Goal: Task Accomplishment & Management: Use online tool/utility

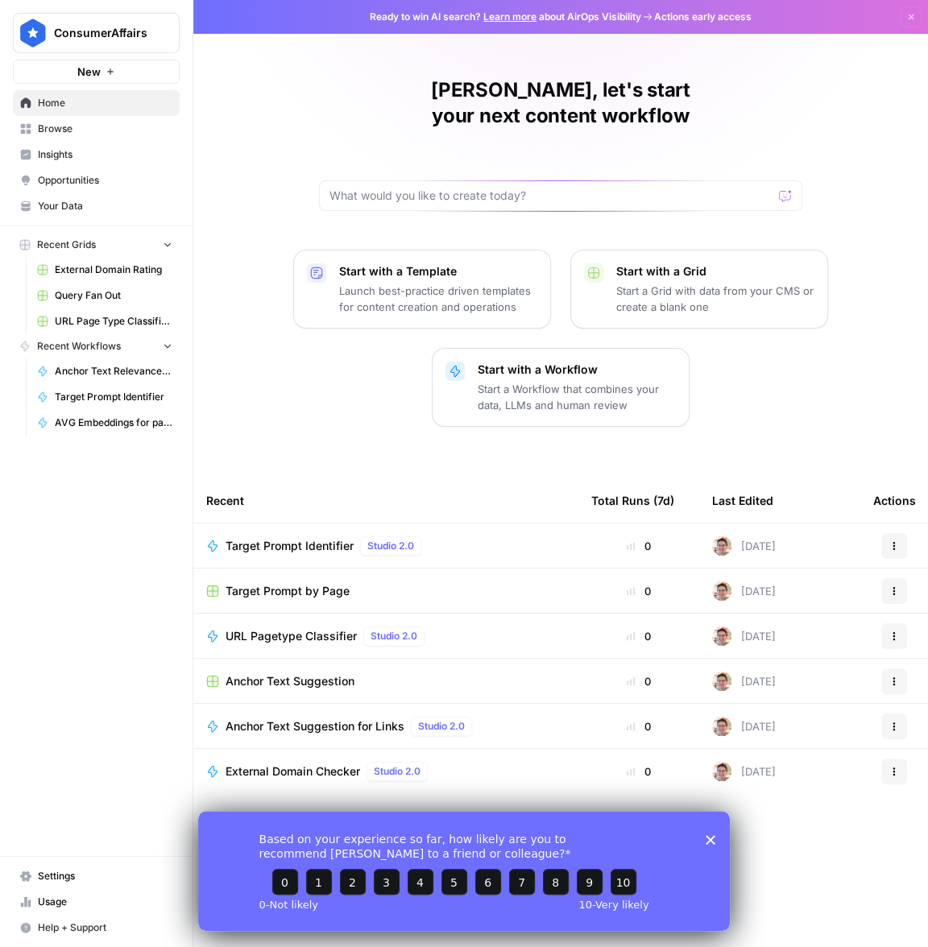
click at [466, 626] on div "URL Pagetype Classifier Studio 2.0" at bounding box center [385, 635] width 359 height 19
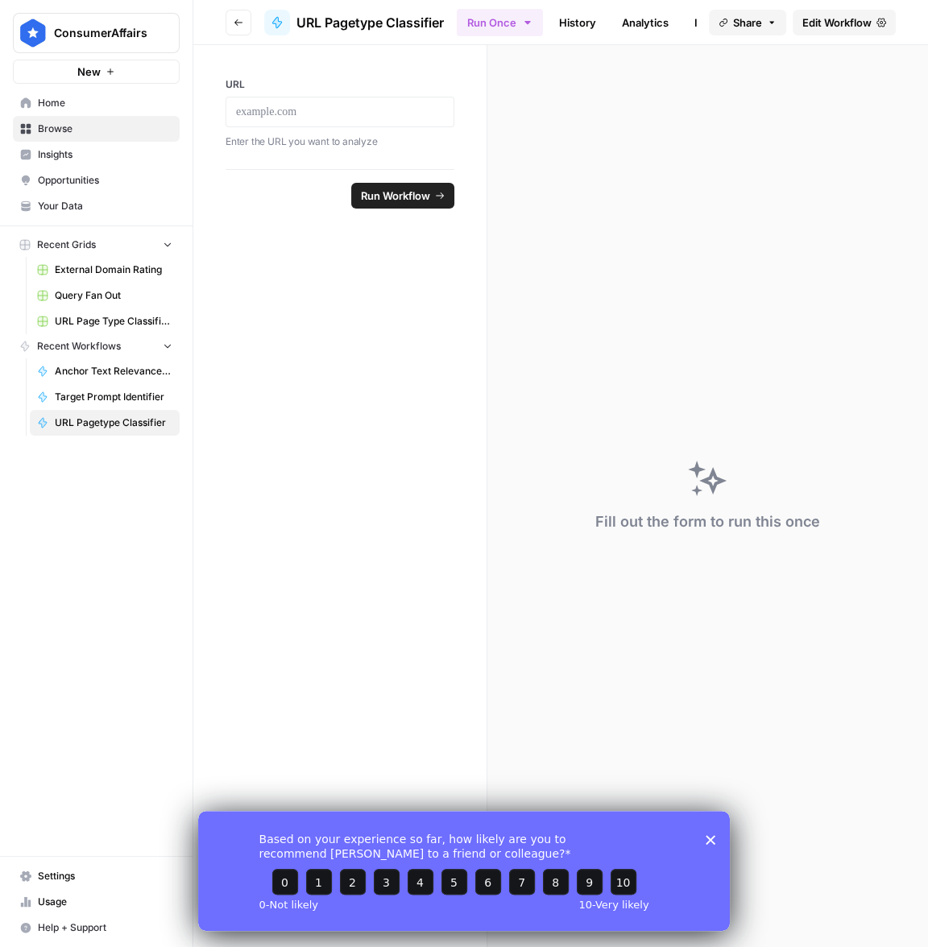
click at [859, 26] on span "Edit Workflow" at bounding box center [836, 22] width 69 height 16
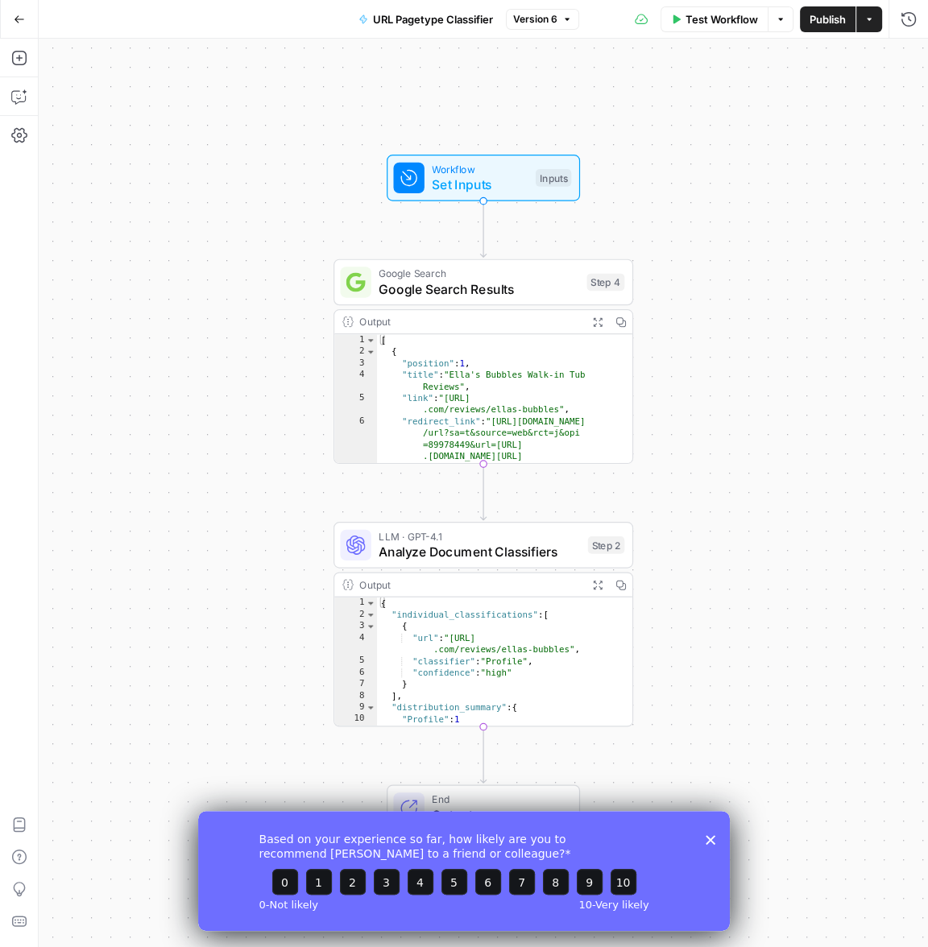
click at [502, 196] on div "Workflow Set Inputs Inputs" at bounding box center [483, 178] width 193 height 47
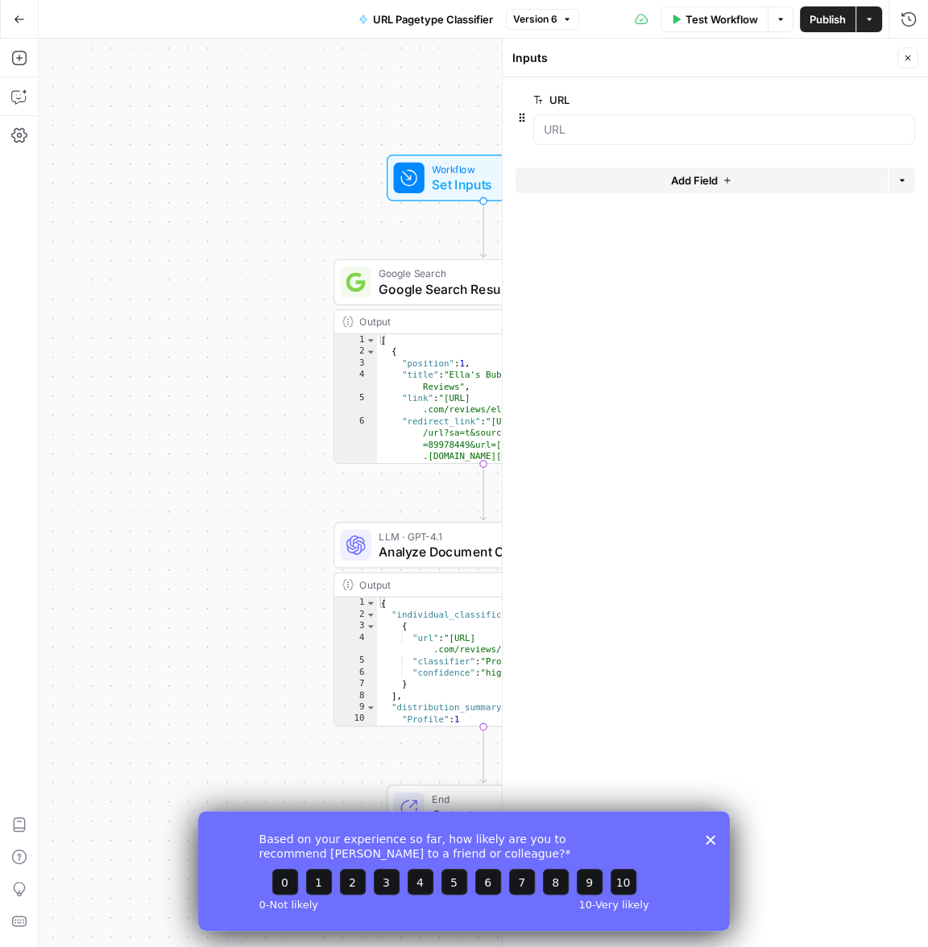
click at [905, 59] on icon "button" at bounding box center [908, 58] width 10 height 10
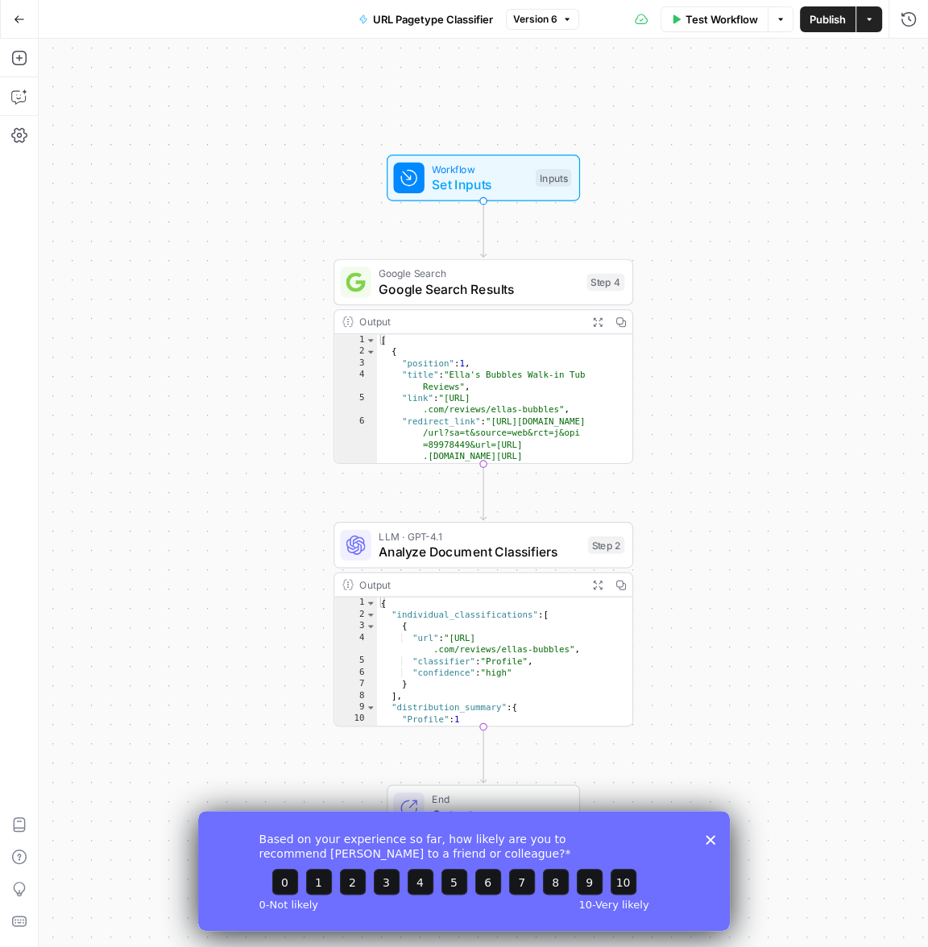
click at [463, 285] on span "Google Search Results" at bounding box center [478, 288] width 200 height 19
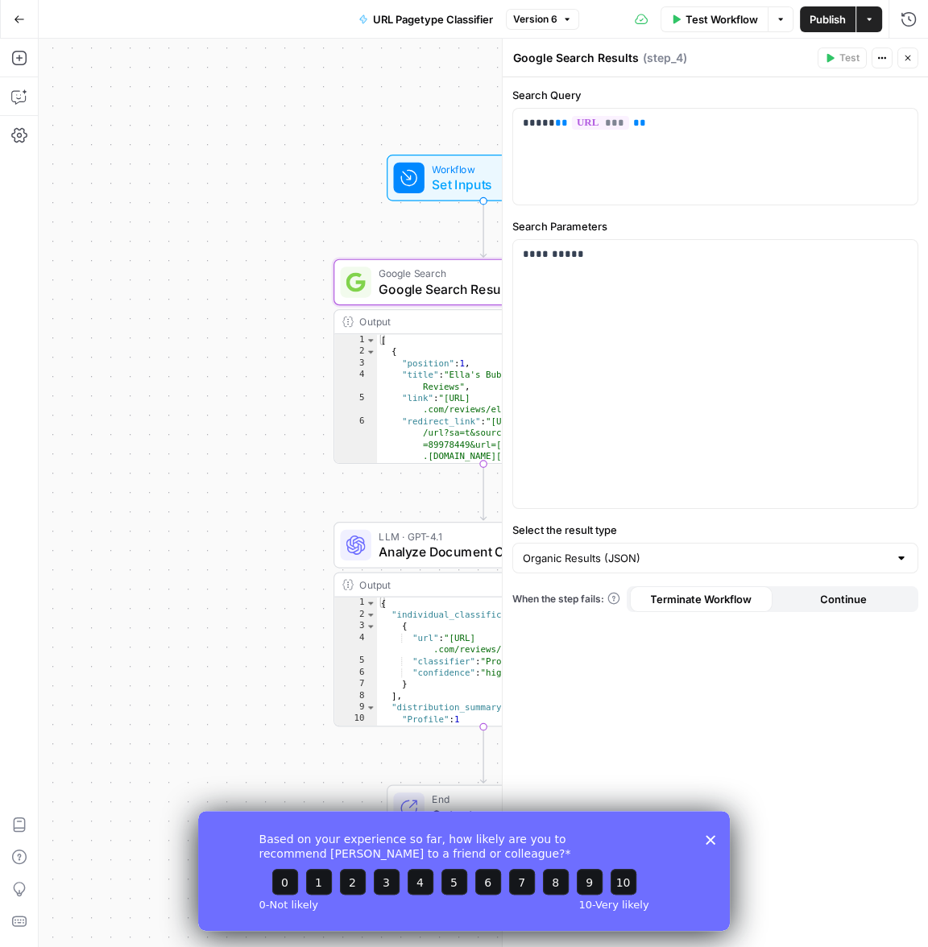
click at [431, 556] on span "Analyze Document Classifiers" at bounding box center [478, 551] width 201 height 19
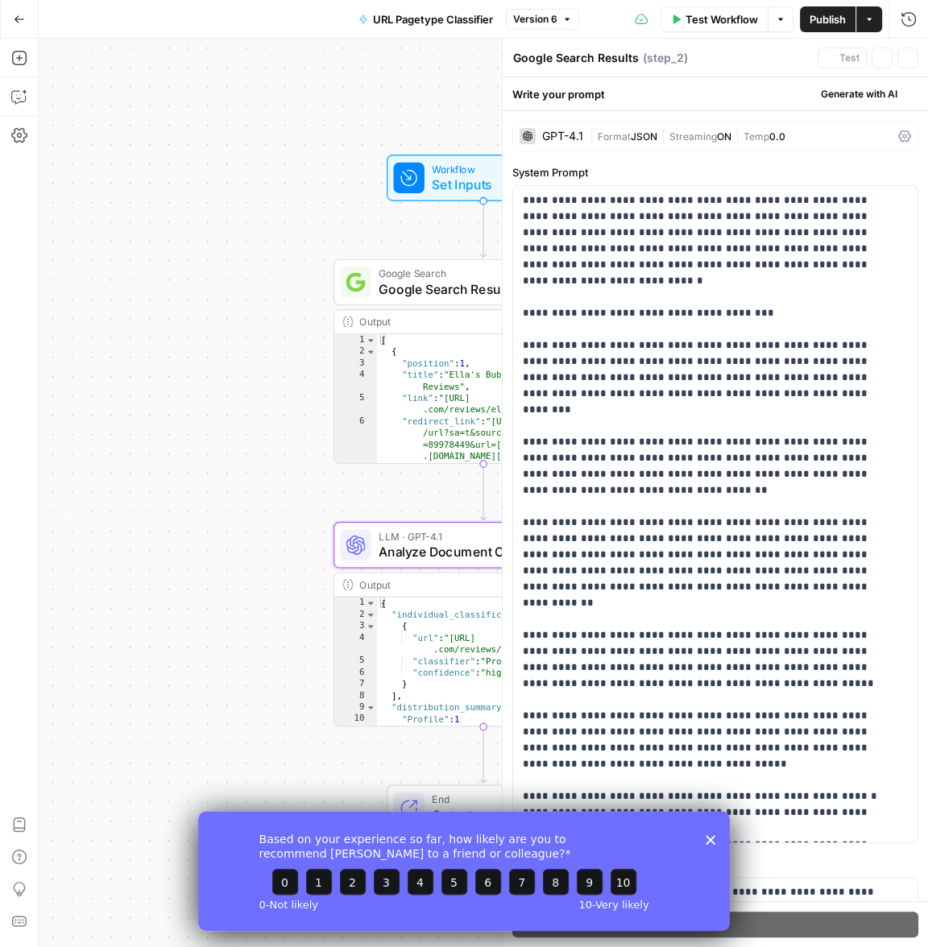
type textarea "Analyze Document Classifiers"
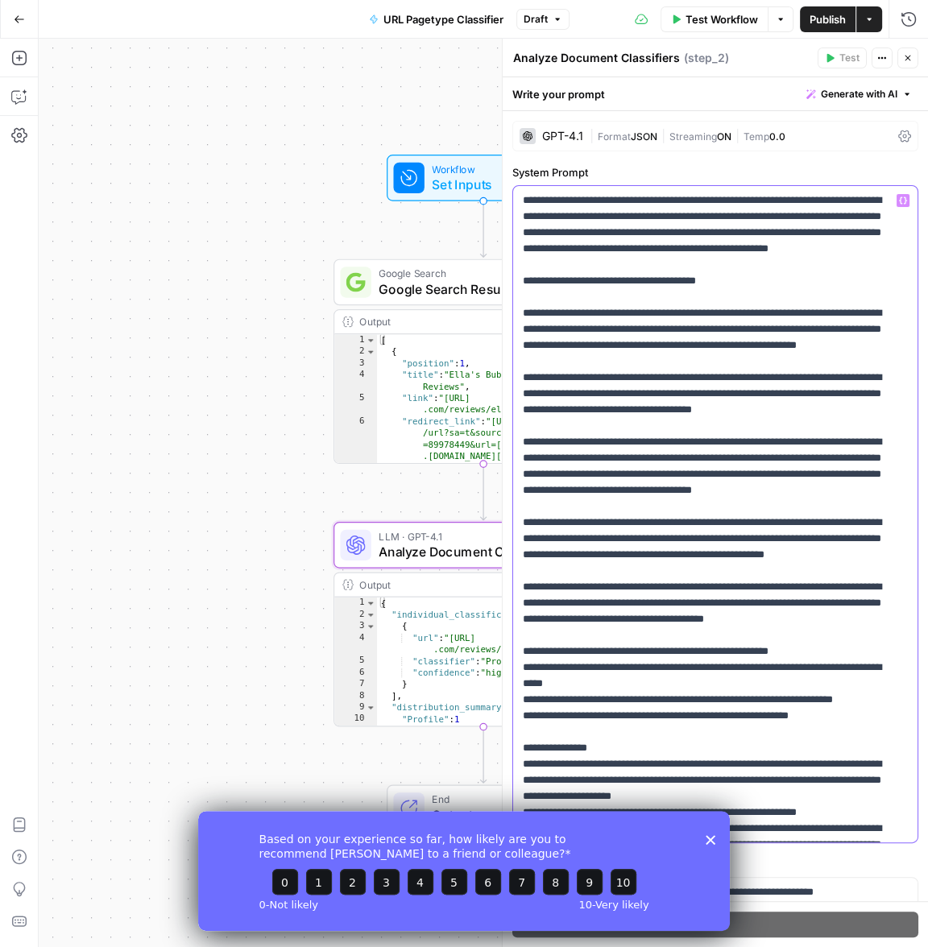
click at [654, 373] on p "**********" at bounding box center [704, 852] width 363 height 1321
click at [639, 358] on p "**********" at bounding box center [704, 852] width 363 height 1321
click at [713, 847] on div "Based on your experience so far, how likely are you to recommend AirOps to a fr…" at bounding box center [463, 870] width 531 height 120
click at [706, 838] on icon "Close survey" at bounding box center [710, 839] width 10 height 10
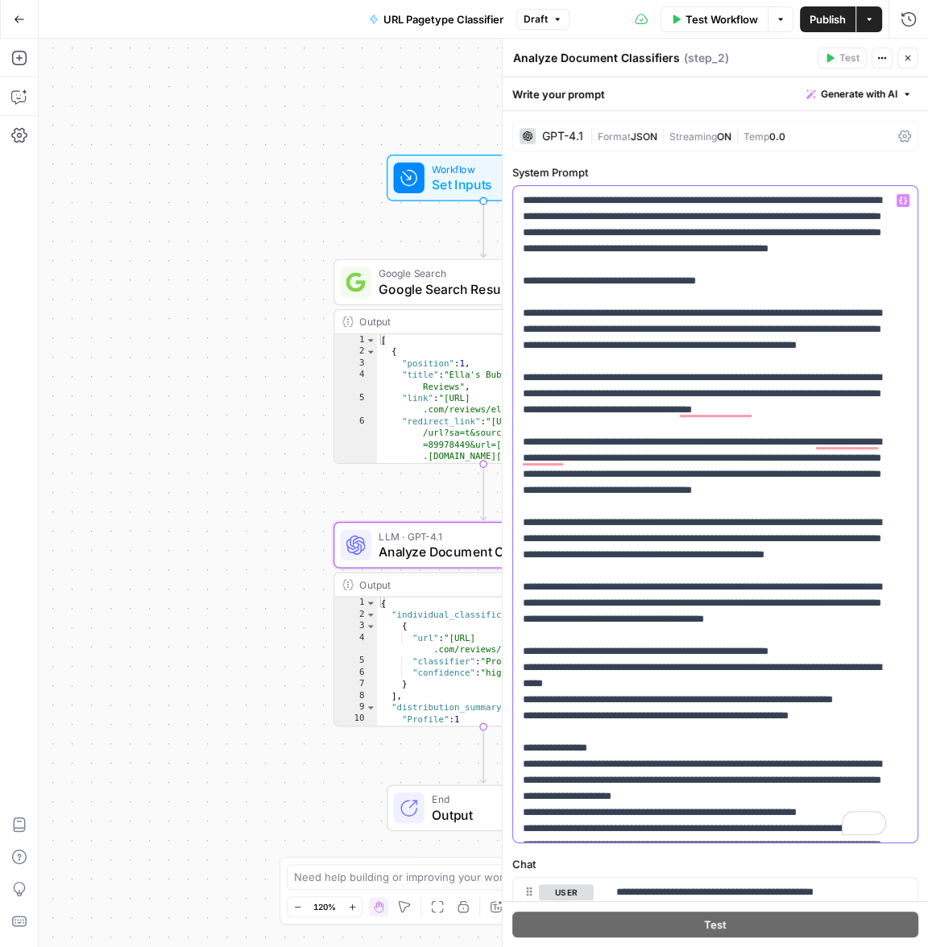
click at [689, 370] on p "**********" at bounding box center [704, 852] width 363 height 1321
click at [690, 367] on p "**********" at bounding box center [704, 852] width 363 height 1321
click at [568, 318] on p "**********" at bounding box center [704, 852] width 363 height 1321
drag, startPoint x: 593, startPoint y: 337, endPoint x: 585, endPoint y: 335, distance: 8.2
click at [593, 337] on p "**********" at bounding box center [704, 852] width 363 height 1321
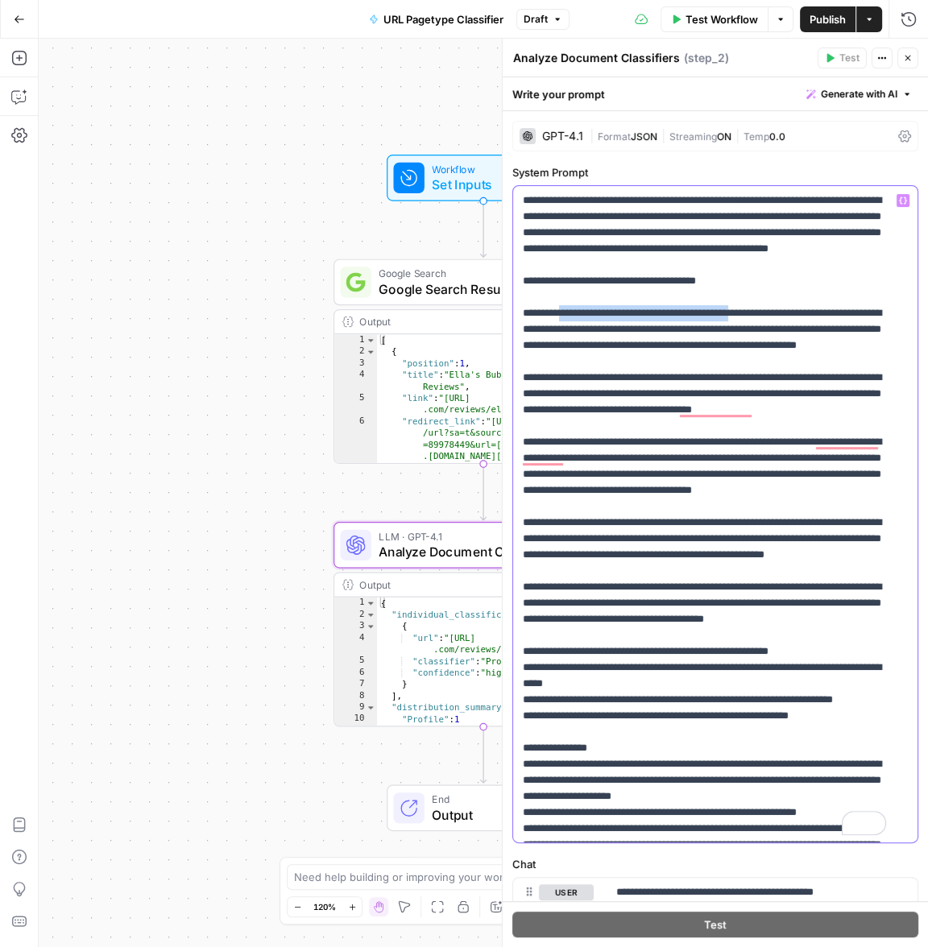
drag, startPoint x: 572, startPoint y: 333, endPoint x: 783, endPoint y: 330, distance: 211.0
click at [783, 330] on p "**********" at bounding box center [704, 852] width 363 height 1321
click at [791, 333] on p "**********" at bounding box center [704, 852] width 363 height 1321
click at [845, 322] on p "**********" at bounding box center [704, 852] width 363 height 1321
drag, startPoint x: 839, startPoint y: 333, endPoint x: 709, endPoint y: 338, distance: 130.6
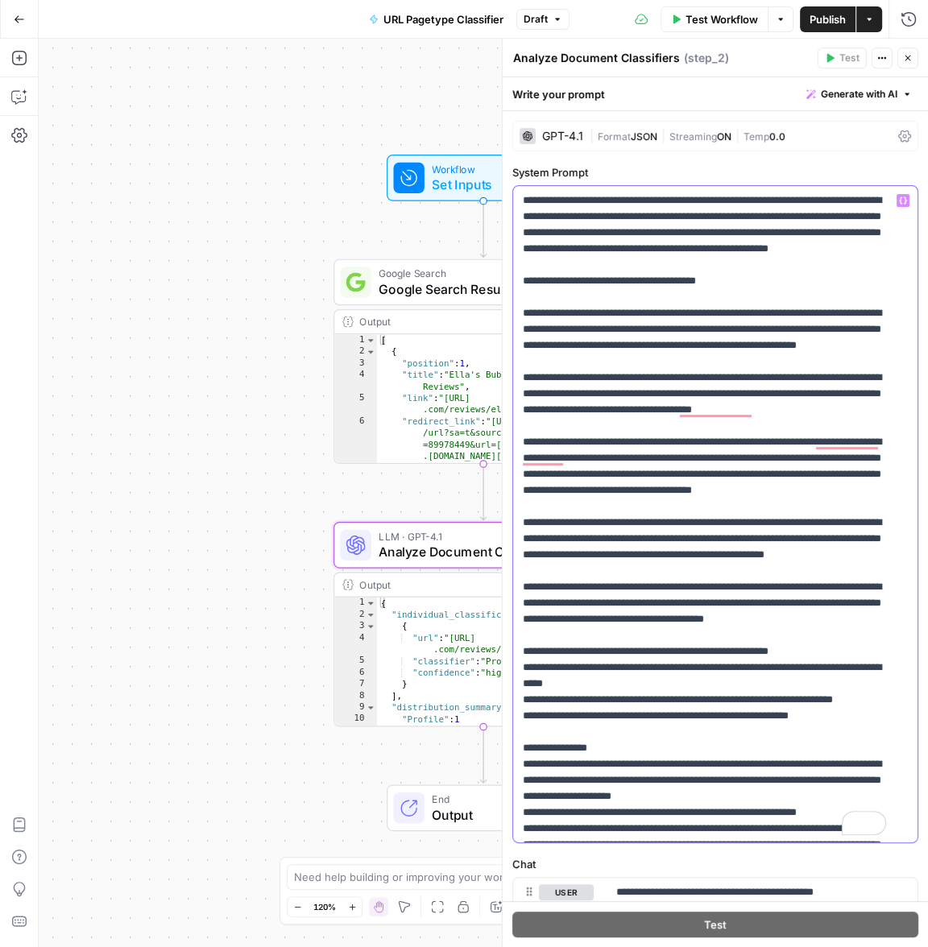
click at [838, 333] on p "**********" at bounding box center [704, 852] width 363 height 1321
click at [625, 334] on p "**********" at bounding box center [704, 852] width 363 height 1321
click at [573, 348] on p "**********" at bounding box center [704, 852] width 363 height 1321
click at [548, 365] on p "**********" at bounding box center [704, 852] width 363 height 1321
click at [580, 365] on p "**********" at bounding box center [704, 852] width 363 height 1321
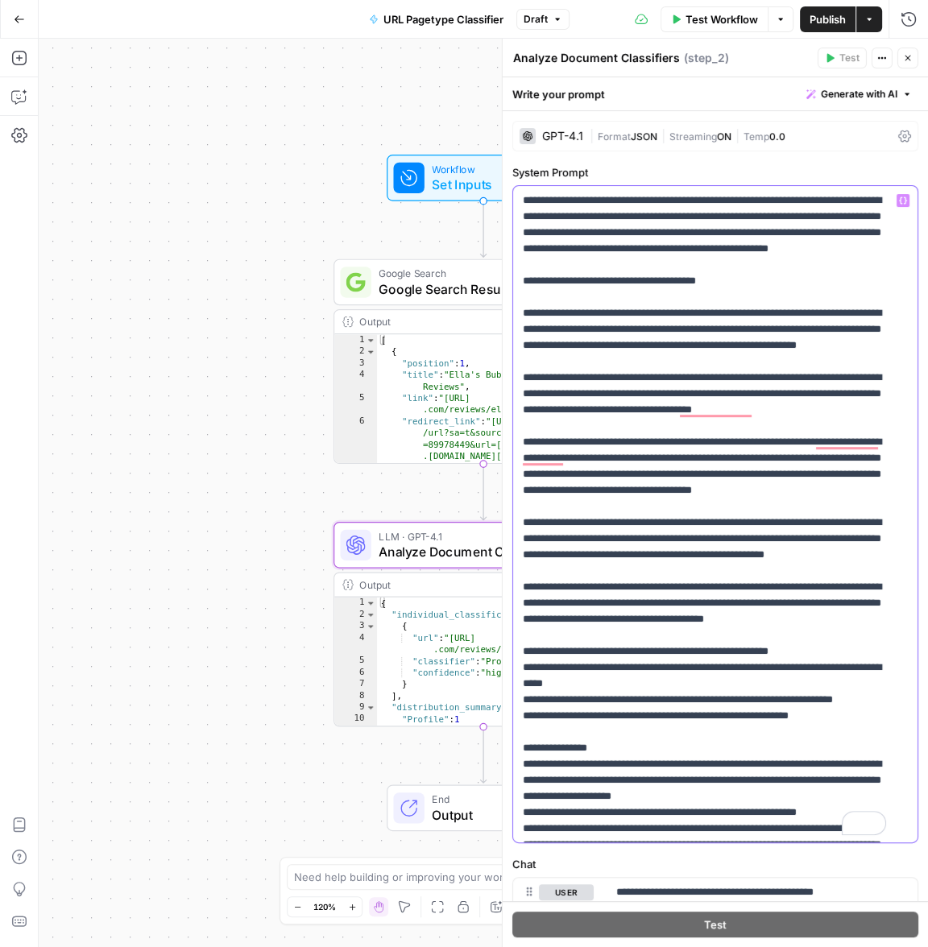
click at [641, 362] on p "**********" at bounding box center [704, 852] width 363 height 1321
click at [656, 362] on p "**********" at bounding box center [704, 852] width 363 height 1321
click at [725, 358] on p "**********" at bounding box center [704, 852] width 363 height 1321
click at [544, 378] on p "**********" at bounding box center [704, 852] width 363 height 1321
drag, startPoint x: 540, startPoint y: 380, endPoint x: 806, endPoint y: 361, distance: 267.2
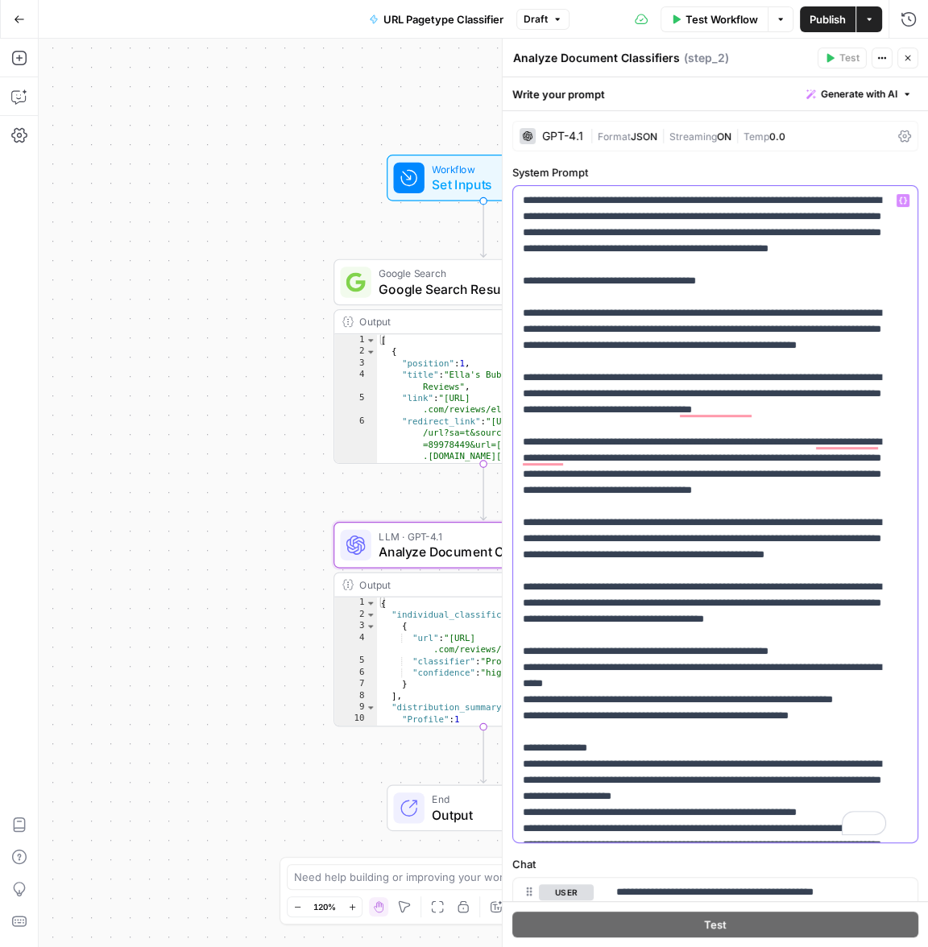
click at [670, 370] on p "**********" at bounding box center [704, 852] width 363 height 1321
click at [798, 362] on p "**********" at bounding box center [704, 852] width 363 height 1321
drag, startPoint x: 640, startPoint y: 360, endPoint x: 664, endPoint y: 366, distance: 24.2
click at [664, 366] on p "**********" at bounding box center [704, 852] width 363 height 1321
click at [655, 560] on p "**********" at bounding box center [704, 852] width 363 height 1321
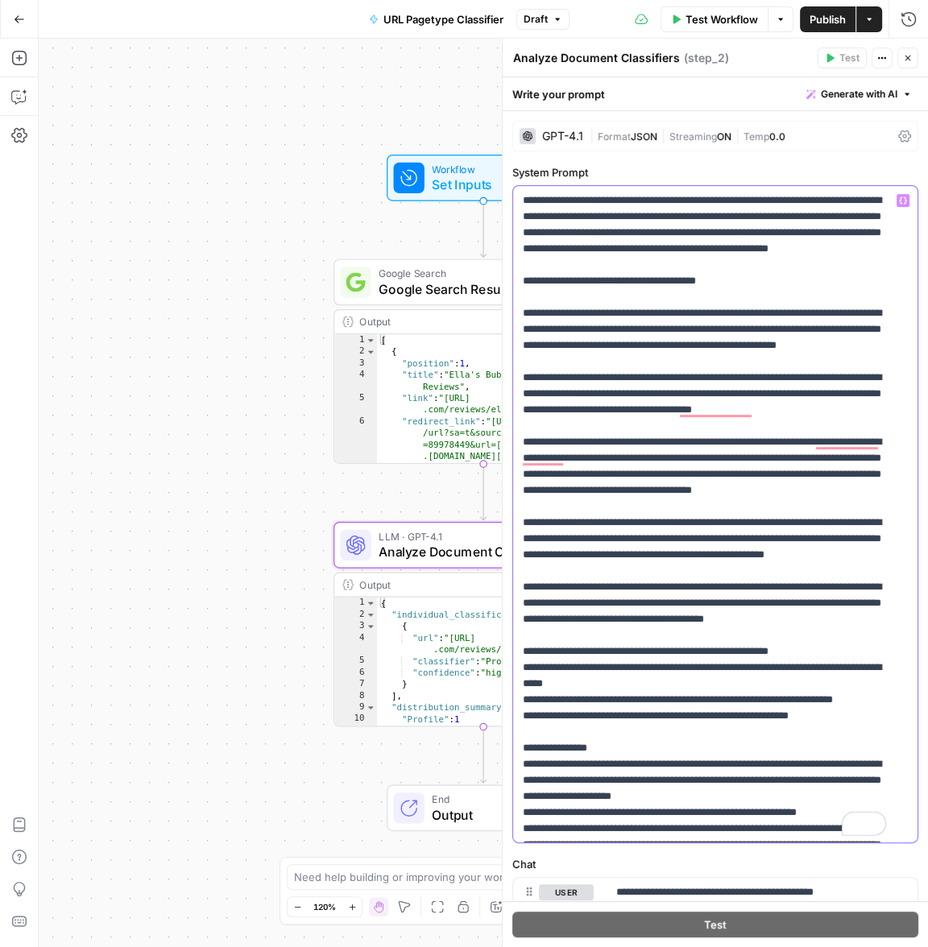
click at [650, 496] on p "**********" at bounding box center [704, 852] width 363 height 1321
click at [640, 540] on p "**********" at bounding box center [704, 852] width 363 height 1321
click at [637, 553] on p "**********" at bounding box center [704, 852] width 363 height 1321
click at [879, 515] on p "**********" at bounding box center [704, 852] width 363 height 1321
click at [885, 504] on p "**********" at bounding box center [704, 852] width 363 height 1321
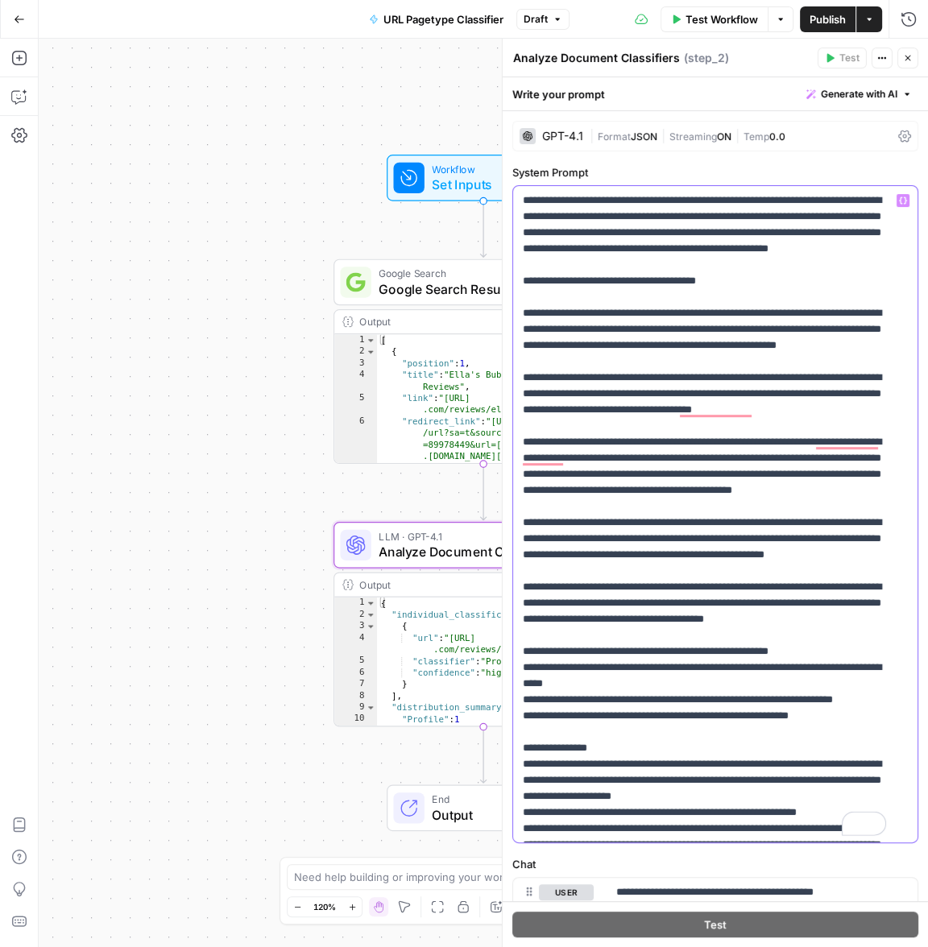
click at [527, 520] on p "**********" at bounding box center [704, 852] width 363 height 1321
click at [829, 21] on span "Publish" at bounding box center [827, 19] width 36 height 16
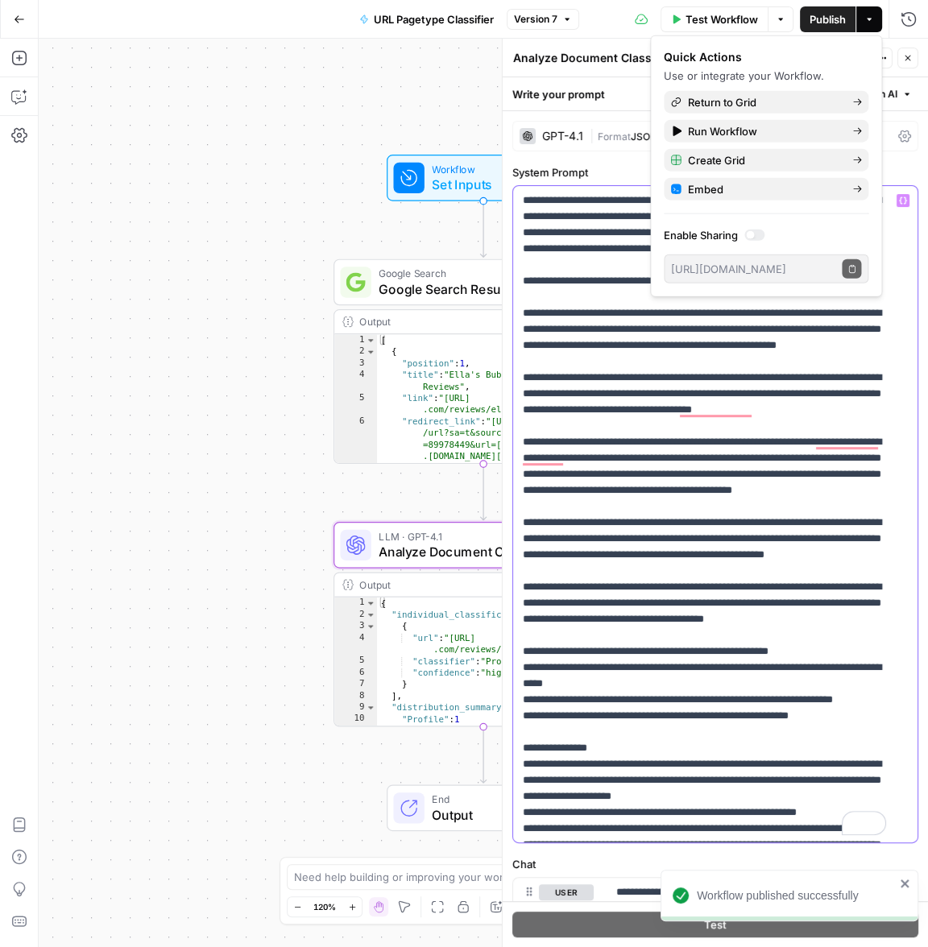
click at [651, 535] on p "**********" at bounding box center [704, 852] width 363 height 1321
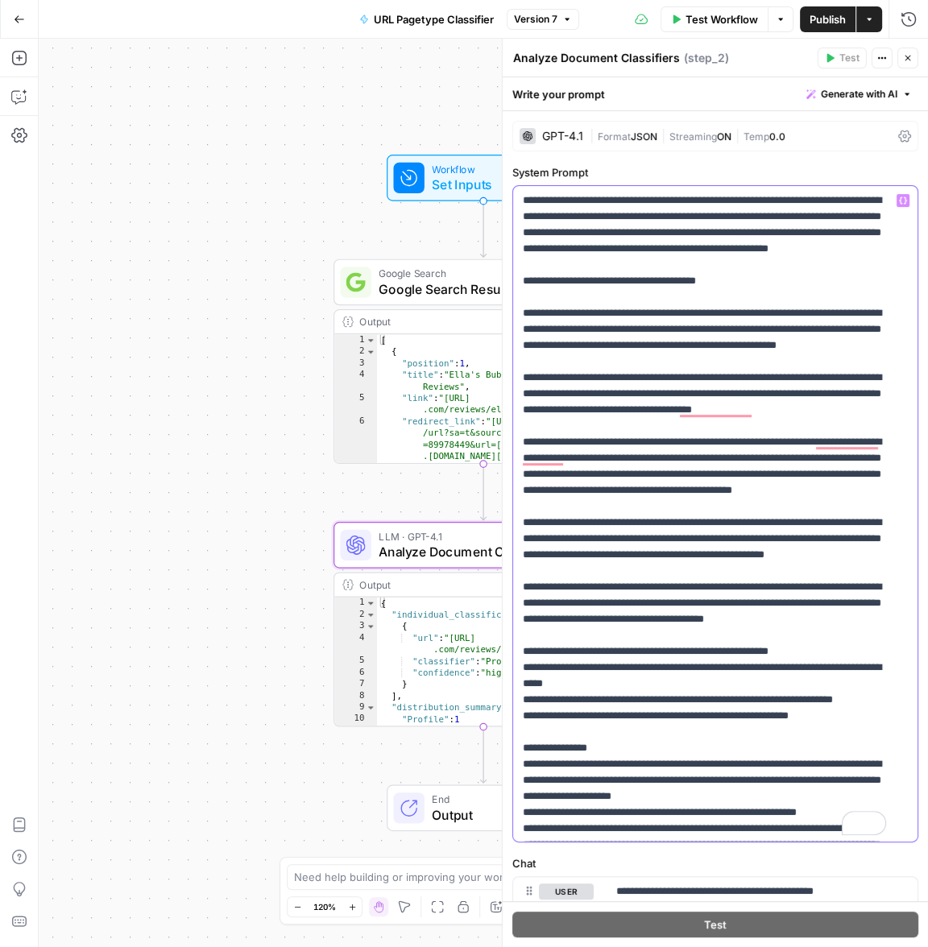
click at [709, 397] on p "**********" at bounding box center [704, 852] width 363 height 1321
click at [701, 414] on p "**********" at bounding box center [704, 852] width 363 height 1321
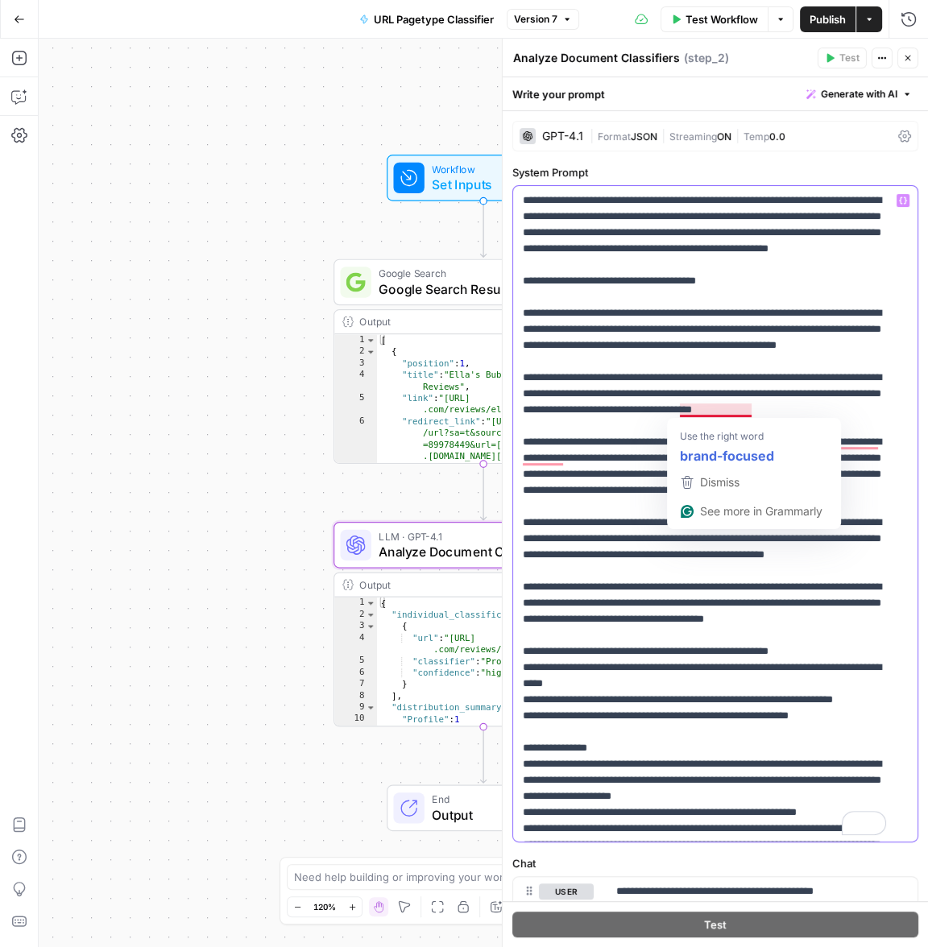
click at [608, 467] on p "**********" at bounding box center [704, 852] width 363 height 1321
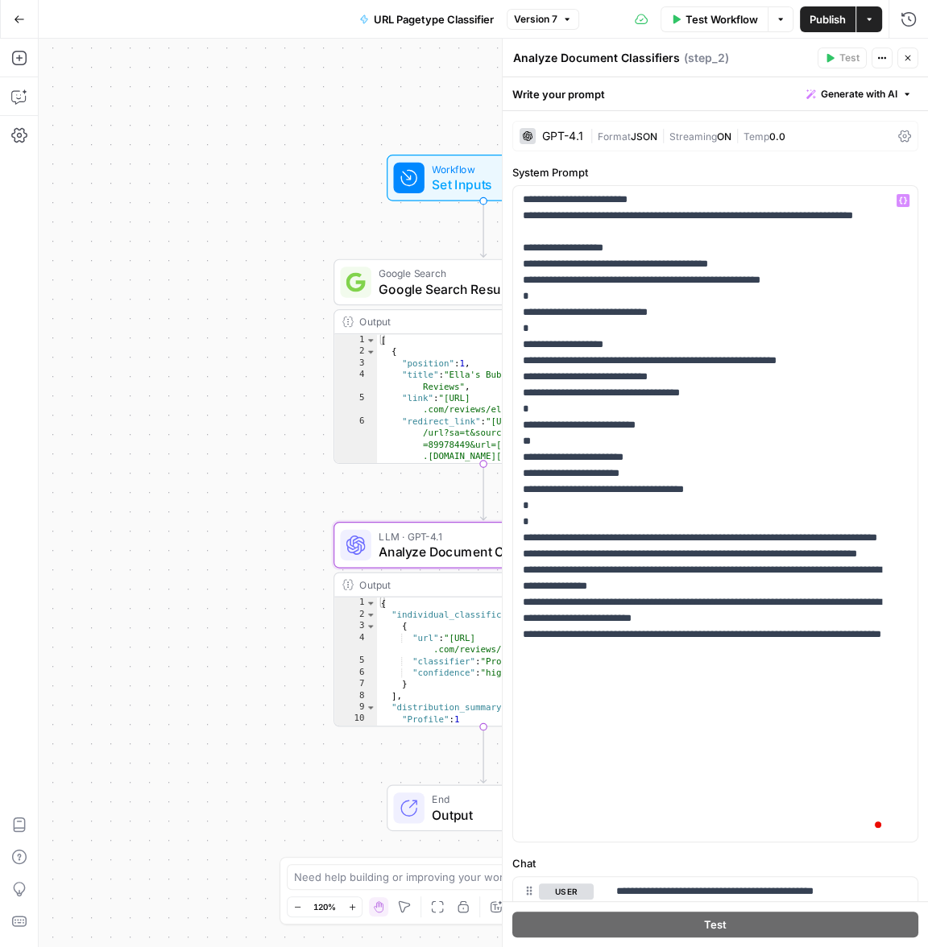
click at [225, 182] on div "Workflow Set Inputs Inputs Google Search Google Search Results Step 4 Output Ex…" at bounding box center [483, 493] width 889 height 908
click at [908, 56] on icon "button" at bounding box center [908, 58] width 10 height 10
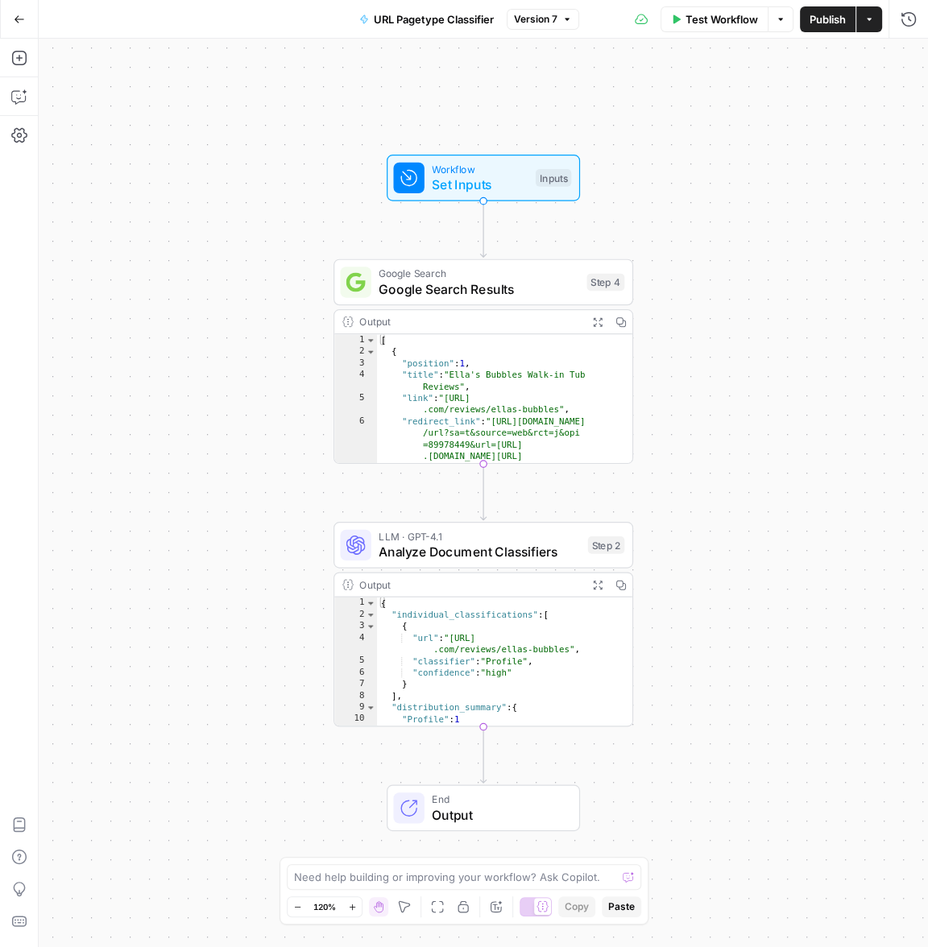
click at [481, 189] on span "Set Inputs" at bounding box center [480, 184] width 96 height 19
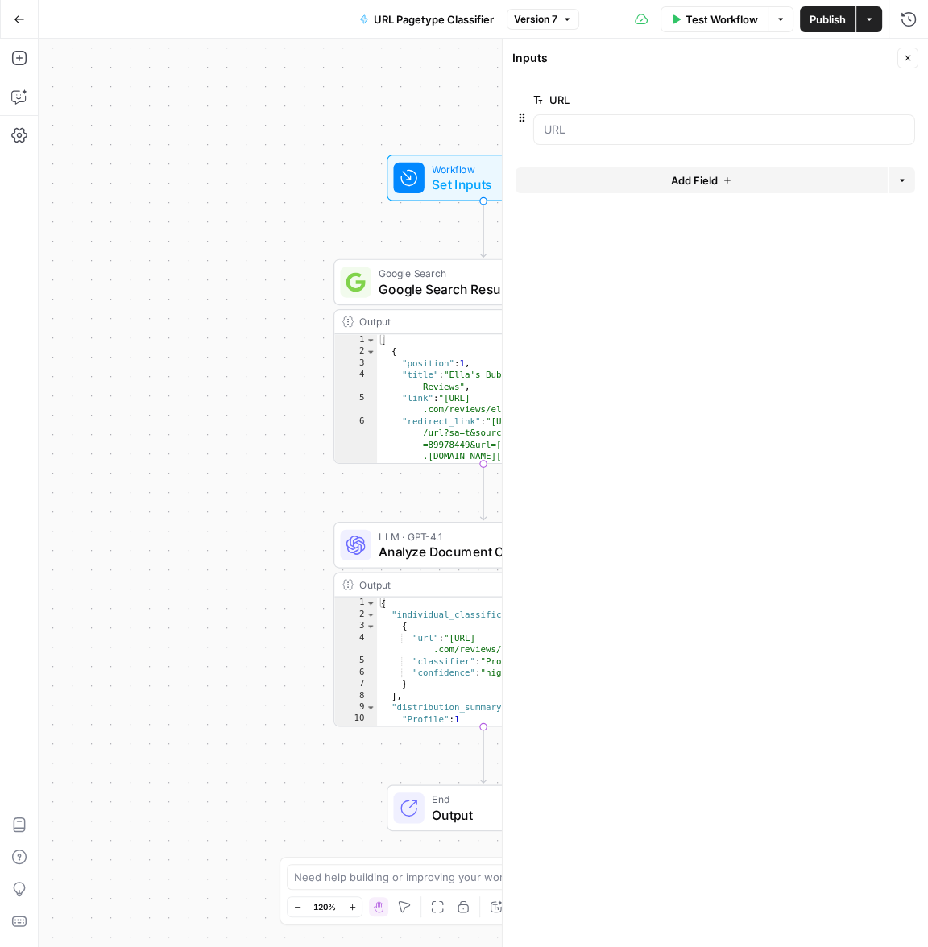
click at [908, 63] on button "Close" at bounding box center [907, 58] width 21 height 21
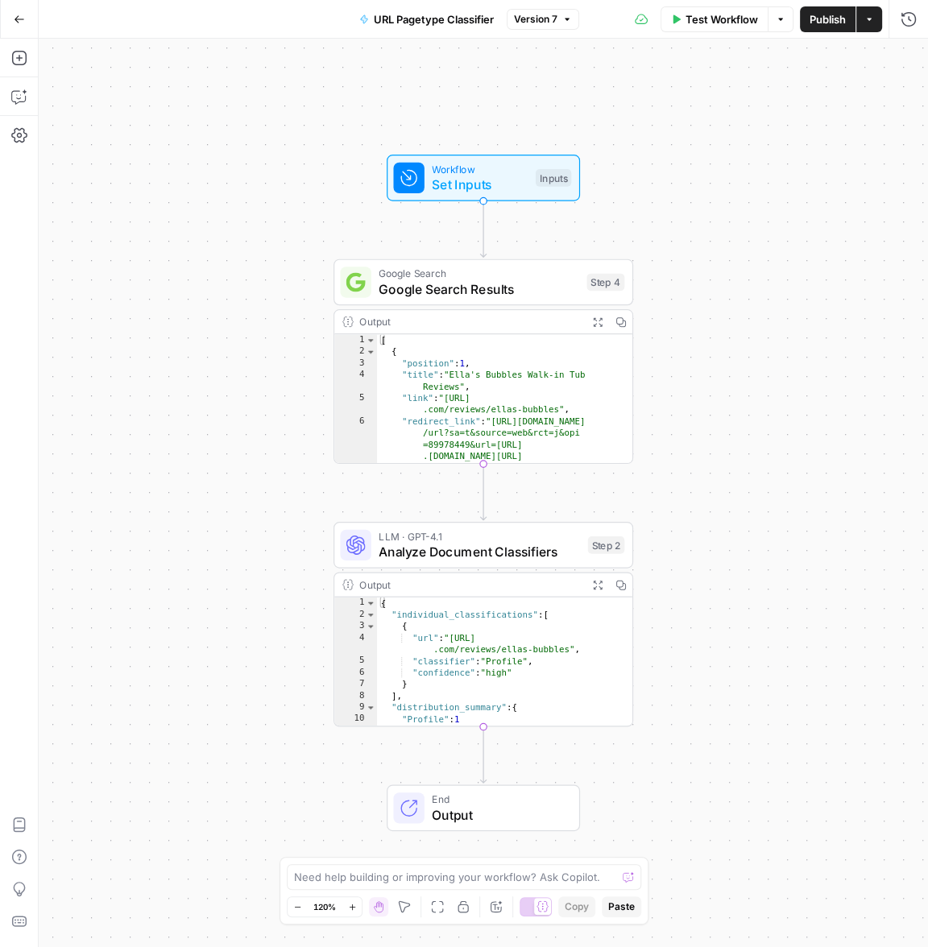
click at [506, 298] on span "Google Search Results" at bounding box center [478, 288] width 200 height 19
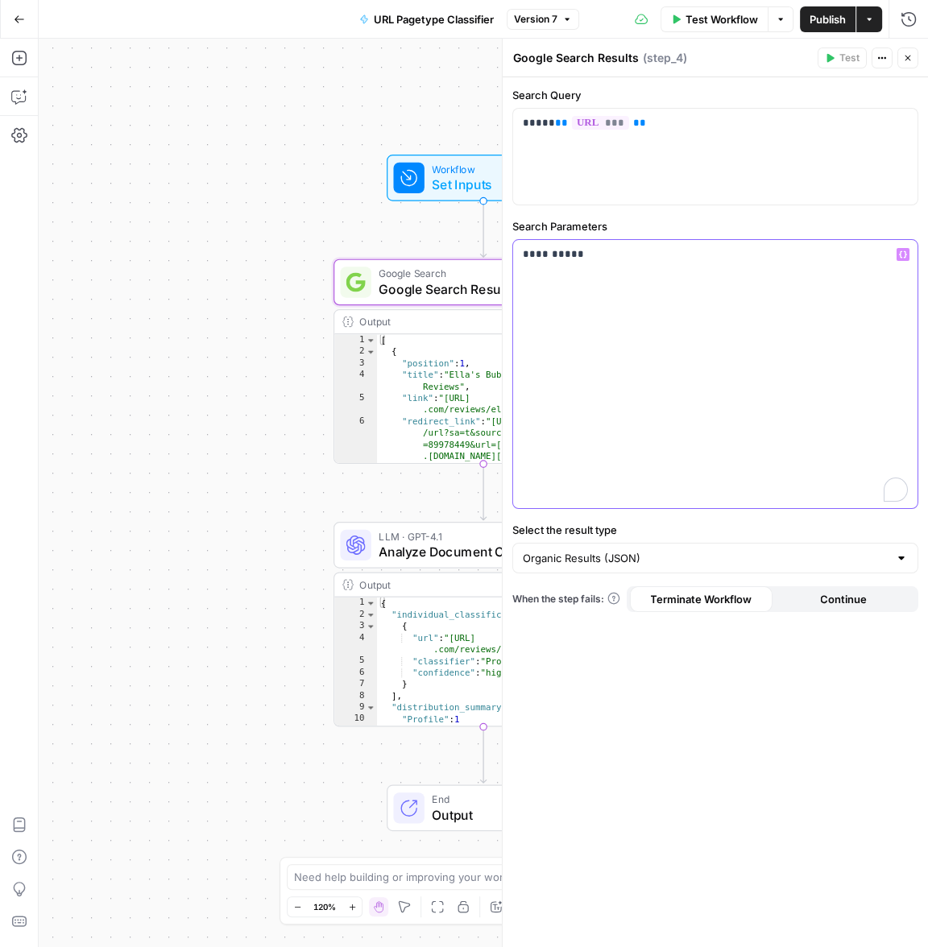
click at [544, 255] on p "**********" at bounding box center [715, 254] width 385 height 16
click at [793, 214] on div "**********" at bounding box center [714, 512] width 425 height 870
click at [715, 22] on span "Test Workflow" at bounding box center [721, 19] width 72 height 16
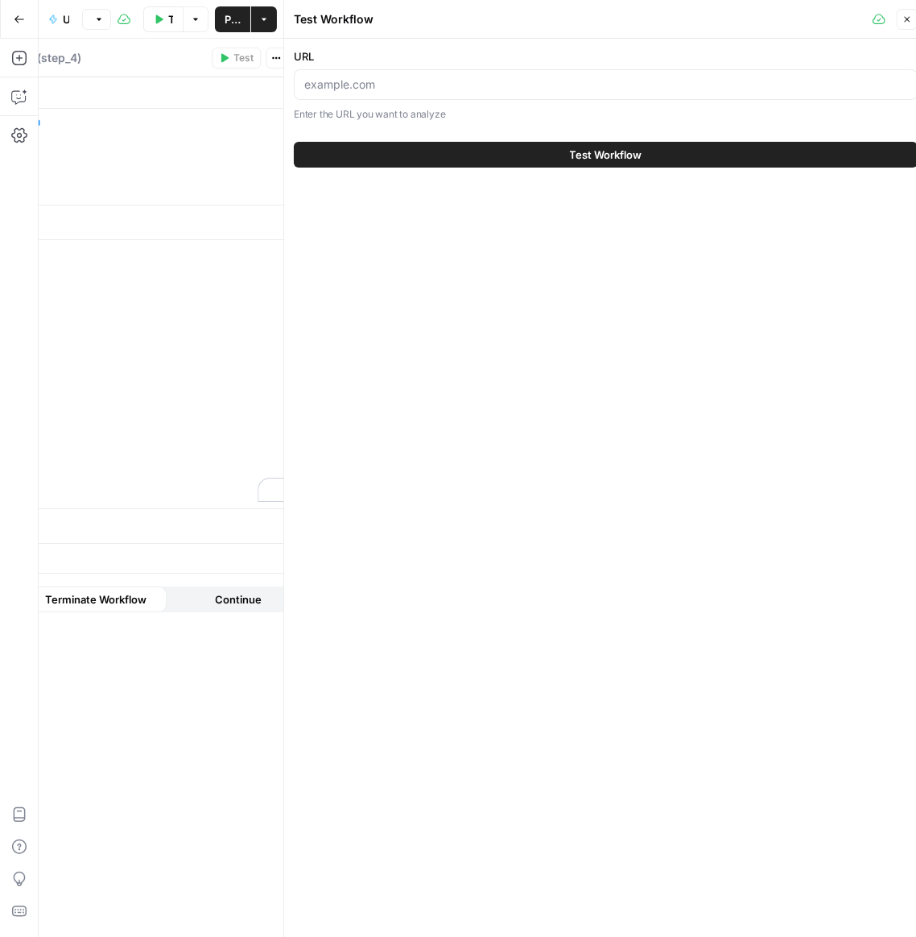
click at [490, 149] on button "Test Workflow" at bounding box center [606, 155] width 624 height 26
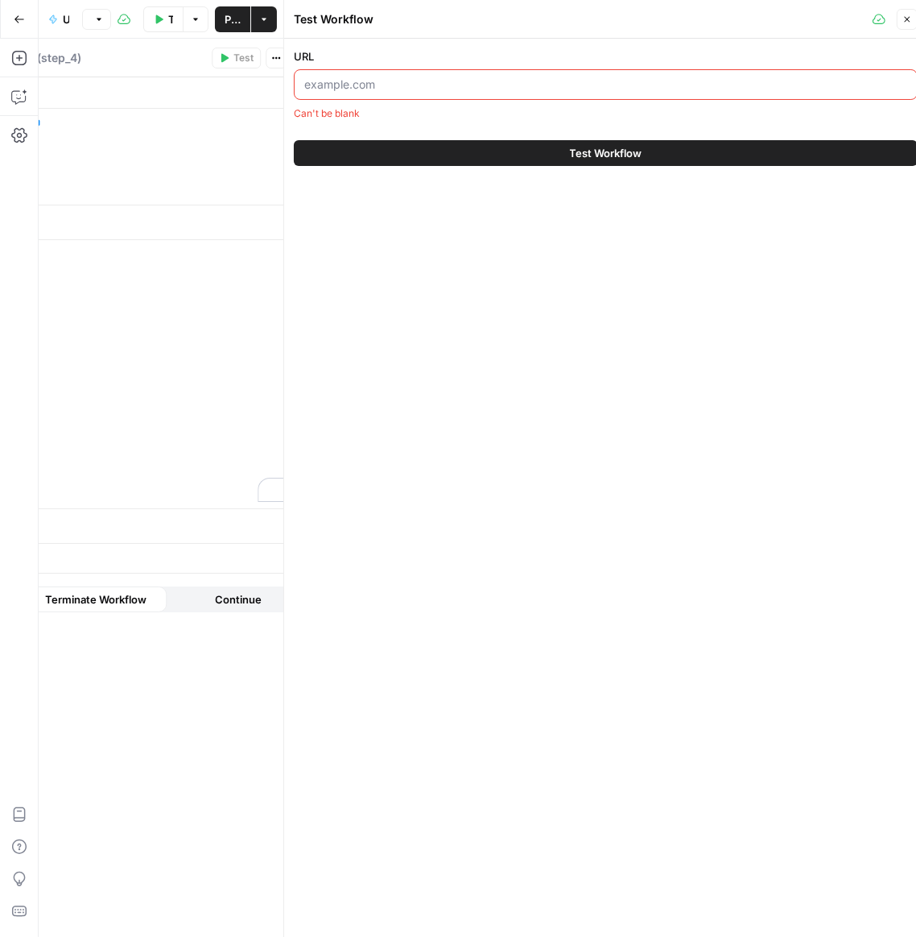
click at [412, 68] on div "URL Can't be blank" at bounding box center [606, 84] width 624 height 72
click at [420, 78] on input "URL" at bounding box center [605, 84] width 603 height 16
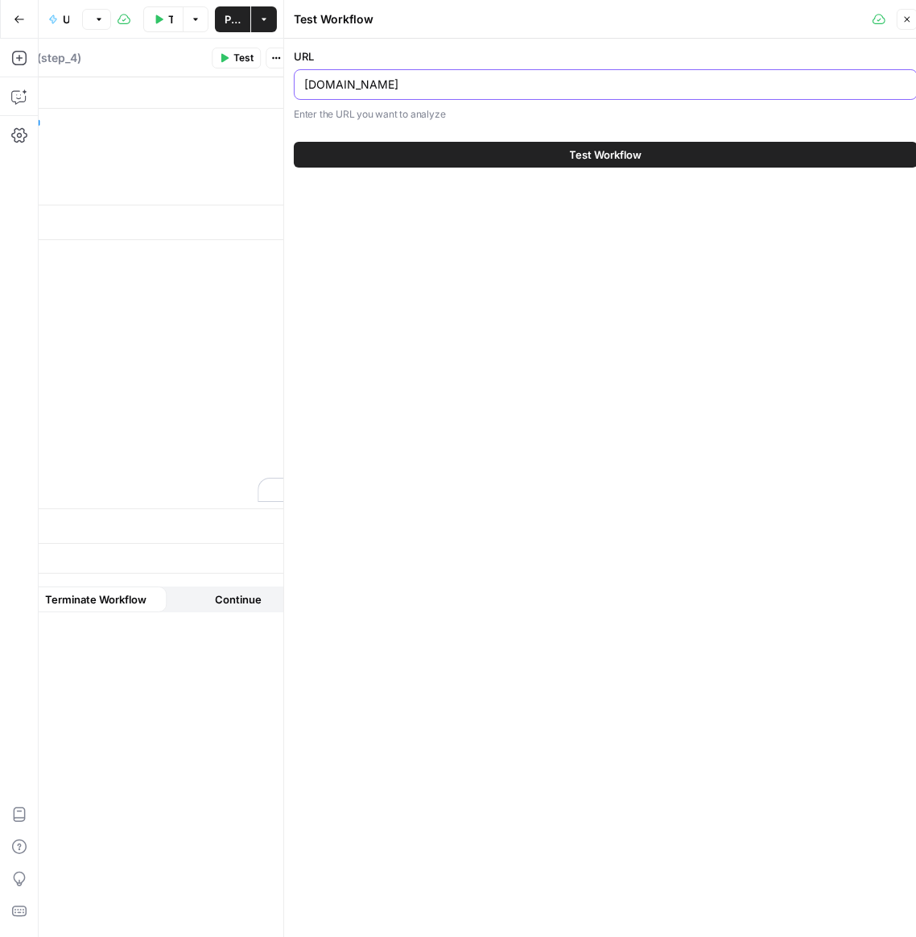
type input "www.consumeraffairs.com"
click at [392, 161] on button "Test Workflow" at bounding box center [606, 155] width 624 height 26
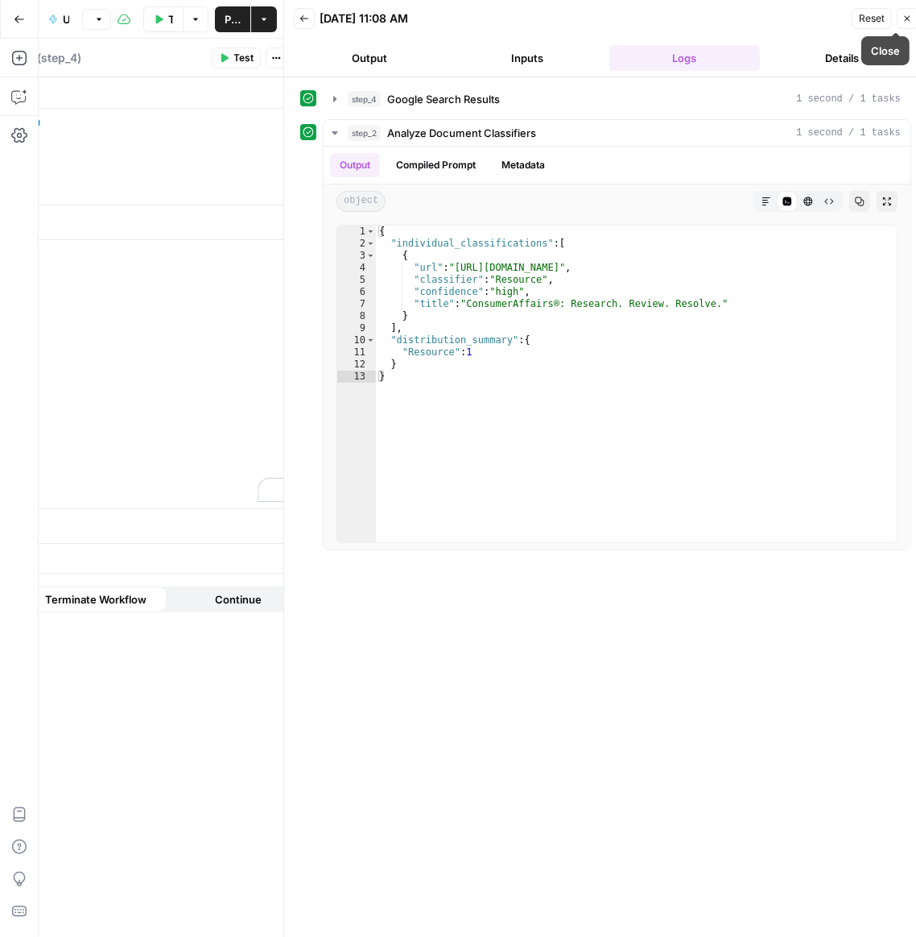
click at [910, 15] on icon "button" at bounding box center [908, 19] width 10 height 10
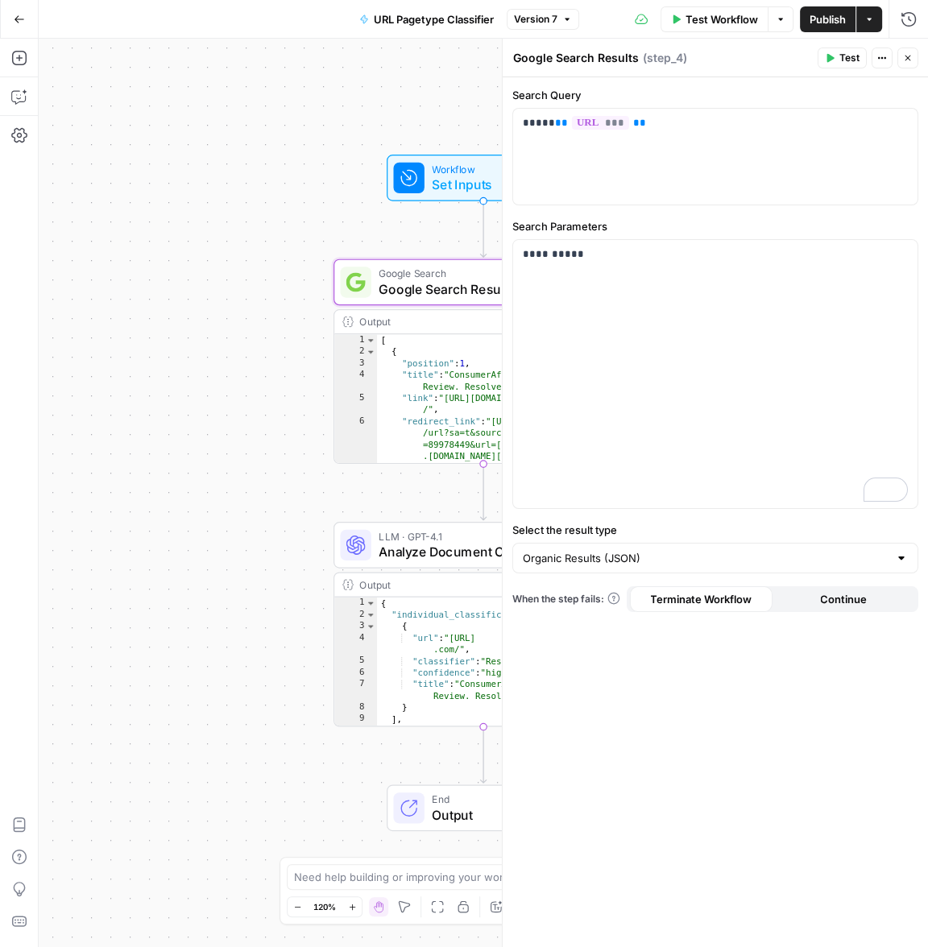
click at [909, 64] on button "Close" at bounding box center [907, 58] width 21 height 21
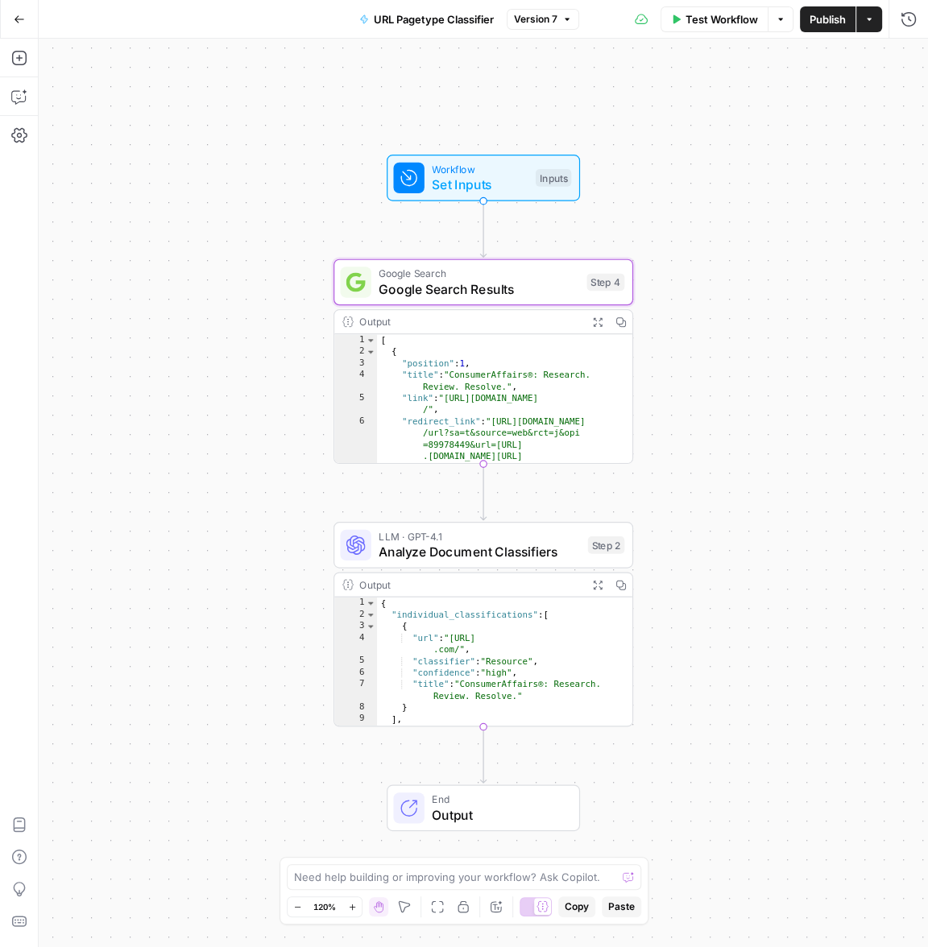
click at [17, 22] on icon "button" at bounding box center [19, 19] width 11 height 11
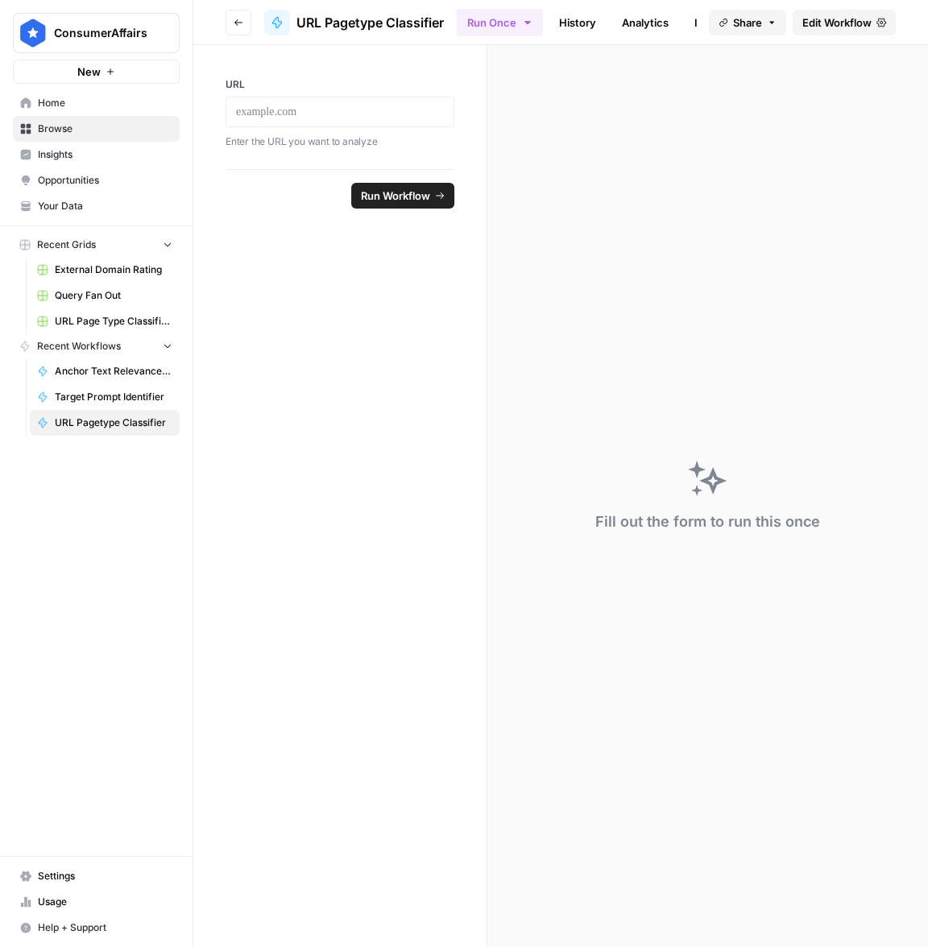
click at [118, 289] on span "Query Fan Out" at bounding box center [114, 295] width 118 height 14
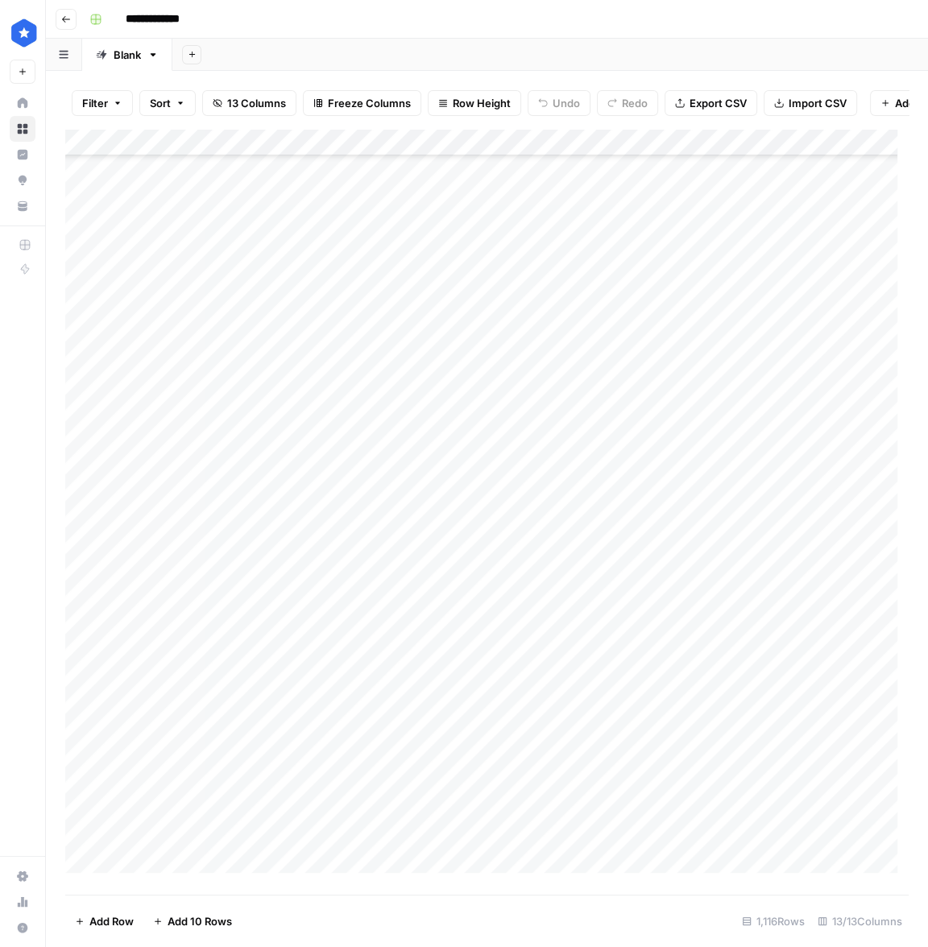
scroll to position [29863, 0]
click at [155, 617] on div "Add Column" at bounding box center [486, 506] width 843 height 755
click at [347, 607] on div "Add Column" at bounding box center [486, 506] width 843 height 755
click at [462, 599] on div "Add Column" at bounding box center [486, 506] width 843 height 755
click at [603, 577] on div "Add Column" at bounding box center [486, 506] width 843 height 755
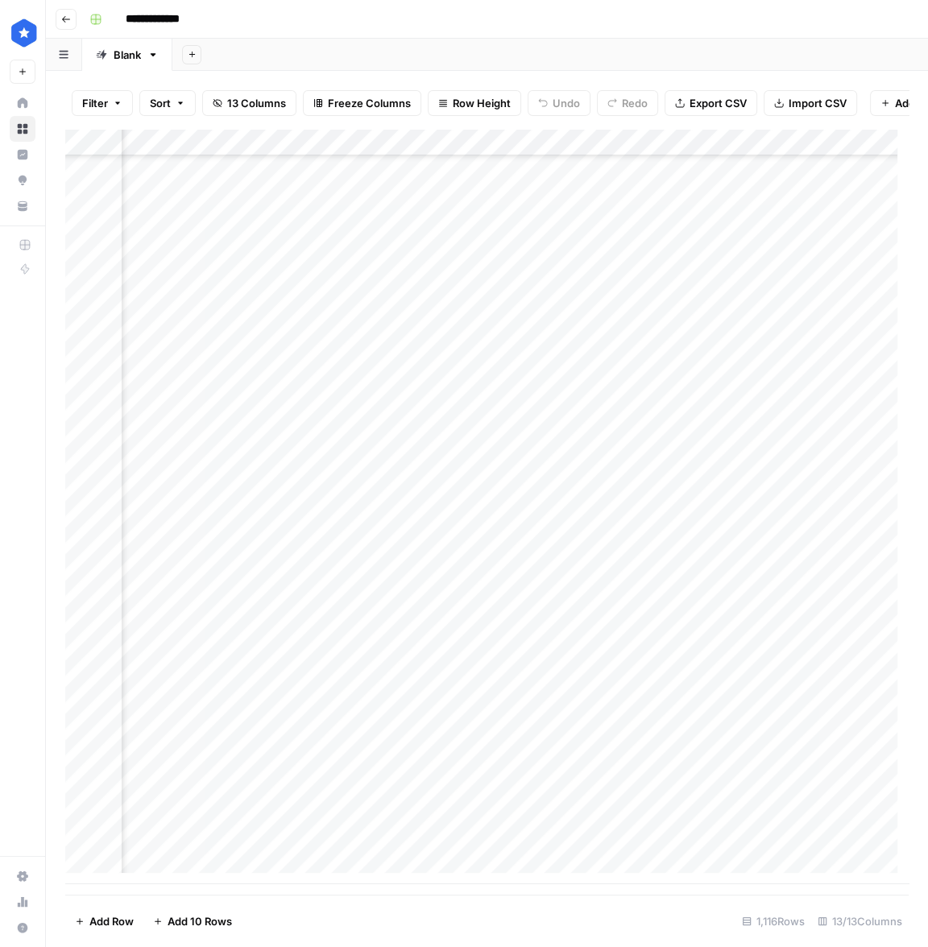
scroll to position [29863, 532]
click at [382, 569] on div "Add Column" at bounding box center [486, 506] width 843 height 755
click at [441, 570] on div "Add Column" at bounding box center [486, 506] width 843 height 755
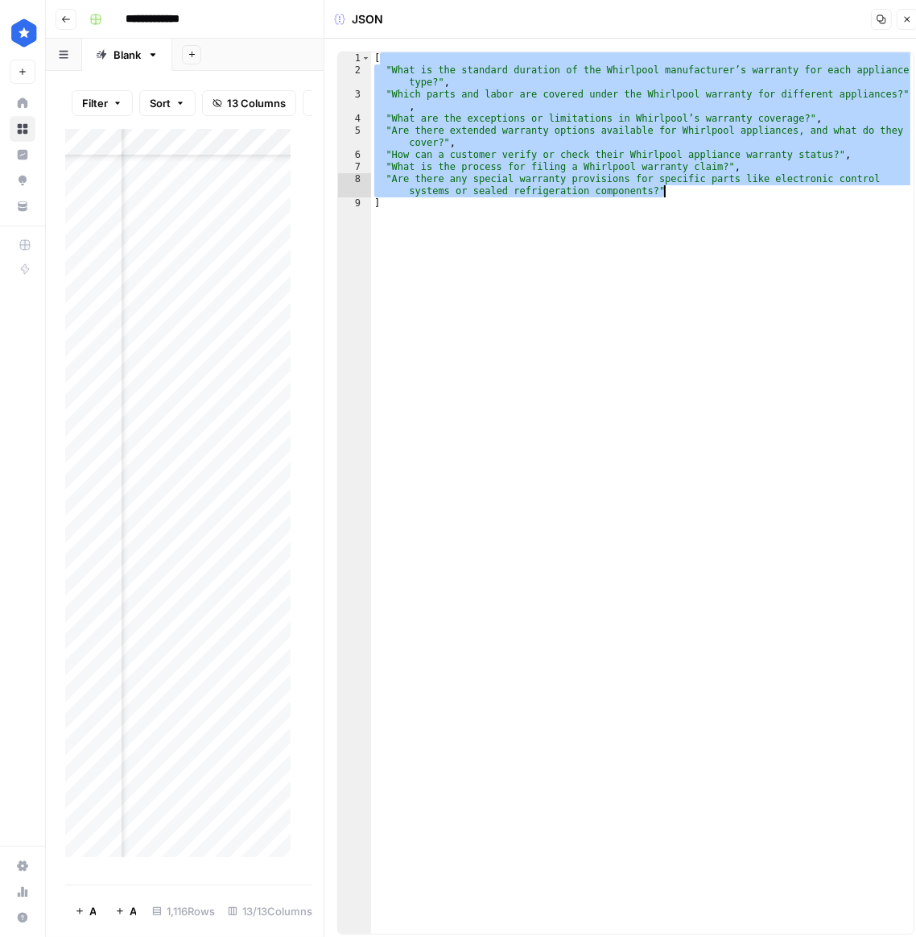
drag, startPoint x: 385, startPoint y: 63, endPoint x: 711, endPoint y: 192, distance: 350.7
click at [711, 192] on div "[ "What is the standard duration of the Whirlpool manufacturer’s warranty for e…" at bounding box center [642, 504] width 543 height 905
type textarea "**********"
click at [913, 17] on button "Close" at bounding box center [907, 19] width 21 height 21
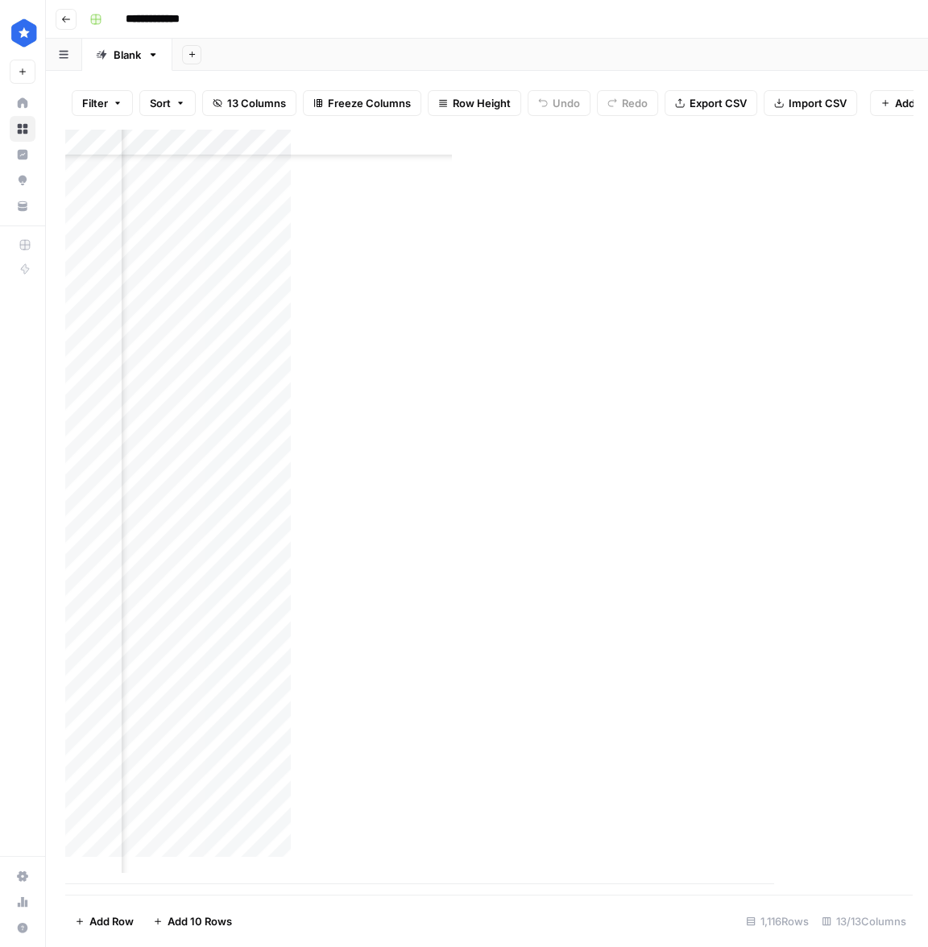
click at [899, 21] on div "**********" at bounding box center [497, 19] width 829 height 26
click at [531, 568] on div "Add Column" at bounding box center [486, 506] width 843 height 755
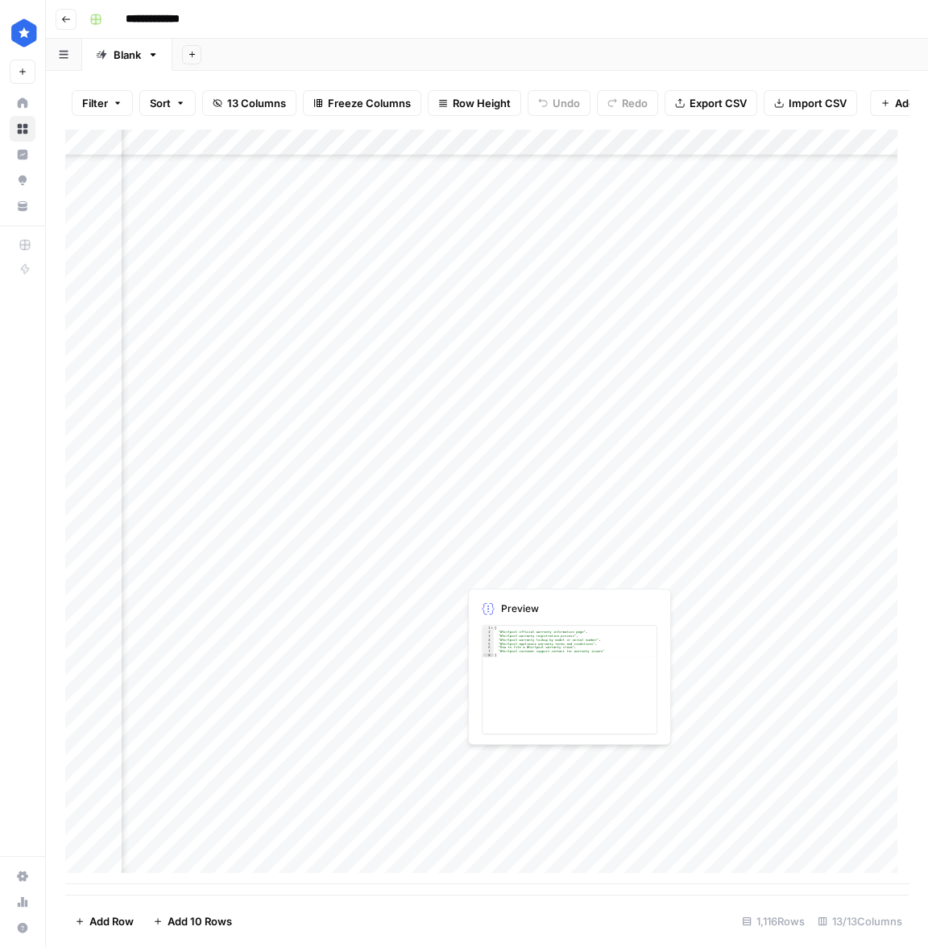
click at [546, 626] on div "Add Column" at bounding box center [486, 506] width 843 height 755
click at [550, 610] on div "Add Column" at bounding box center [486, 506] width 843 height 755
click at [578, 574] on div "Add Column" at bounding box center [486, 506] width 843 height 755
click at [584, 568] on div "Add Column" at bounding box center [486, 506] width 843 height 755
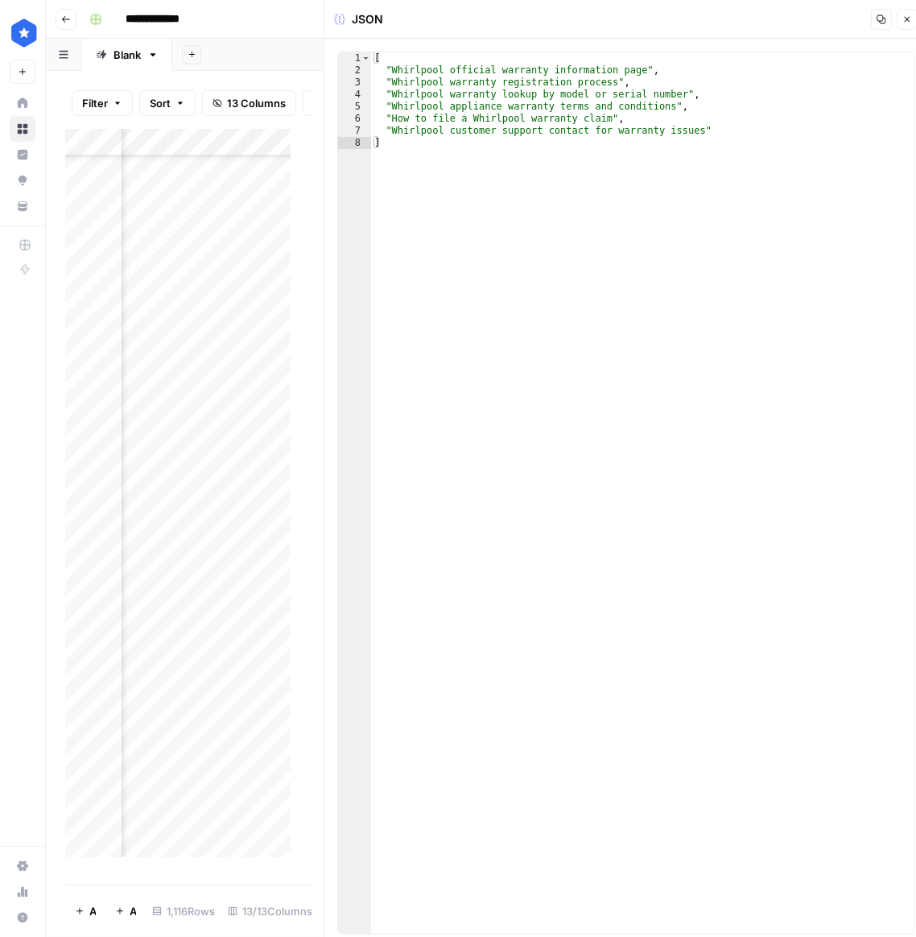
click at [906, 23] on icon "button" at bounding box center [908, 19] width 10 height 10
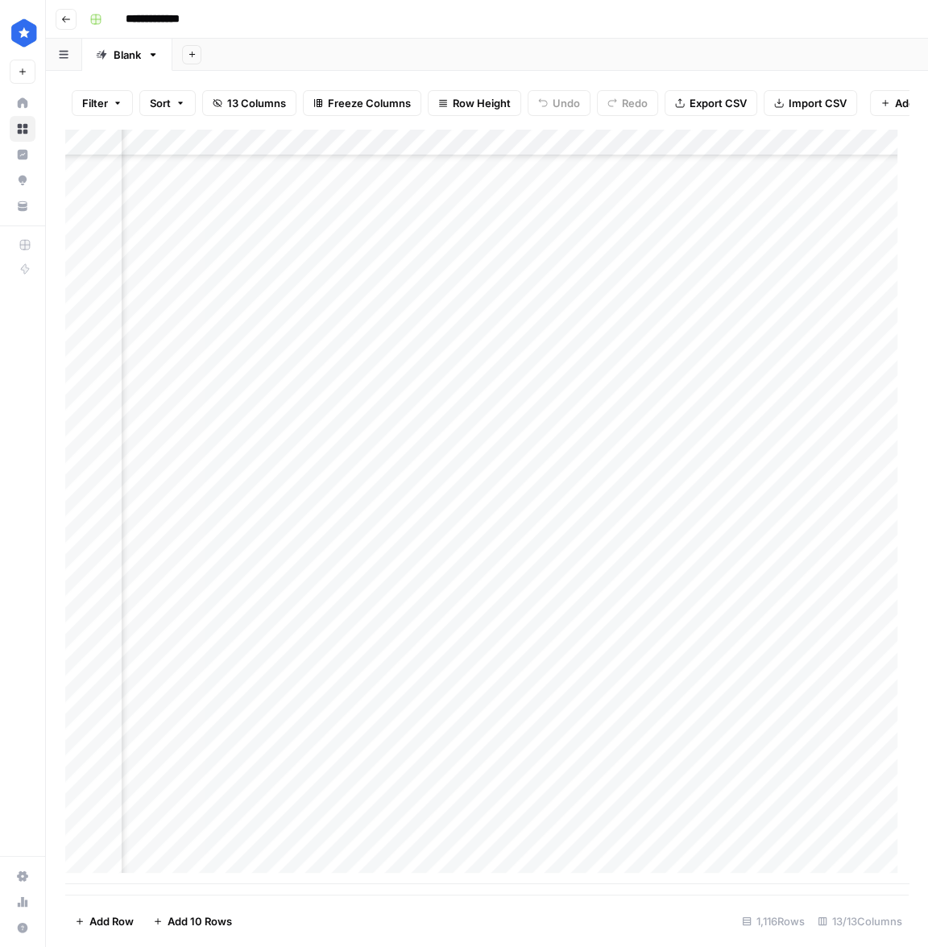
click at [730, 565] on div "Add Column" at bounding box center [486, 506] width 843 height 755
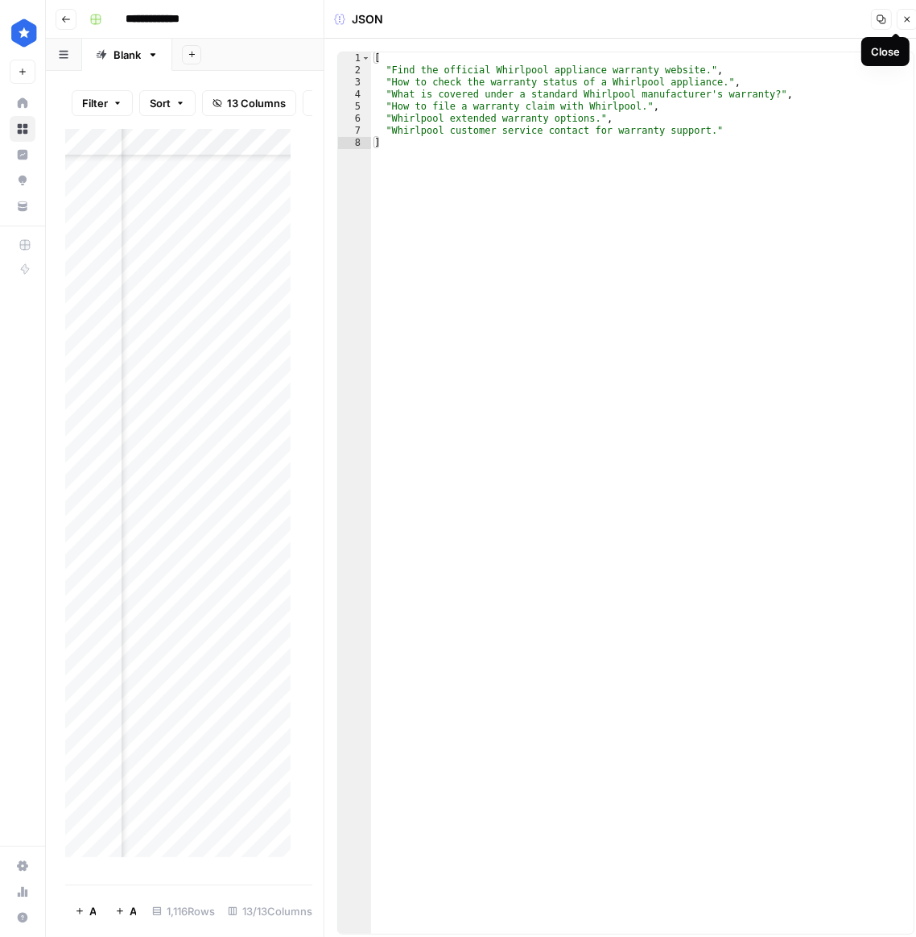
click at [909, 19] on icon "button" at bounding box center [908, 19] width 10 height 10
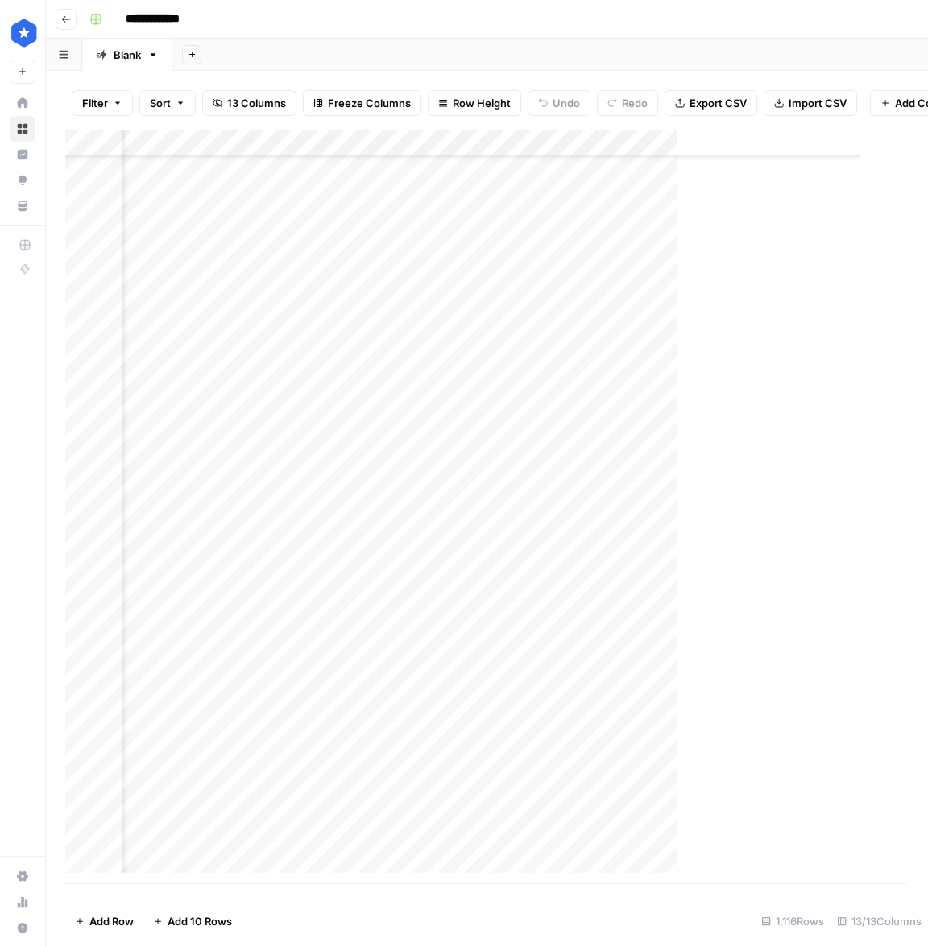
click at [800, 573] on div "Add Column" at bounding box center [485, 506] width 840 height 755
click at [805, 151] on div "Add Column" at bounding box center [486, 506] width 843 height 755
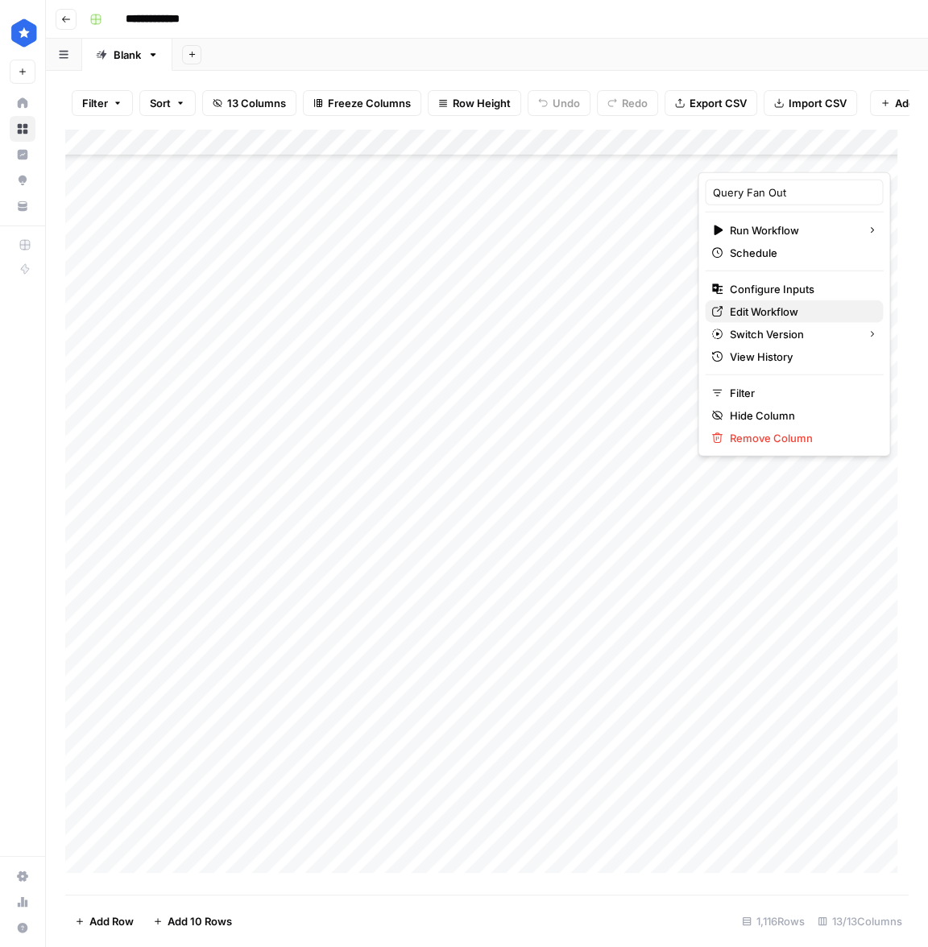
click at [802, 312] on span "Edit Workflow" at bounding box center [799, 312] width 141 height 16
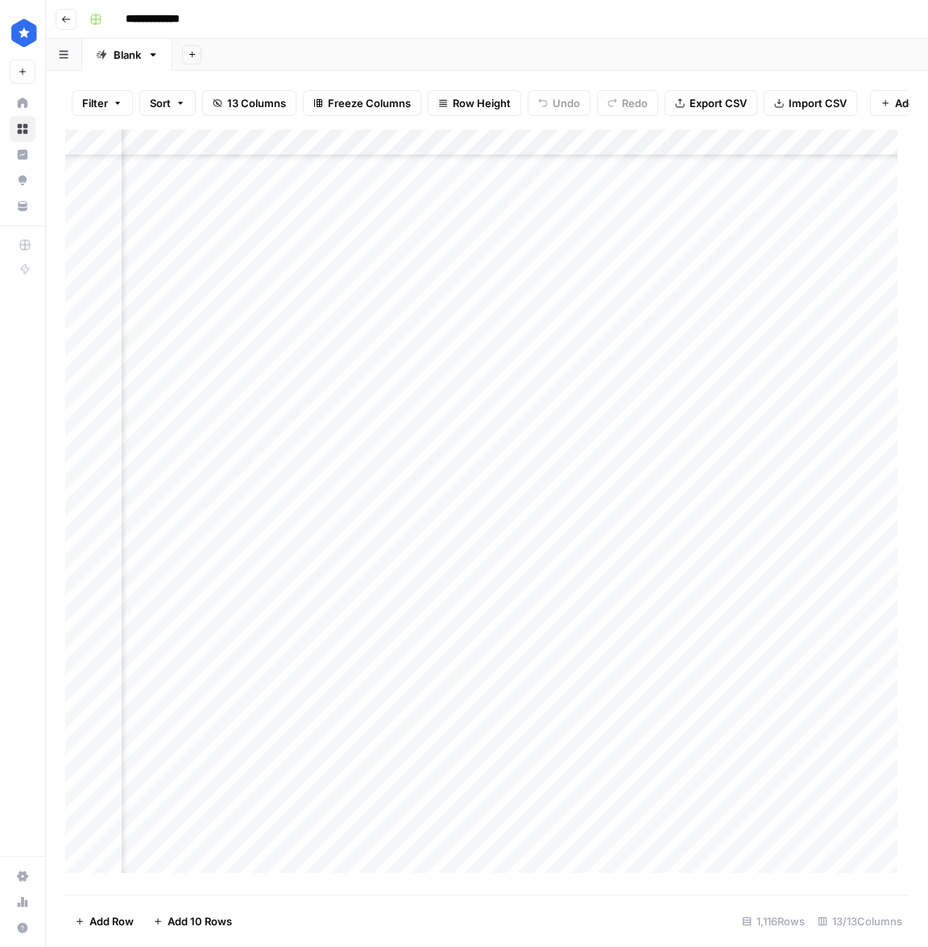
drag, startPoint x: 435, startPoint y: 895, endPoint x: 623, endPoint y: 887, distance: 188.6
click at [622, 884] on div "Add Column" at bounding box center [486, 506] width 843 height 755
click at [627, 169] on div "Add Column" at bounding box center [486, 506] width 843 height 755
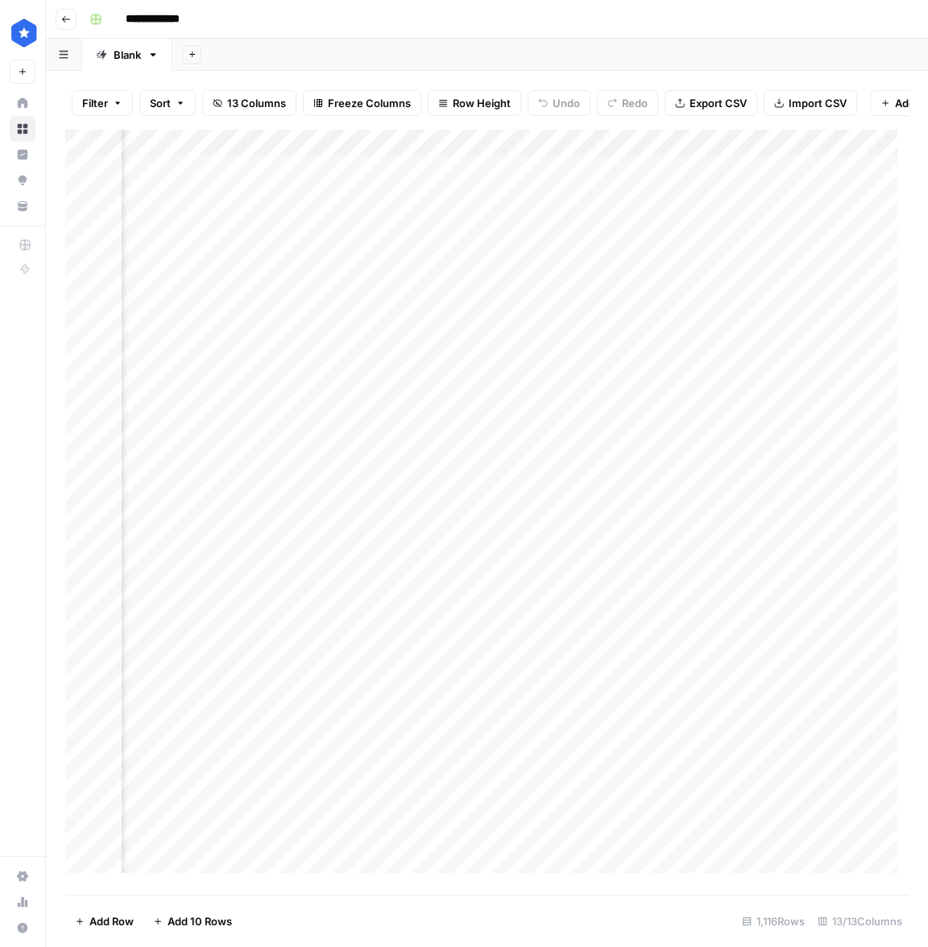
click at [564, 176] on div "Add Column" at bounding box center [486, 506] width 843 height 755
click at [619, 181] on div "Add Column" at bounding box center [486, 506] width 843 height 755
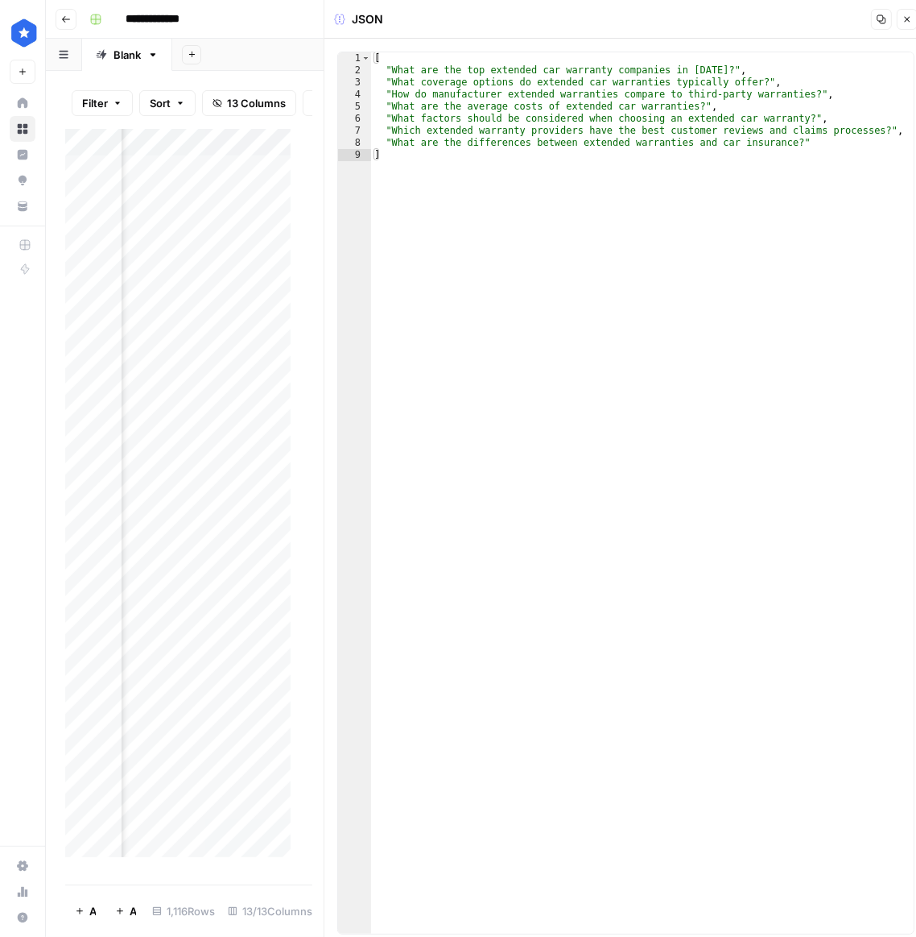
click at [401, 76] on div "[ "What are the top extended car warranty companies in 2025?" , "What coverage …" at bounding box center [642, 504] width 543 height 905
click at [395, 85] on div "[ "What are the top extended car warranty companies in 2025?" , "What coverage …" at bounding box center [642, 504] width 543 height 905
click at [399, 95] on div "[ "What are the top extended car warranty companies in 2025?" , "What coverage …" at bounding box center [642, 504] width 543 height 905
click at [411, 104] on div "[ "What are the top extended car warranty companies in 2025?" , "What coverage …" at bounding box center [642, 504] width 543 height 905
click at [395, 125] on div "[ "What are the top extended car warranty companies in 2025?" , "What coverage …" at bounding box center [642, 504] width 543 height 905
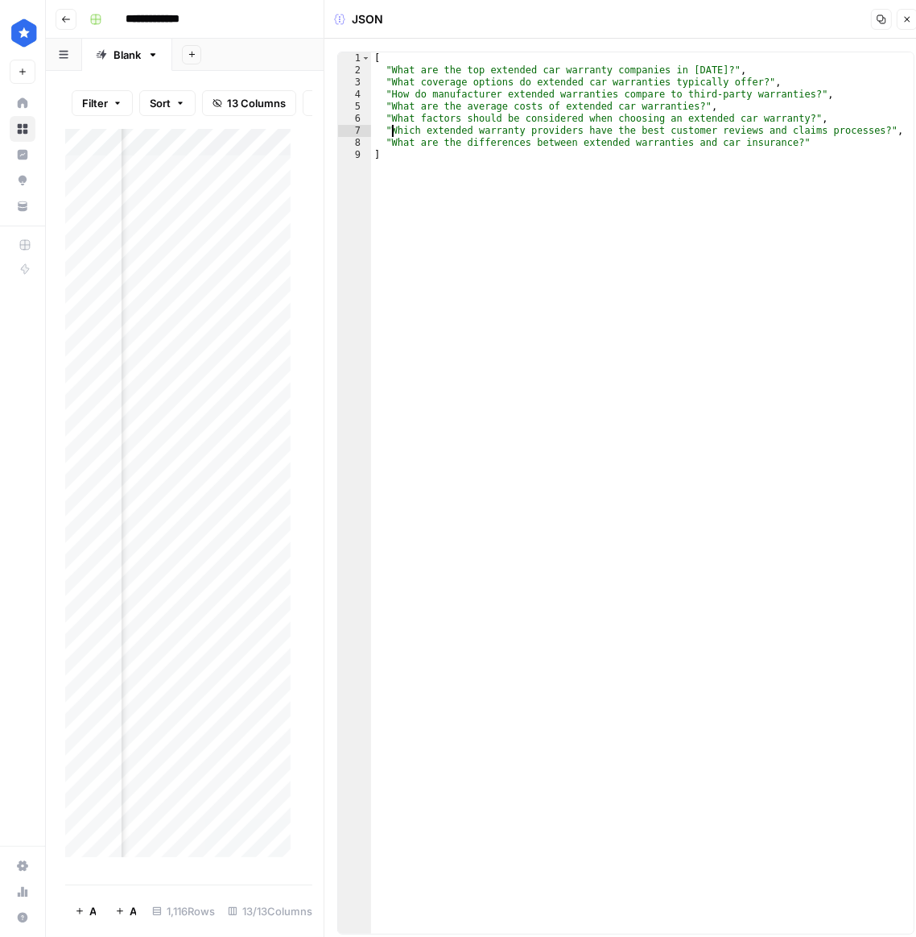
click at [429, 141] on div "[ "What are the top extended car warranty companies in 2025?" , "What coverage …" at bounding box center [642, 504] width 543 height 905
click at [586, 178] on div "[ "What are the top extended car warranty companies in 2025?" , "What coverage …" at bounding box center [642, 504] width 543 height 905
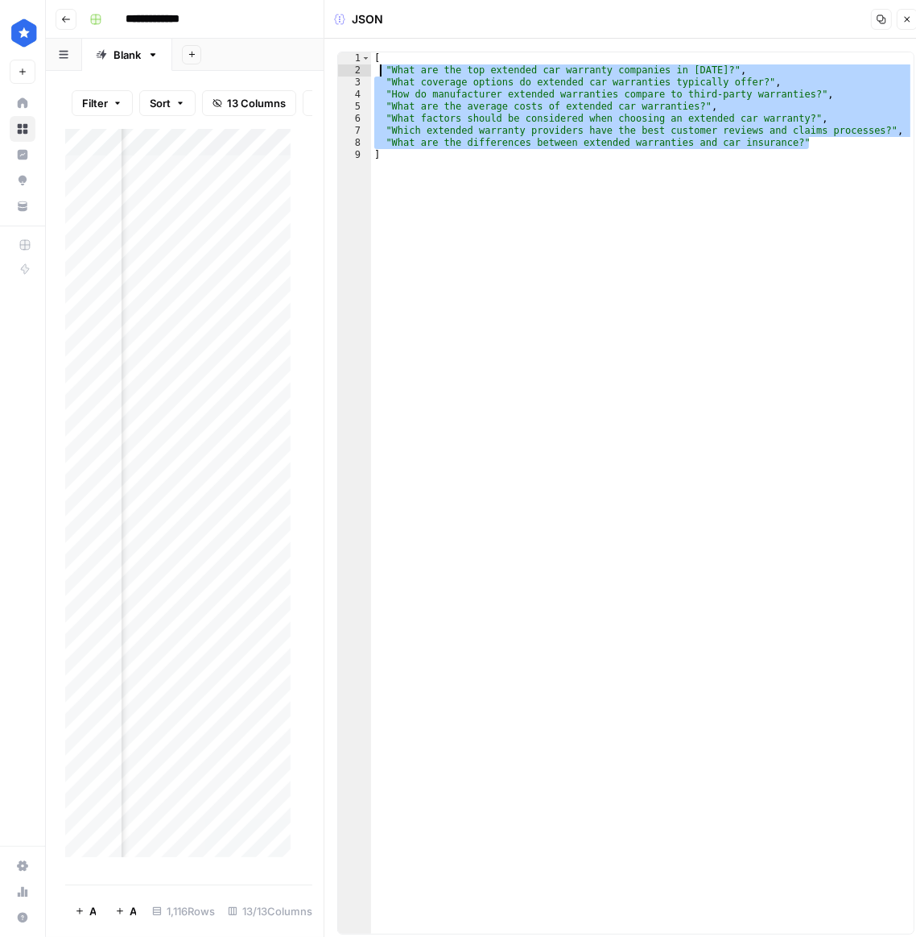
drag, startPoint x: 736, startPoint y: 121, endPoint x: 382, endPoint y: 72, distance: 357.7
click at [382, 72] on div "[ "What are the top extended car warranty companies in 2025?" , "What coverage …" at bounding box center [642, 504] width 543 height 905
click at [374, 81] on div "[ "What are the top extended car warranty companies in 2025?" , "What coverage …" at bounding box center [642, 504] width 543 height 905
type textarea "**********"
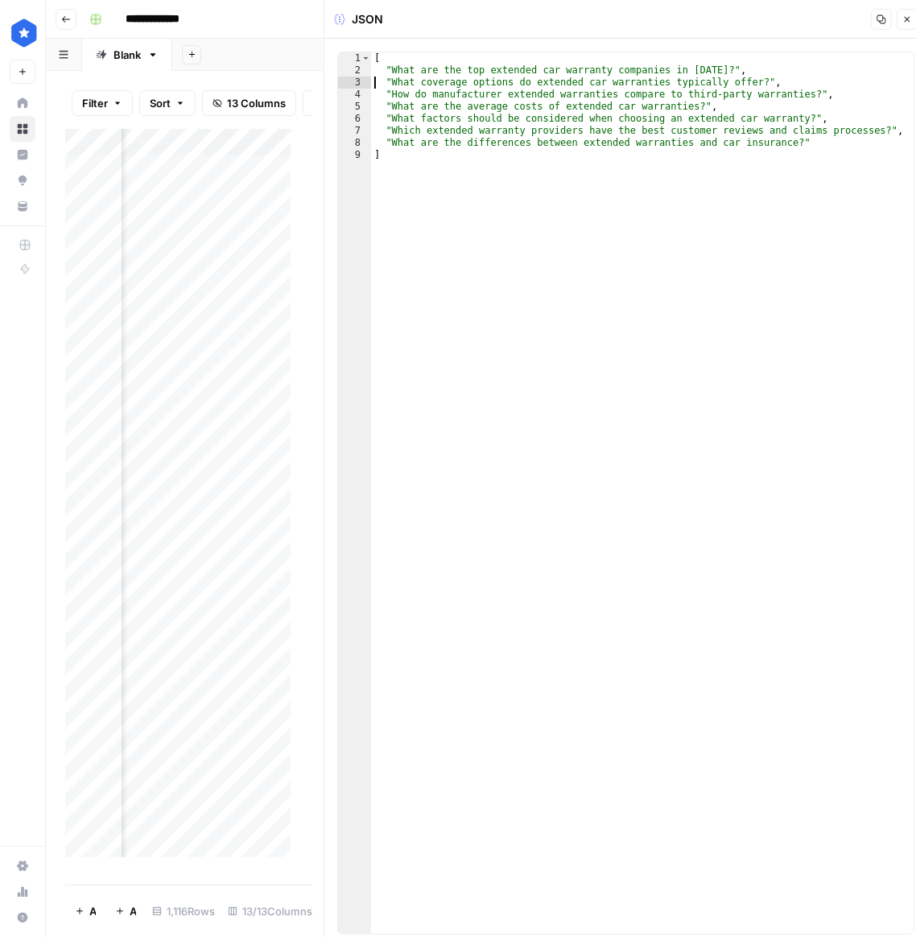
click at [234, 217] on div "Add Column" at bounding box center [183, 498] width 237 height 739
click at [911, 24] on button "Close" at bounding box center [907, 19] width 21 height 21
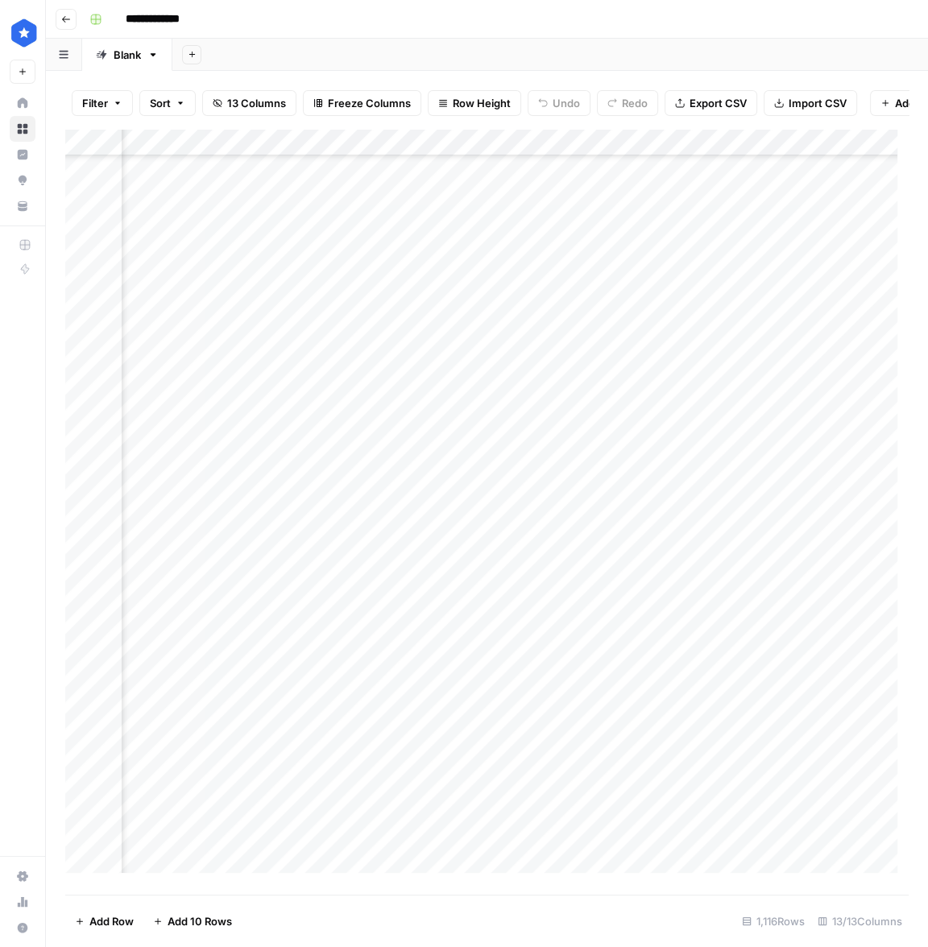
scroll to position [0, 556]
click at [420, 185] on div "Add Column" at bounding box center [486, 506] width 843 height 755
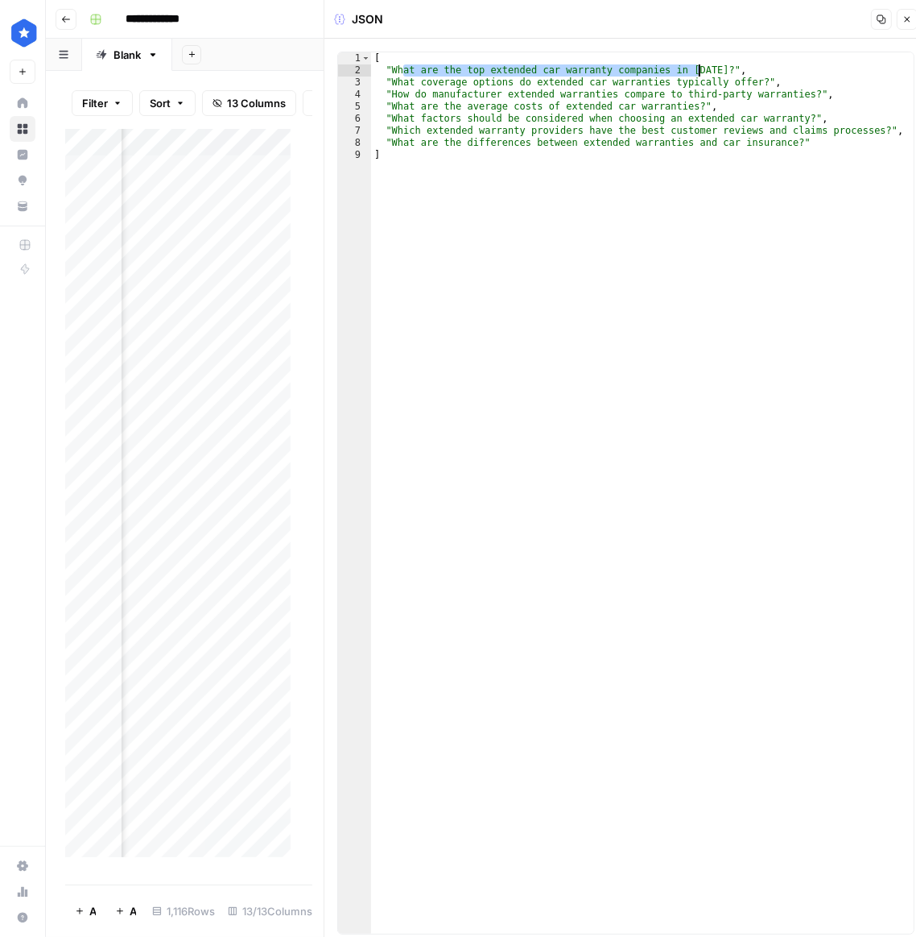
drag, startPoint x: 405, startPoint y: 72, endPoint x: 697, endPoint y: 64, distance: 291.6
click at [697, 64] on div "[ "What are the top extended car warranty companies in 2025?" , "What coverage …" at bounding box center [642, 504] width 543 height 905
drag, startPoint x: 471, startPoint y: 86, endPoint x: 766, endPoint y: 78, distance: 294.8
click at [758, 79] on div "[ "What are the top extended car warranty companies in 2025?" , "What coverage …" at bounding box center [642, 504] width 543 height 905
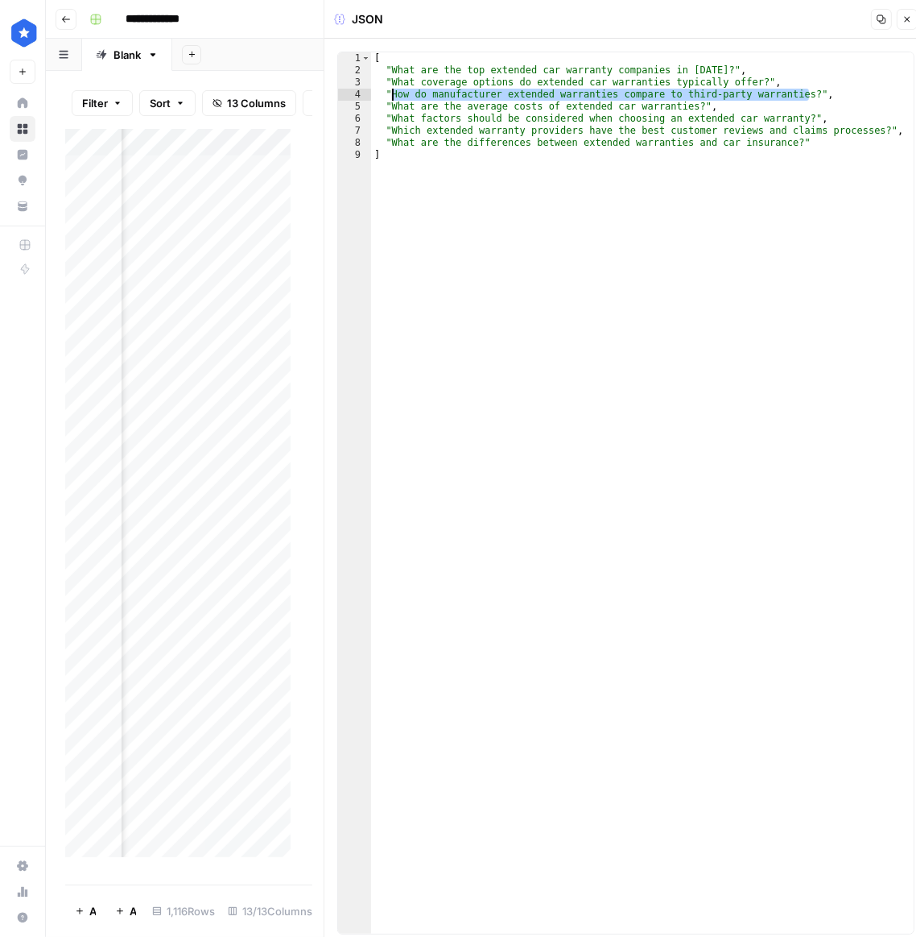
drag, startPoint x: 804, startPoint y: 93, endPoint x: 393, endPoint y: 96, distance: 411.5
click at [391, 93] on div "[ "What are the top extended car warranty companies in 2025?" , "What coverage …" at bounding box center [642, 504] width 543 height 905
click at [446, 97] on div "[ "What are the top extended car warranty companies in 2025?" , "What coverage …" at bounding box center [642, 504] width 543 height 905
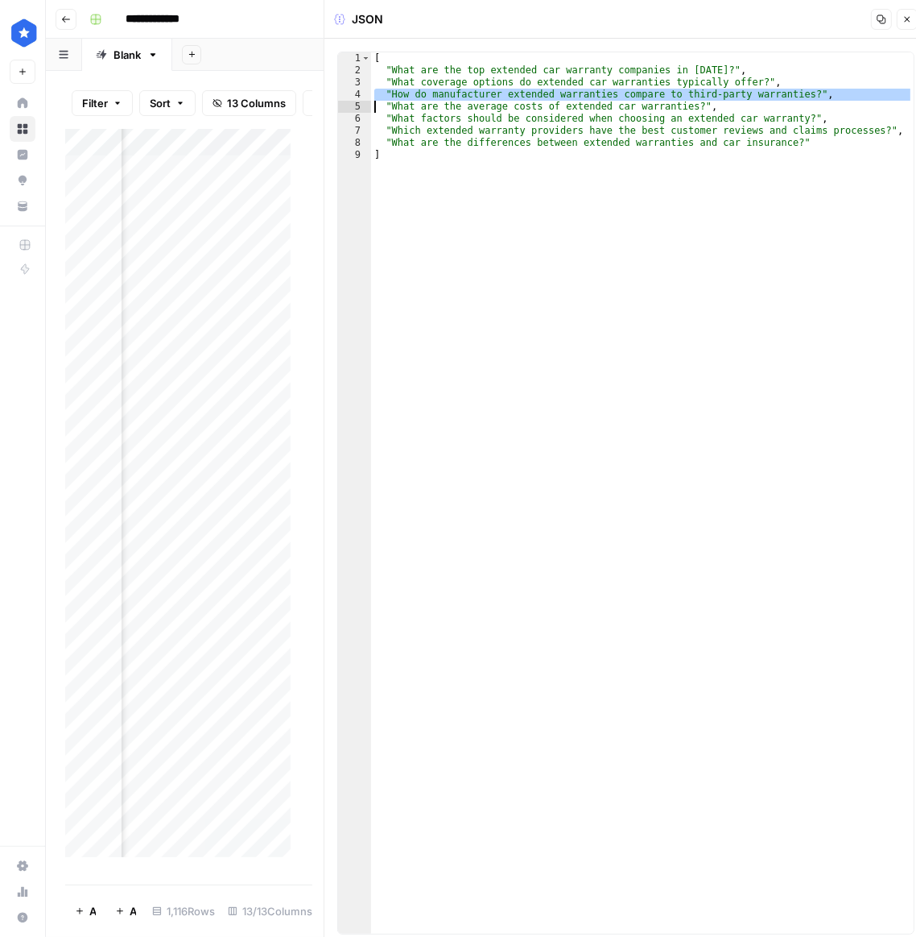
click at [471, 112] on div "[ "What are the top extended car warranty companies in 2025?" , "What coverage …" at bounding box center [642, 504] width 543 height 905
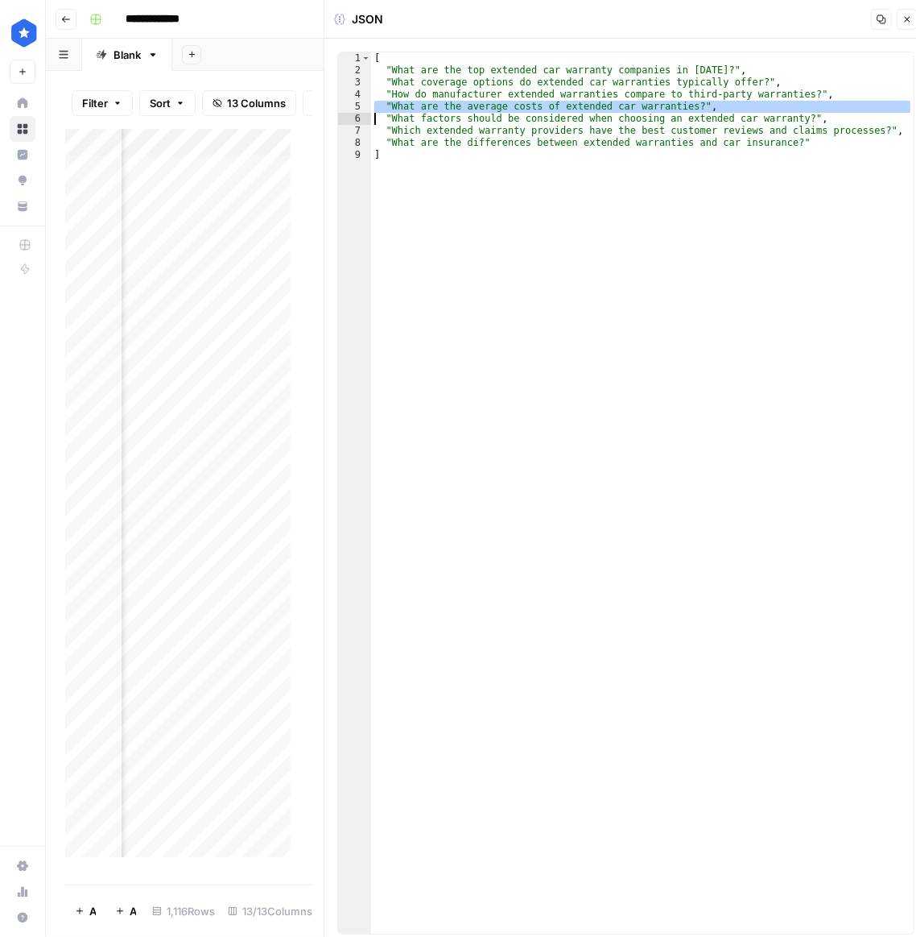
click at [534, 118] on div "[ "What are the top extended car warranty companies in 2025?" , "What coverage …" at bounding box center [642, 504] width 543 height 905
click at [769, 120] on div "[ "What are the top extended car warranty companies in 2025?" , "What coverage …" at bounding box center [642, 504] width 543 height 905
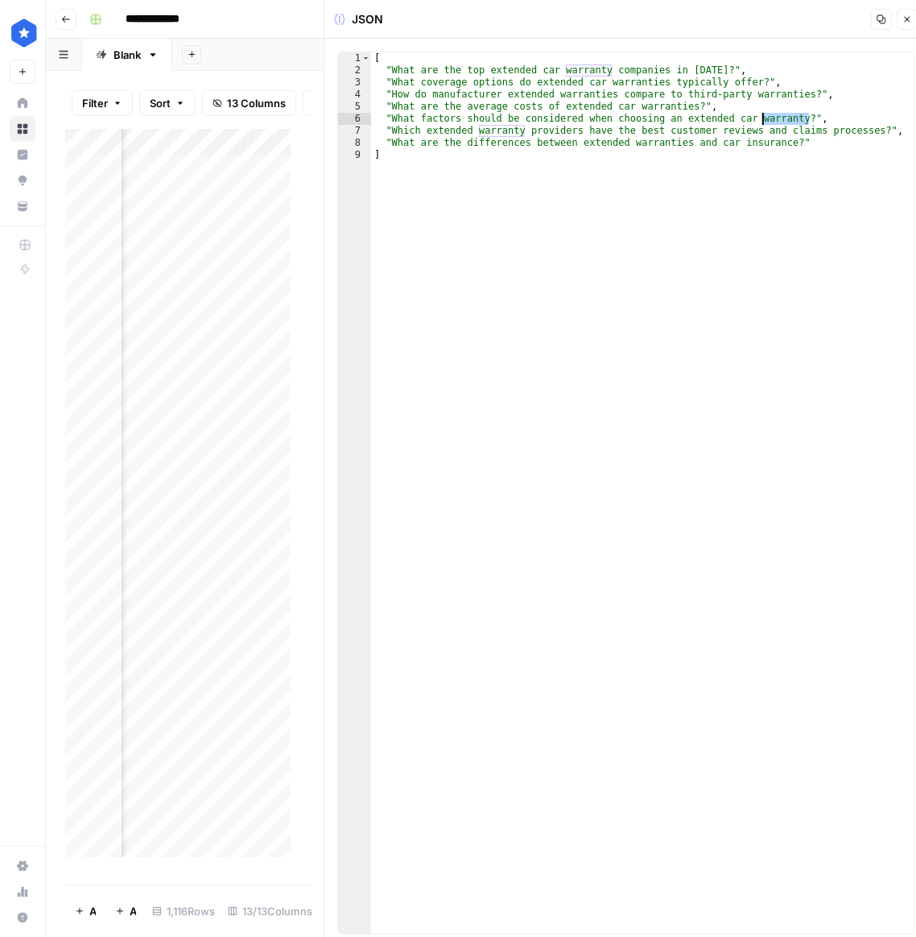
click at [769, 120] on div "[ "What are the top extended car warranty companies in 2025?" , "What coverage …" at bounding box center [642, 504] width 543 height 905
click at [768, 120] on div "[ "What are the top extended car warranty companies in 2025?" , "What coverage …" at bounding box center [642, 504] width 543 height 905
click at [544, 131] on div "[ "What are the top extended car warranty companies in 2025?" , "What coverage …" at bounding box center [642, 504] width 543 height 905
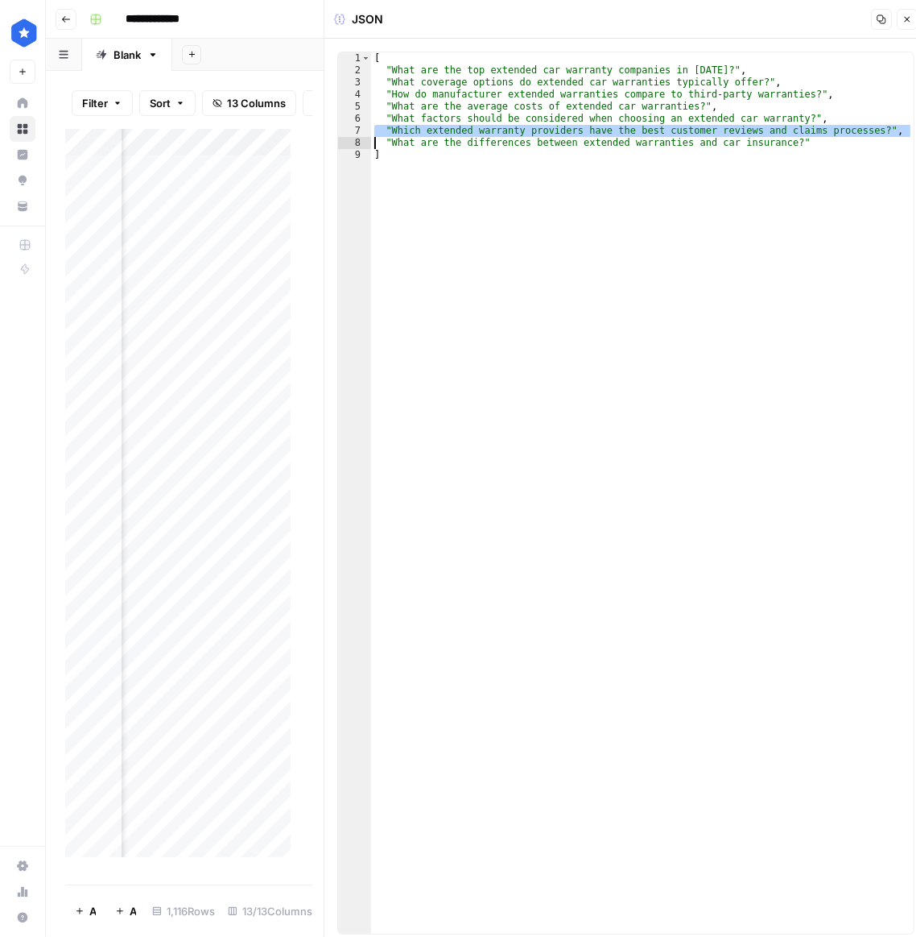
click at [652, 144] on div "[ "What are the top extended car warranty companies in 2025?" , "What coverage …" at bounding box center [642, 504] width 543 height 905
type textarea "**********"
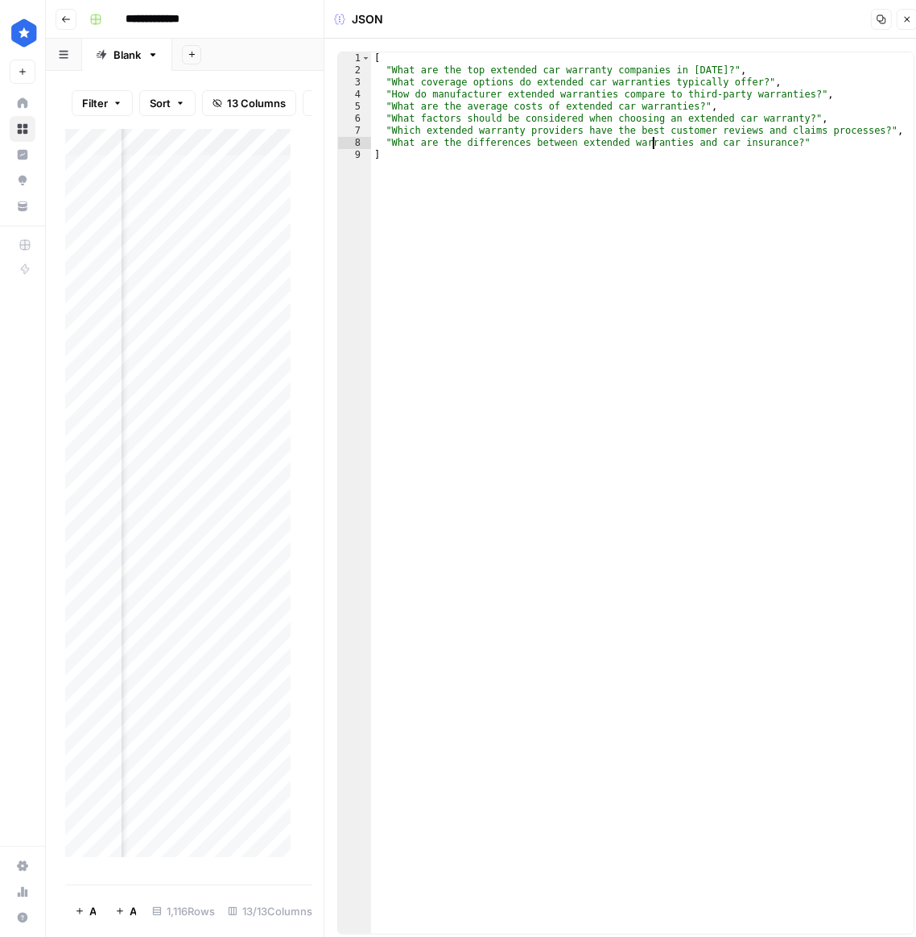
click at [653, 144] on div "[ "What are the top extended car warranty companies in 2025?" , "What coverage …" at bounding box center [642, 504] width 543 height 905
click at [655, 144] on div "[ "What are the top extended car warranty companies in 2025?" , "What coverage …" at bounding box center [642, 504] width 543 height 905
click at [512, 138] on div "[ "What are the top extended car warranty companies in 2025?" , "What coverage …" at bounding box center [642, 504] width 543 height 905
click at [725, 142] on div "[ "What are the top extended car warranty companies in 2025?" , "What coverage …" at bounding box center [642, 504] width 543 height 905
click at [745, 142] on div "[ "What are the top extended car warranty companies in 2025?" , "What coverage …" at bounding box center [642, 504] width 543 height 905
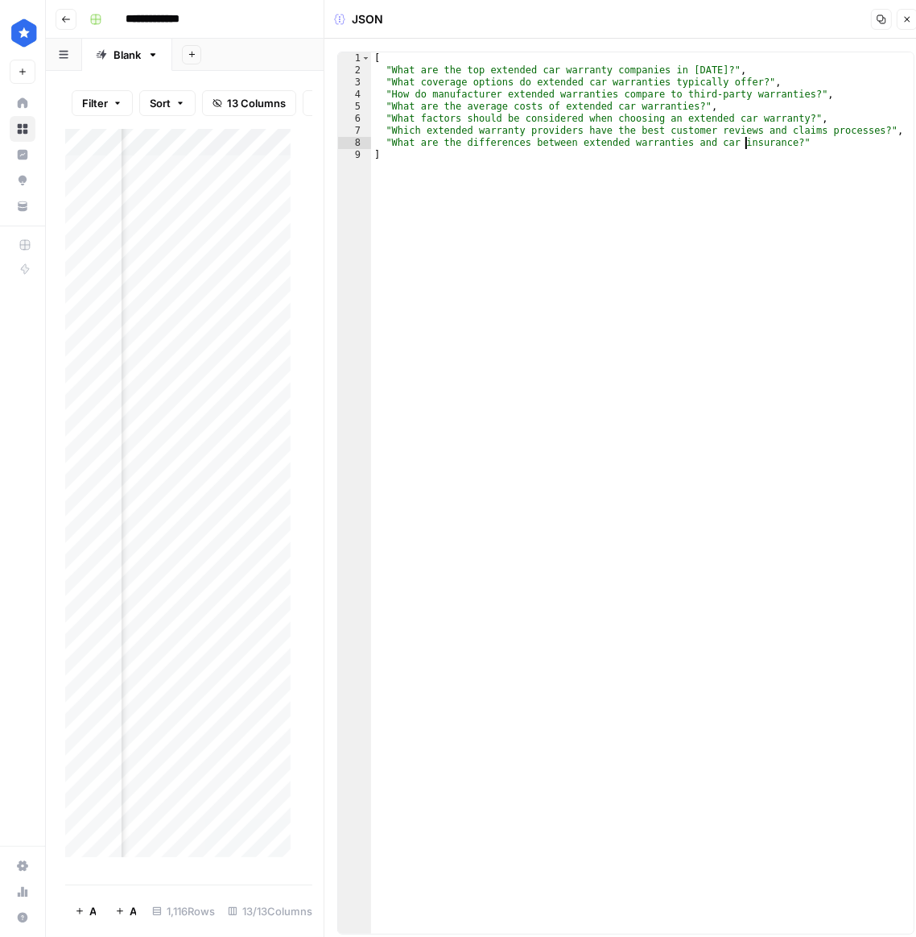
click at [745, 142] on div "[ "What are the top extended car warranty companies in 2025?" , "What coverage …" at bounding box center [642, 504] width 543 height 905
click at [912, 23] on button "Close" at bounding box center [907, 19] width 21 height 21
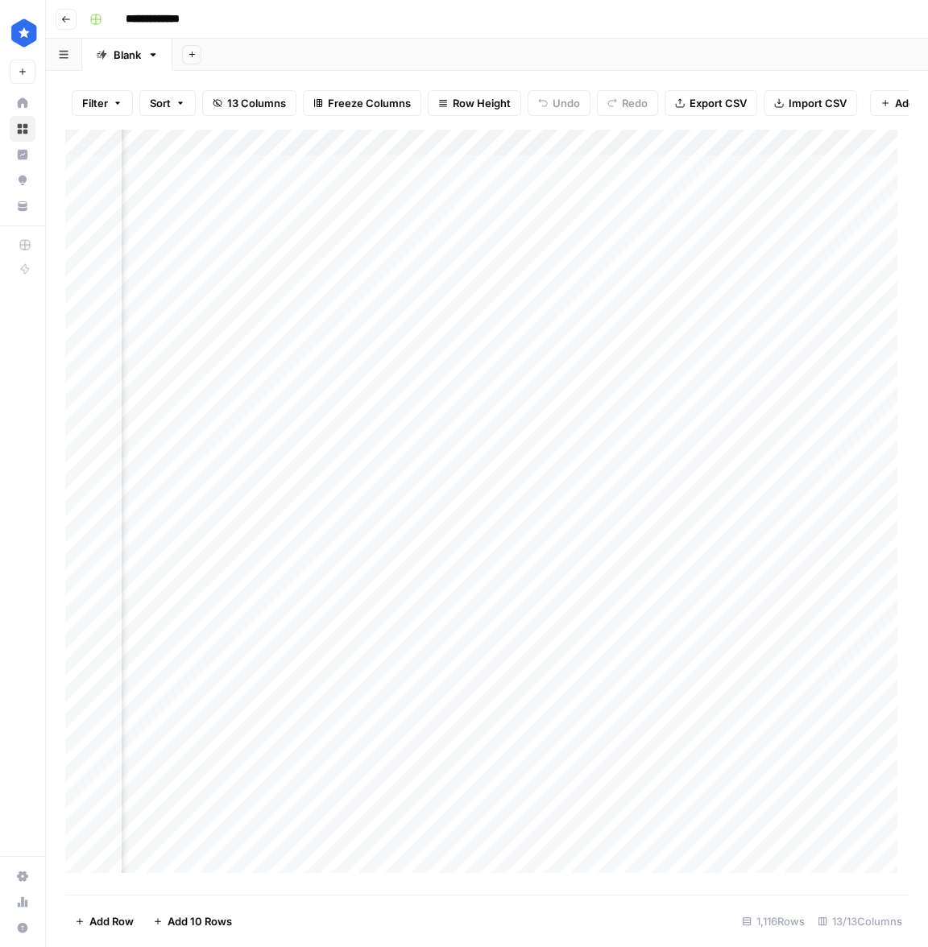
click at [562, 173] on div "Add Column" at bounding box center [486, 506] width 843 height 755
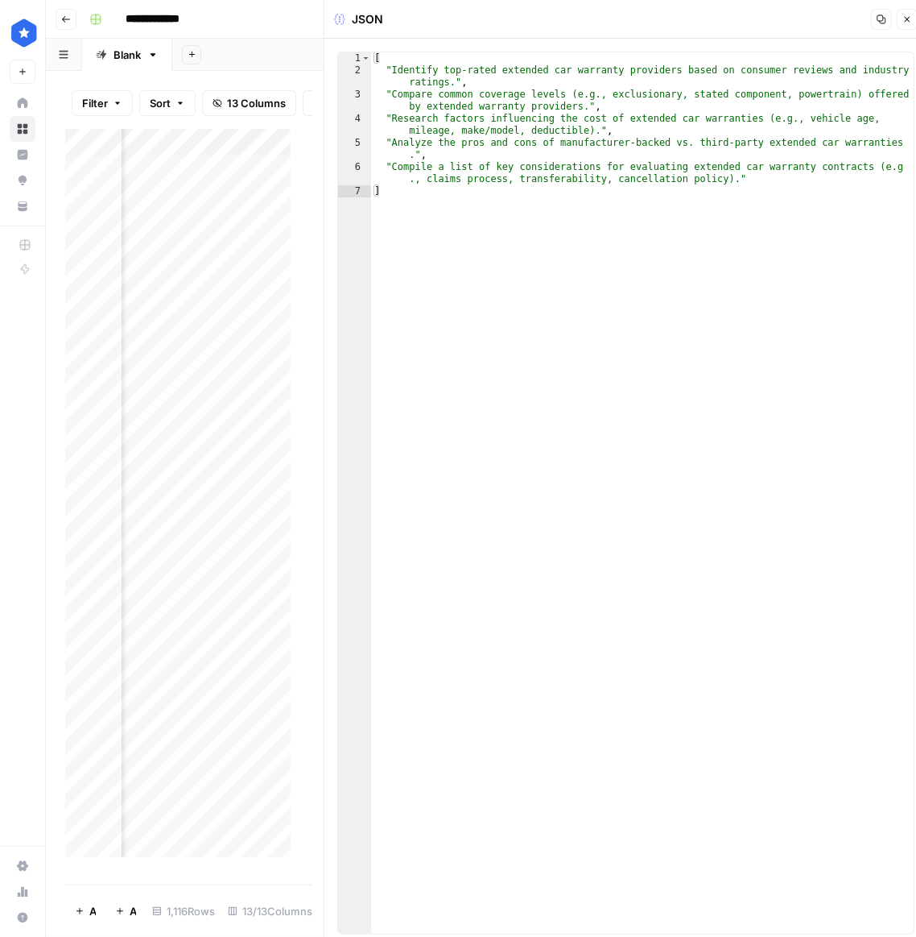
click at [692, 42] on div "1 2 3 4 5 6 7 [ "Identify top-rated extended car warranty providers based on co…" at bounding box center [626, 493] width 603 height 908
click at [694, 101] on div "[ "Identify top-rated extended car warranty providers based on consumer reviews…" at bounding box center [642, 504] width 543 height 905
click at [702, 179] on div "[ "Identify top-rated extended car warranty providers based on consumer reviews…" at bounding box center [642, 504] width 543 height 905
drag, startPoint x: 385, startPoint y: 172, endPoint x: 600, endPoint y: 208, distance: 217.9
click at [579, 176] on div "[ "Identify top-rated extended car warranty providers based on consumer reviews…" at bounding box center [642, 504] width 543 height 905
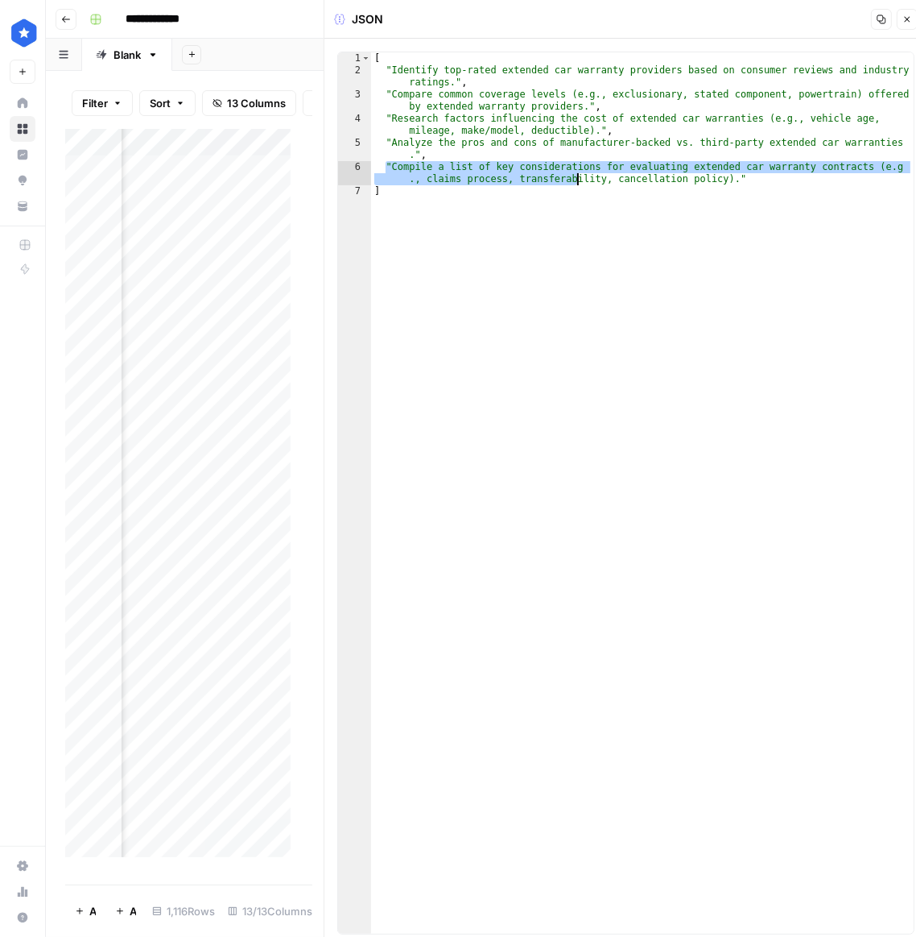
click at [688, 201] on div "[ "Identify top-rated extended car warranty providers based on consumer reviews…" at bounding box center [642, 504] width 543 height 905
type textarea "*"
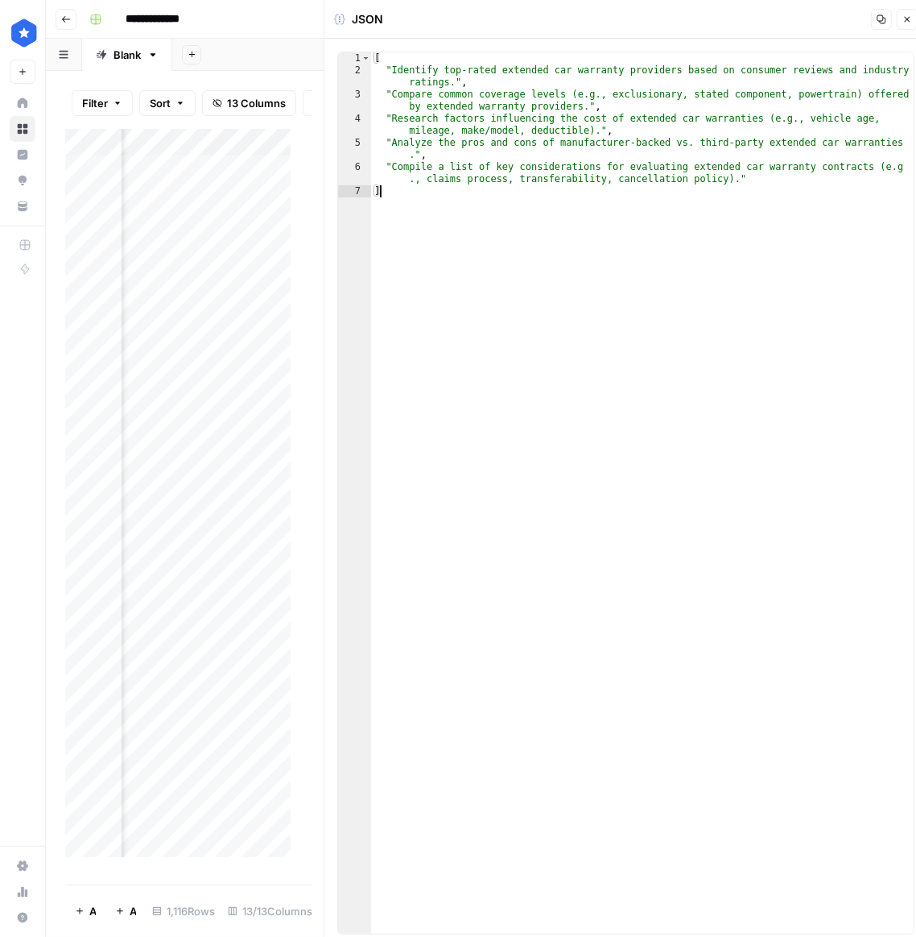
click at [906, 14] on icon "button" at bounding box center [908, 19] width 10 height 10
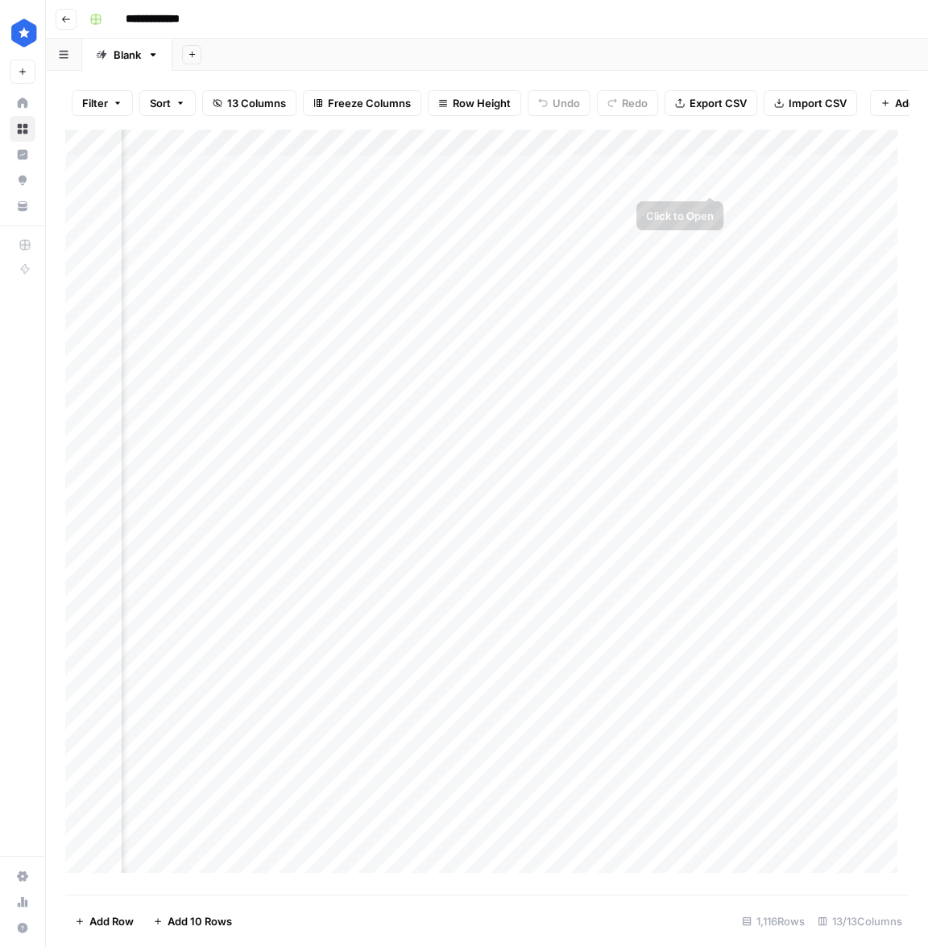
click at [712, 175] on div "Add Column" at bounding box center [486, 506] width 843 height 755
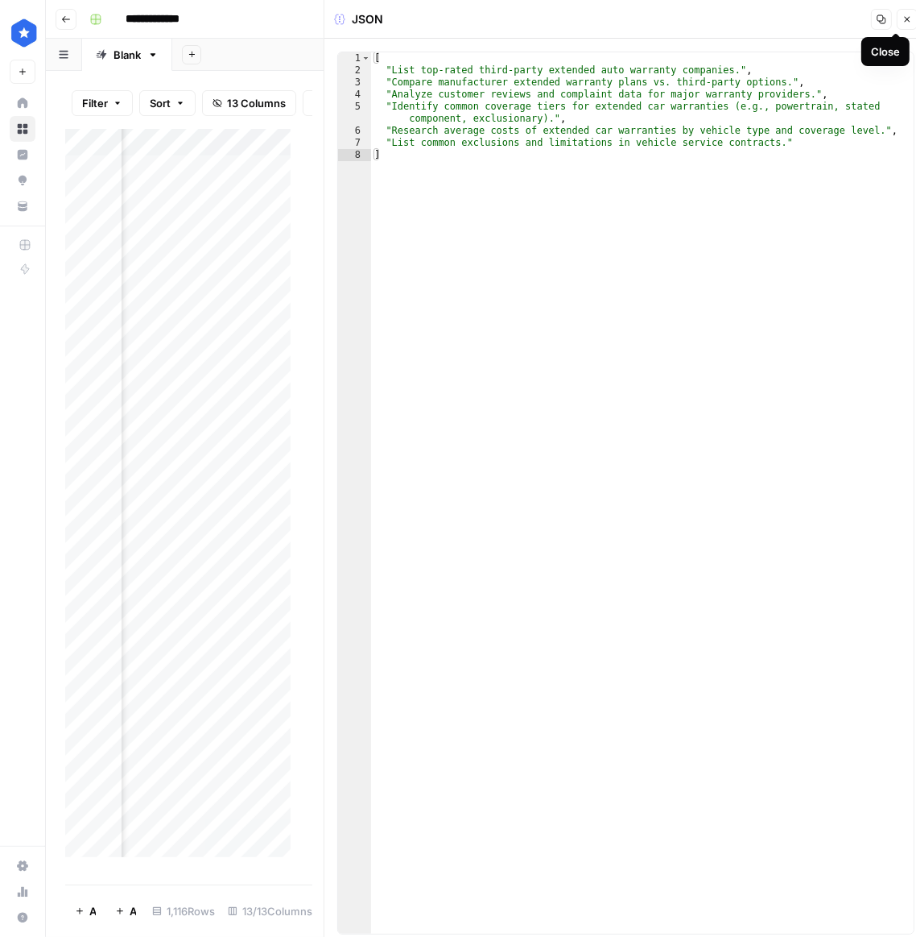
click at [904, 24] on button "Close" at bounding box center [907, 19] width 21 height 21
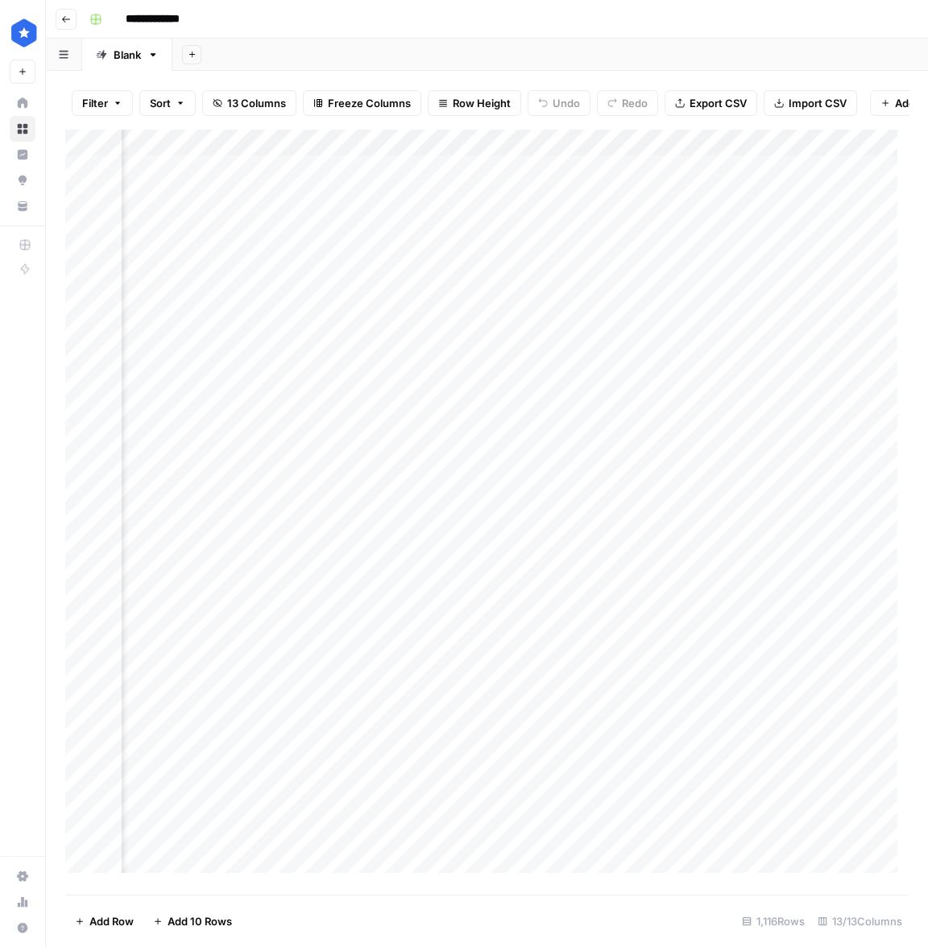
click at [848, 179] on div "Add Column" at bounding box center [486, 506] width 843 height 755
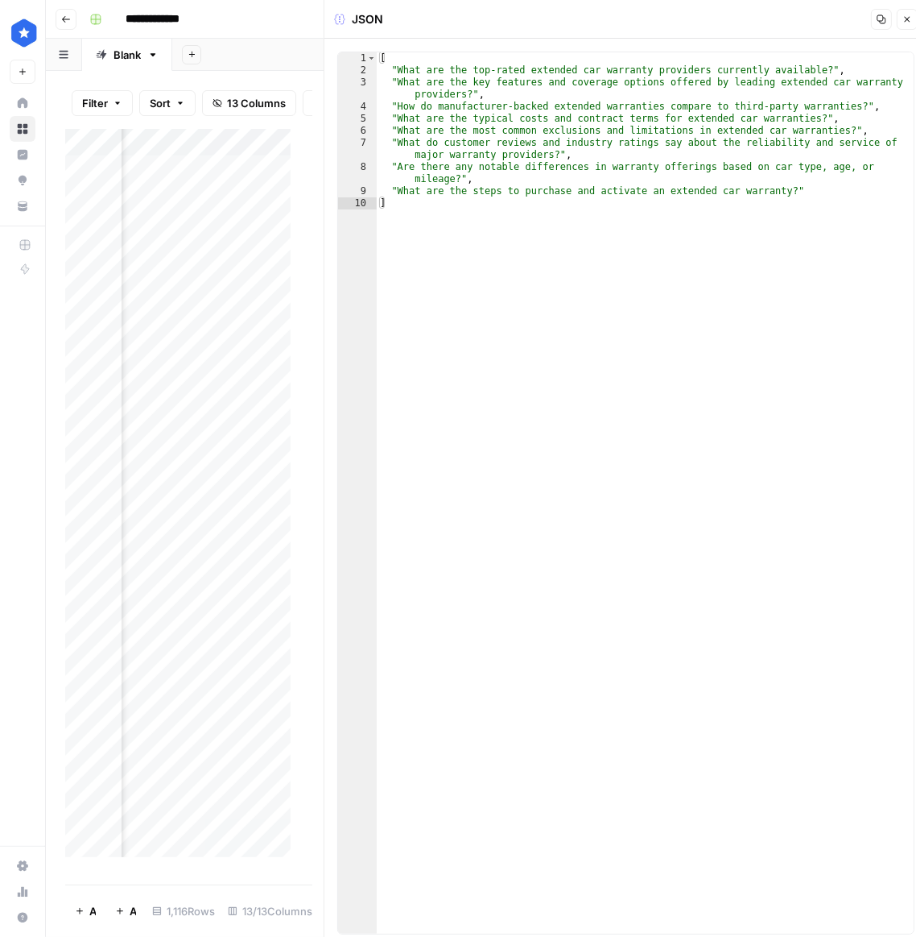
click at [908, 21] on icon "button" at bounding box center [908, 19] width 10 height 10
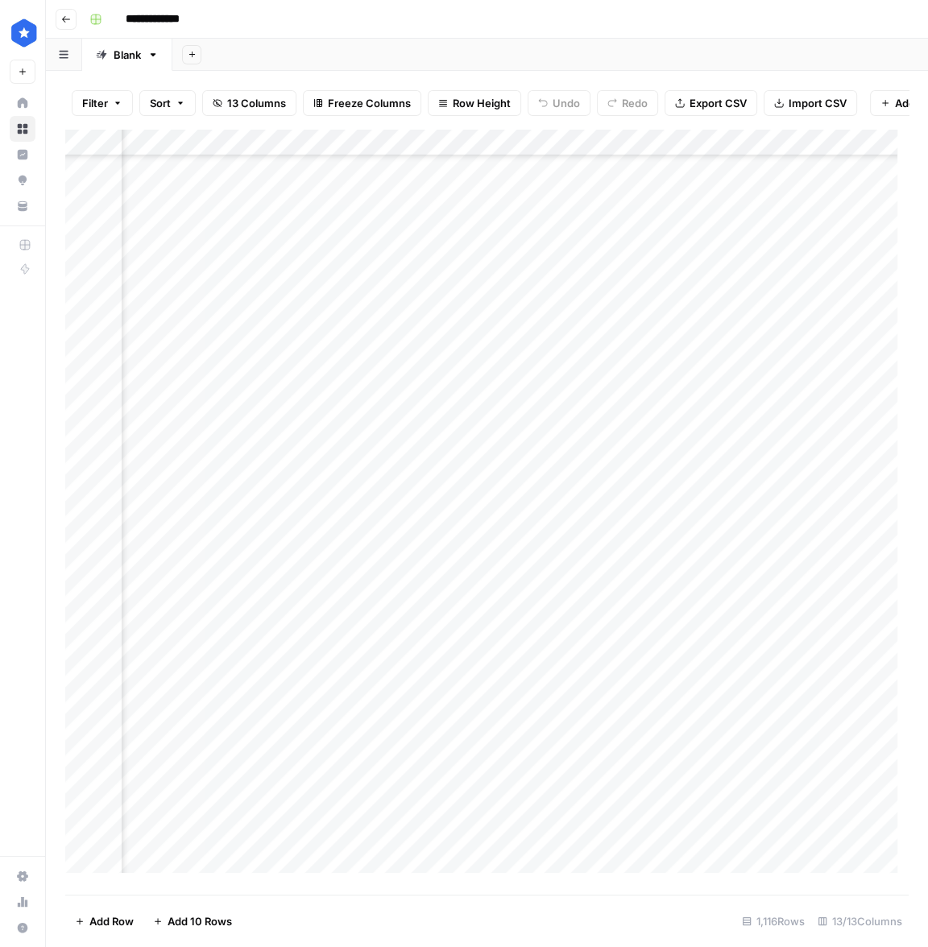
scroll to position [26010, 316]
click at [257, 743] on div "Add Column" at bounding box center [486, 506] width 843 height 755
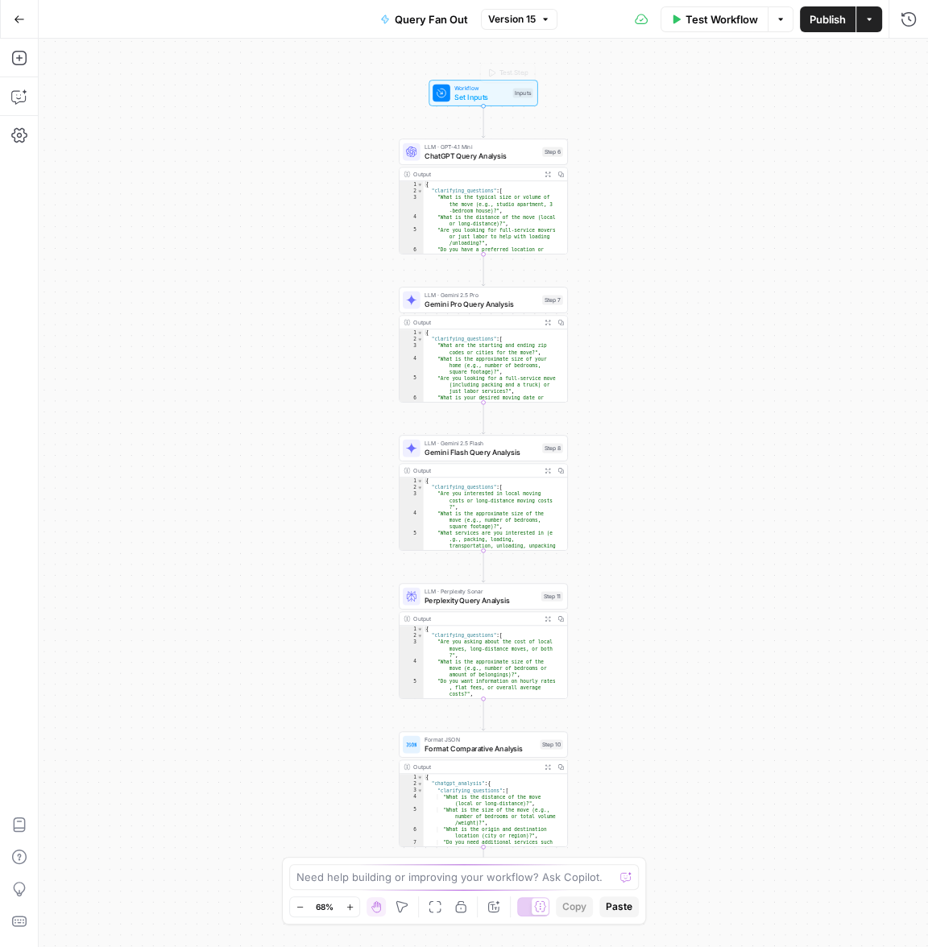
click at [715, 31] on button "Test Workflow" at bounding box center [714, 19] width 108 height 26
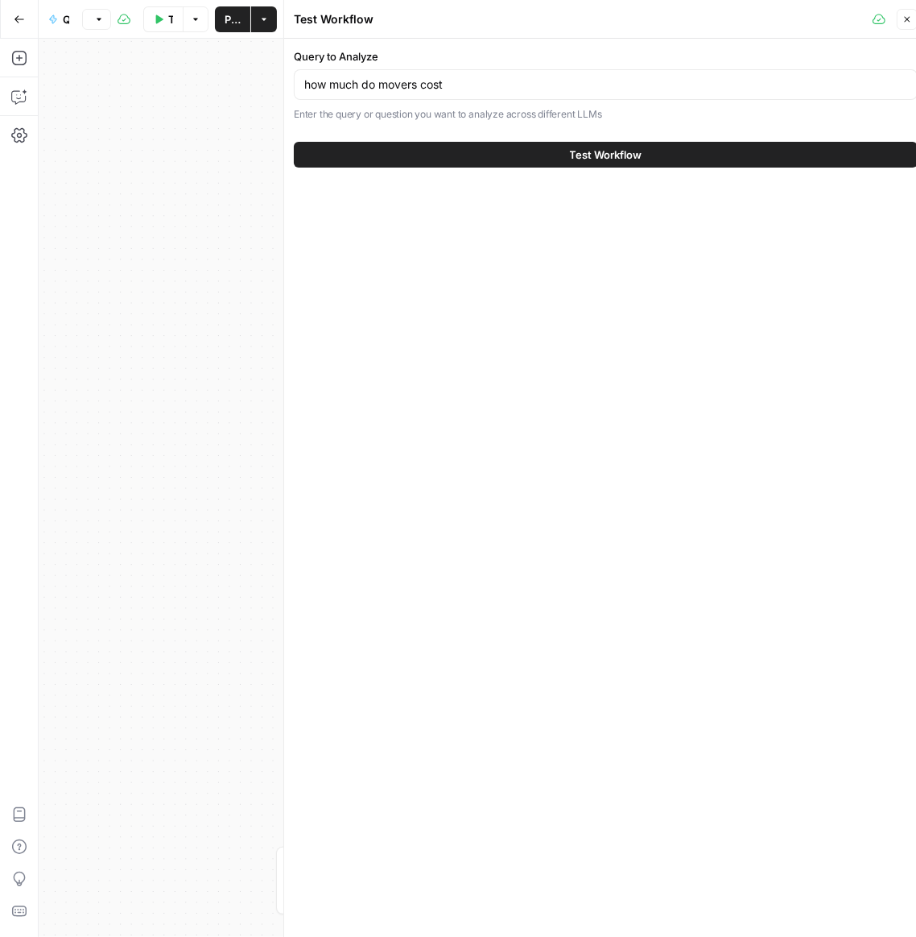
click at [909, 20] on icon "button" at bounding box center [908, 19] width 10 height 10
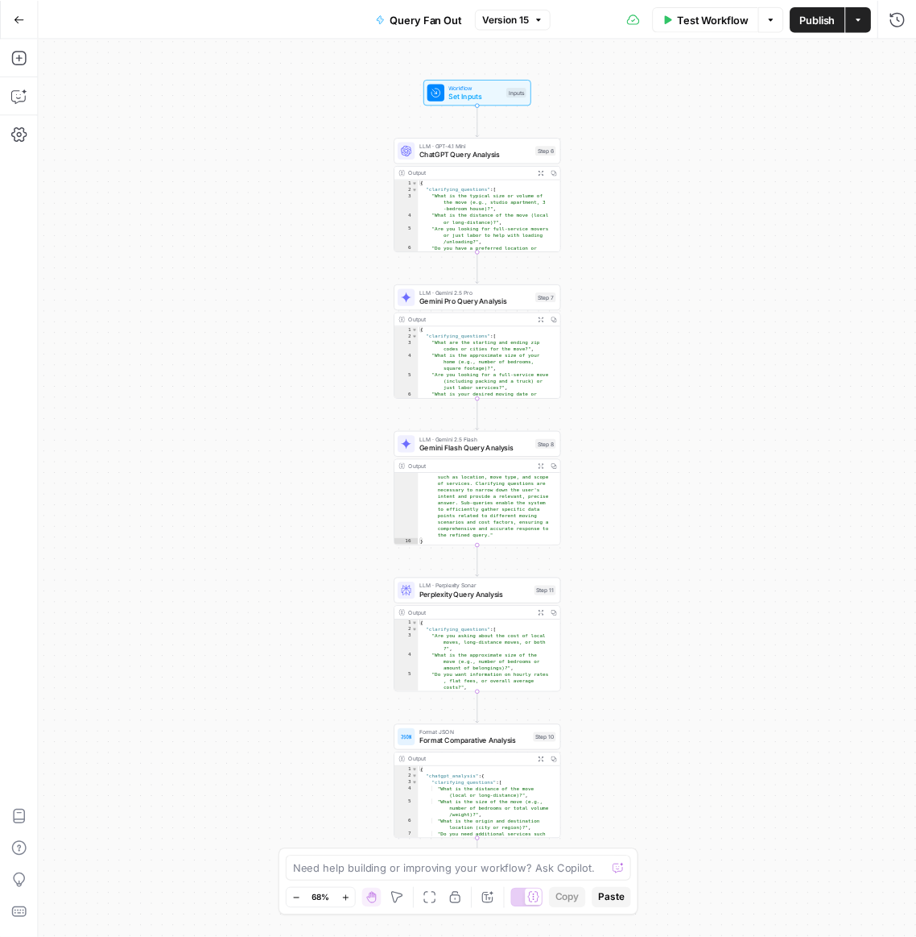
scroll to position [337, 0]
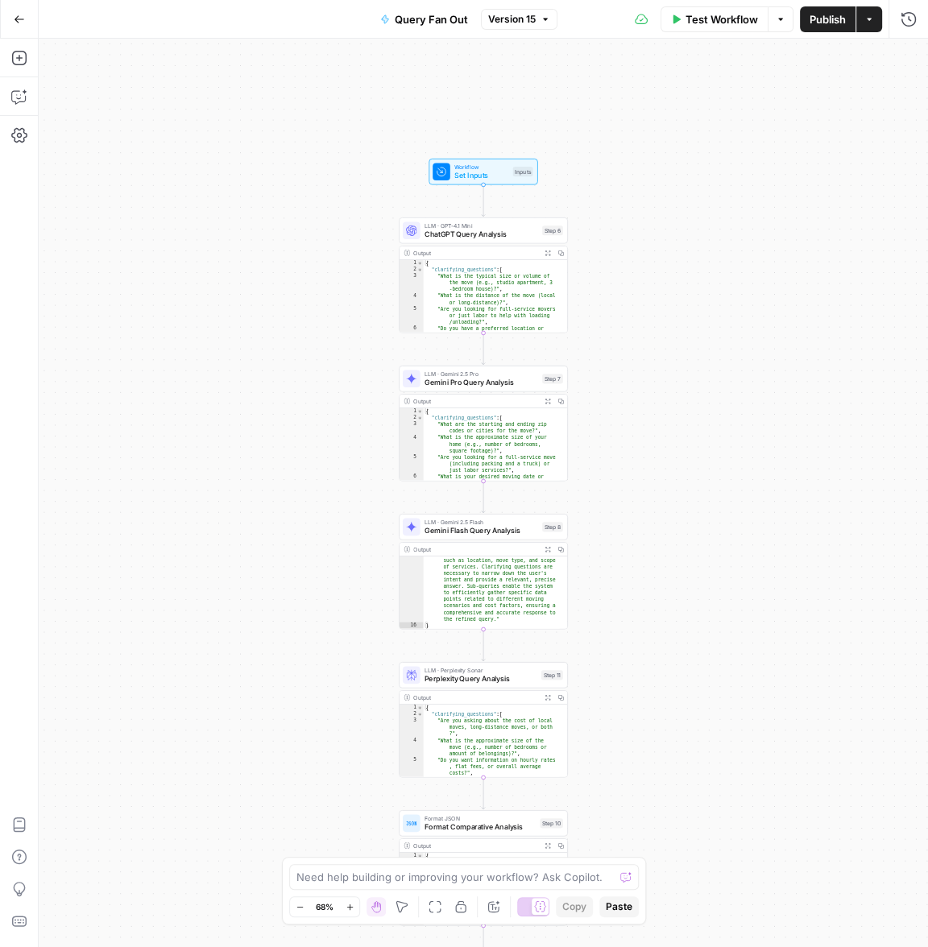
click at [736, 32] on div "Test Workflow Options Publish Actions Run History" at bounding box center [742, 19] width 370 height 38
click at [738, 24] on span "Test Workflow" at bounding box center [721, 19] width 72 height 16
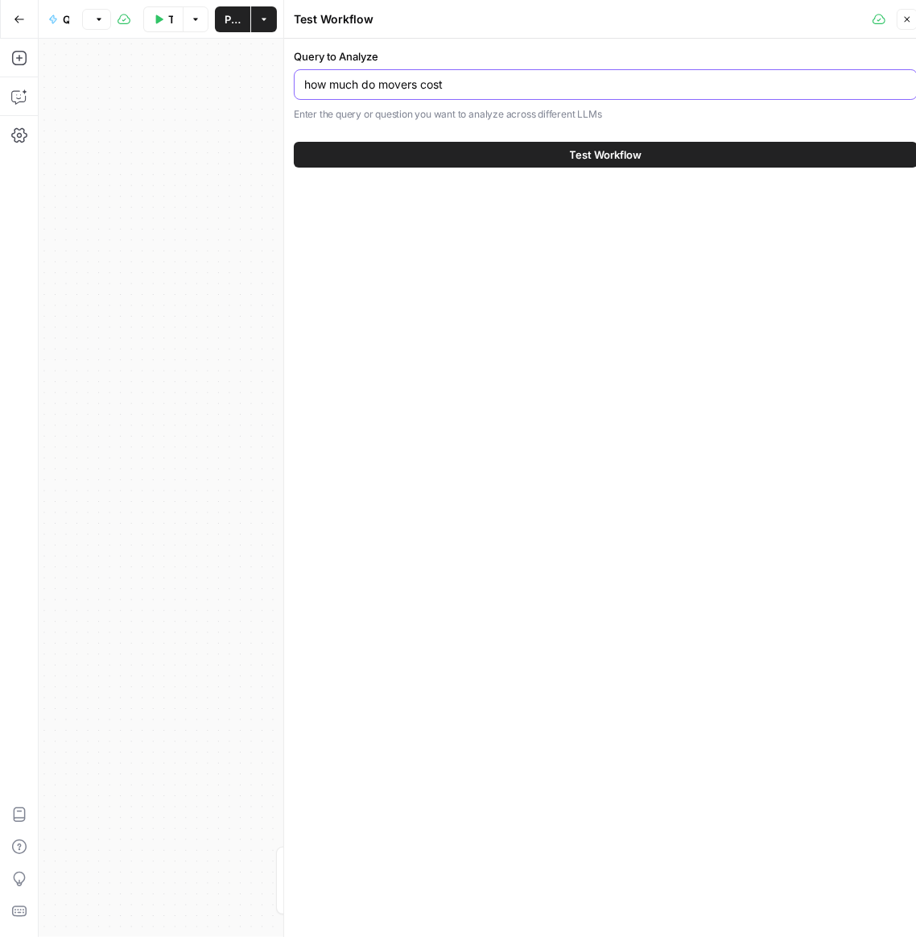
click at [329, 85] on input "how much do movers cost" at bounding box center [605, 84] width 603 height 16
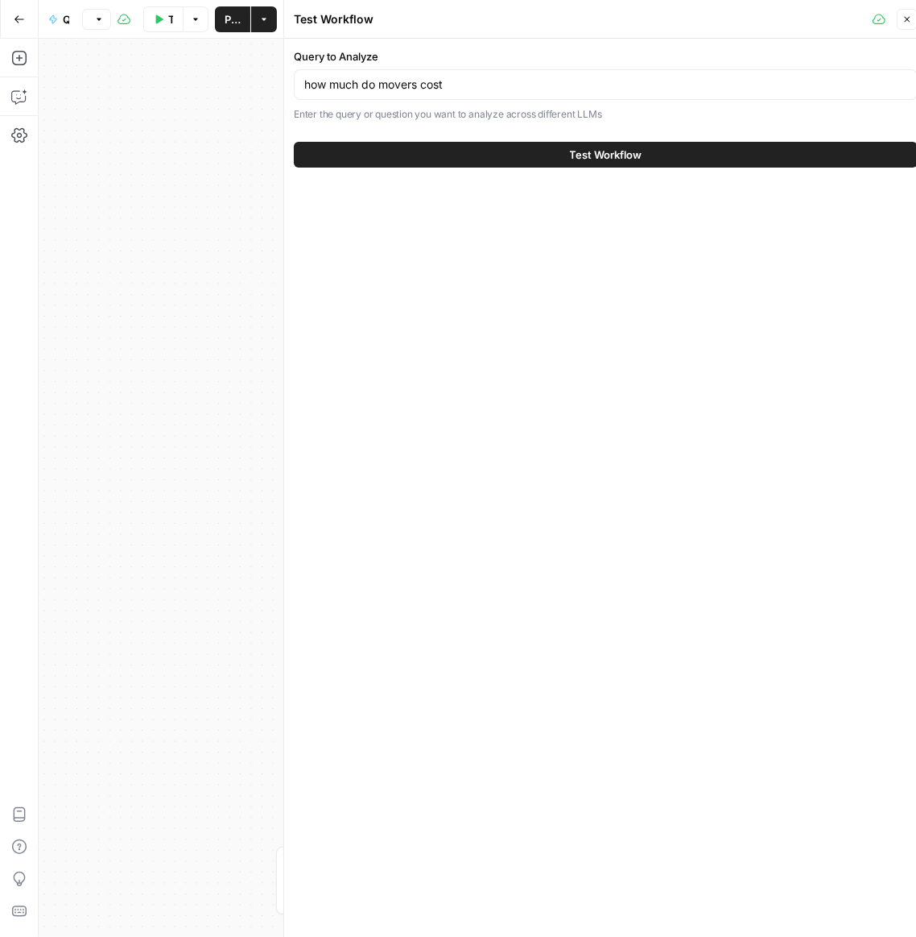
click at [643, 169] on div "Test Workflow" at bounding box center [606, 154] width 624 height 45
click at [718, 154] on button "Test Workflow" at bounding box center [606, 155] width 624 height 26
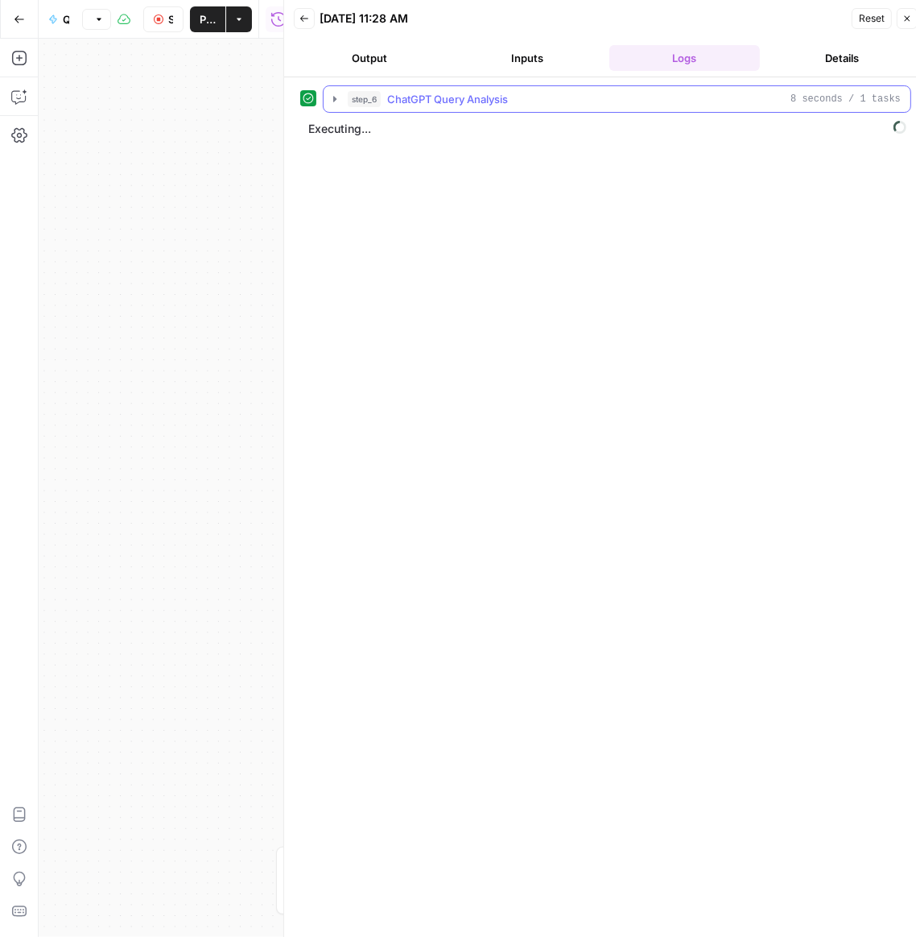
click at [716, 97] on div "step_6 ChatGPT Query Analysis 8 seconds / 1 tasks" at bounding box center [624, 99] width 553 height 16
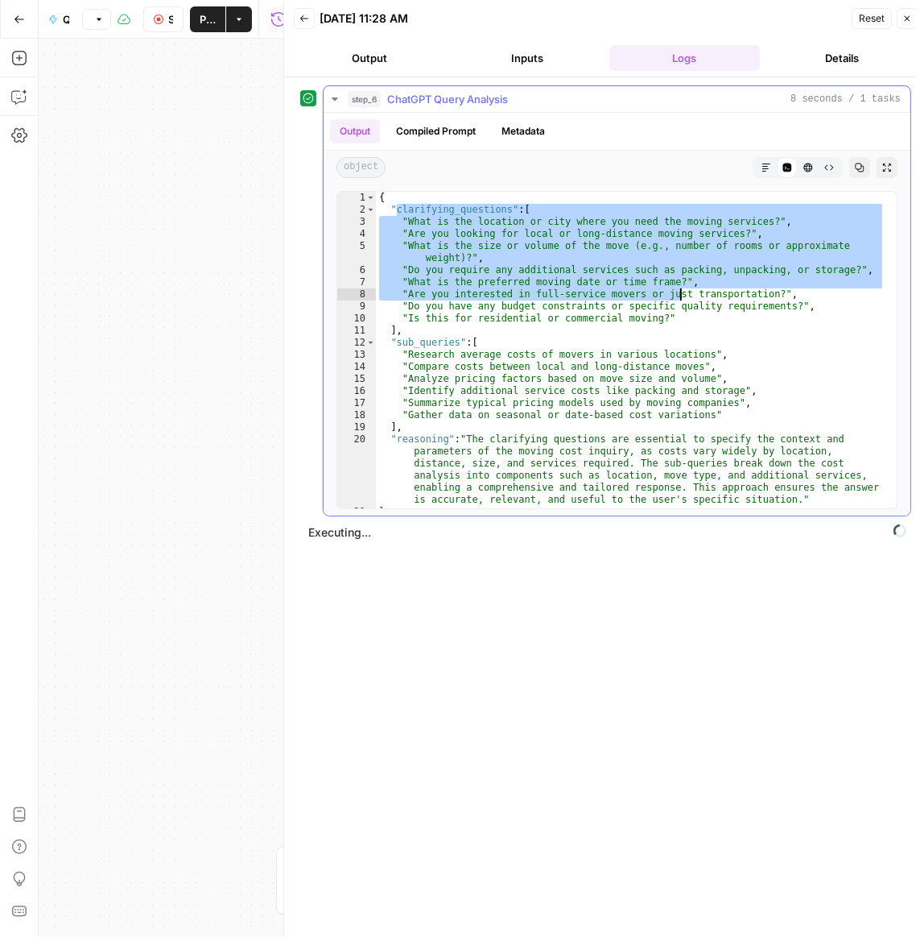
drag, startPoint x: 397, startPoint y: 210, endPoint x: 713, endPoint y: 314, distance: 332.3
click at [708, 310] on div "{ "clarifying_questions" : [ "What is the location or city where you need the m…" at bounding box center [631, 362] width 510 height 341
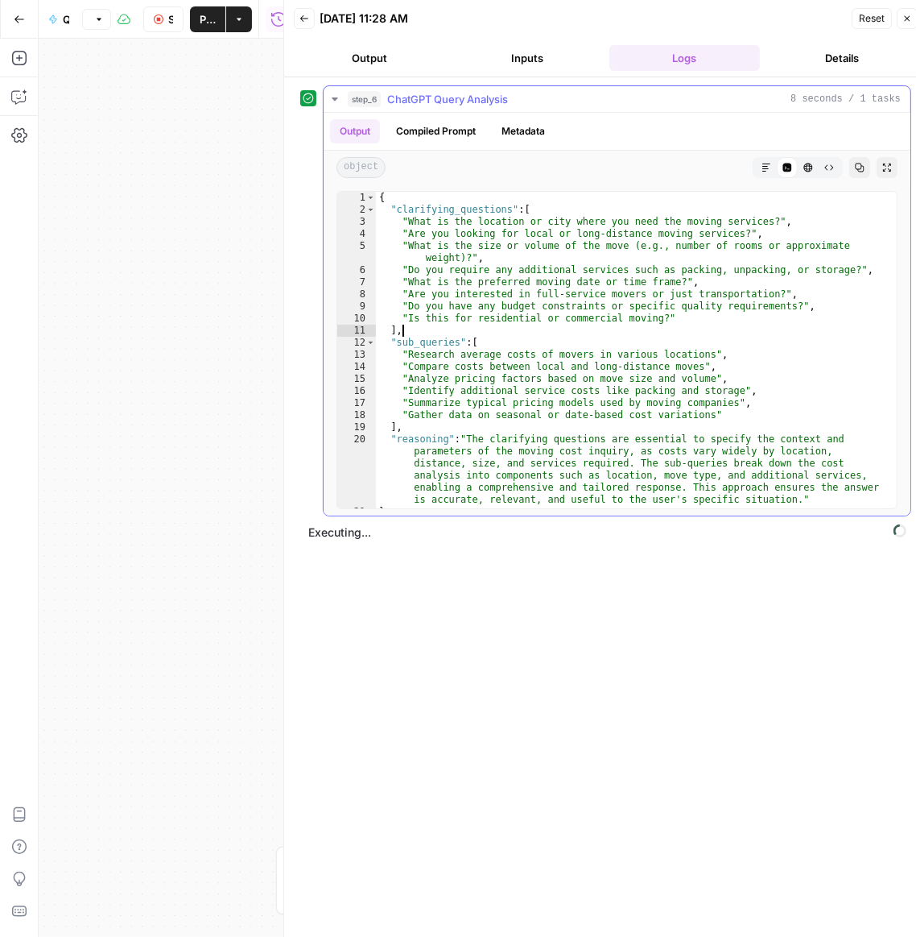
click at [746, 335] on div "{ "clarifying_questions" : [ "What is the location or city where you need the m…" at bounding box center [631, 362] width 510 height 341
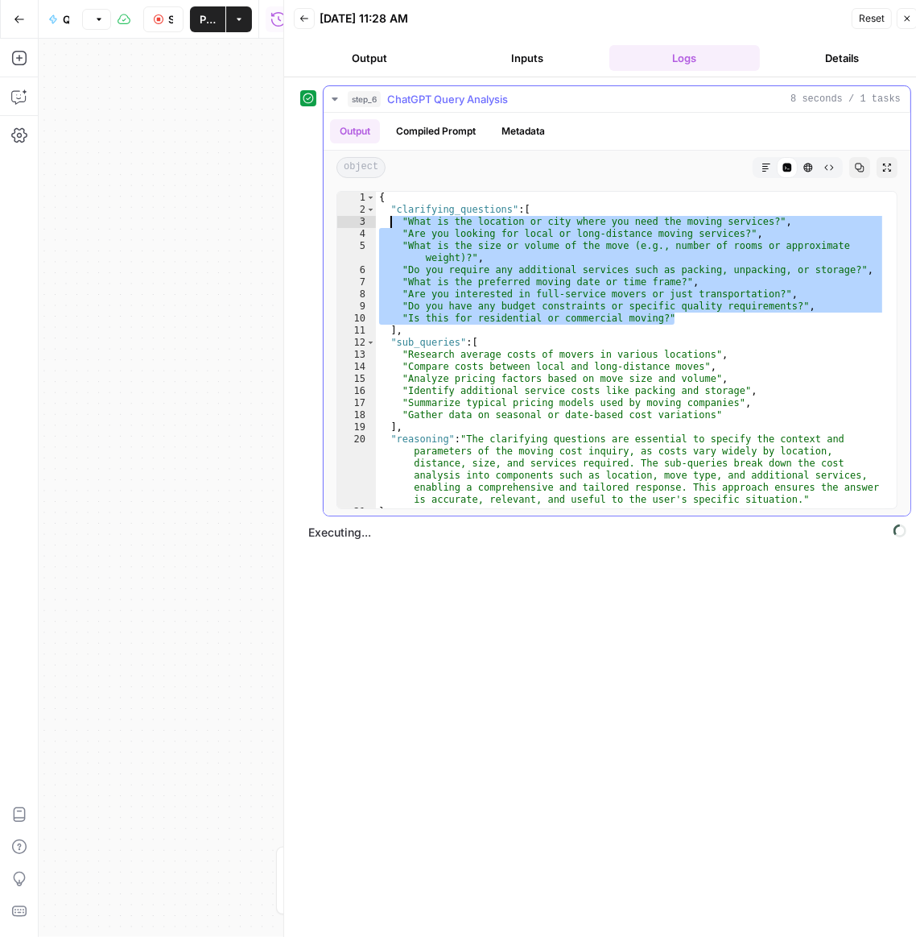
drag, startPoint x: 716, startPoint y: 320, endPoint x: 389, endPoint y: 217, distance: 342.8
click at [389, 217] on div "{ "clarifying_questions" : [ "What is the location or city where you need the m…" at bounding box center [631, 362] width 510 height 341
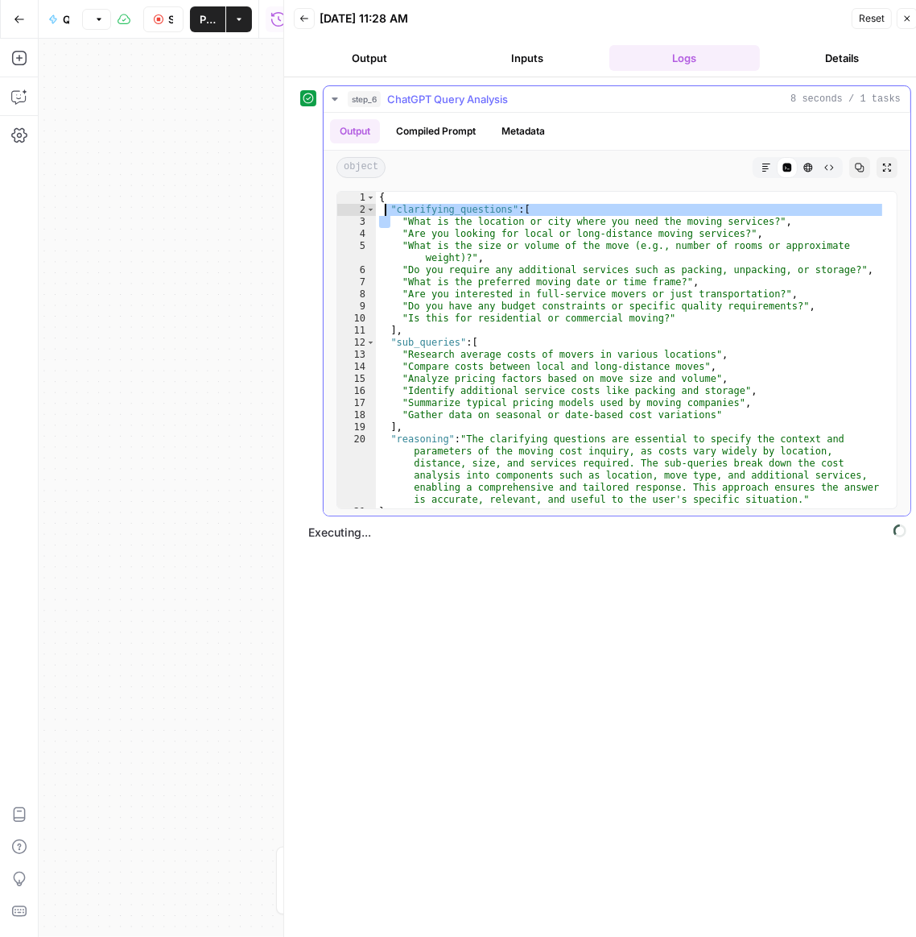
drag, startPoint x: 389, startPoint y: 217, endPoint x: 385, endPoint y: 208, distance: 9.7
click at [385, 208] on div "{ "clarifying_questions" : [ "What is the location or city where you need the m…" at bounding box center [631, 362] width 510 height 341
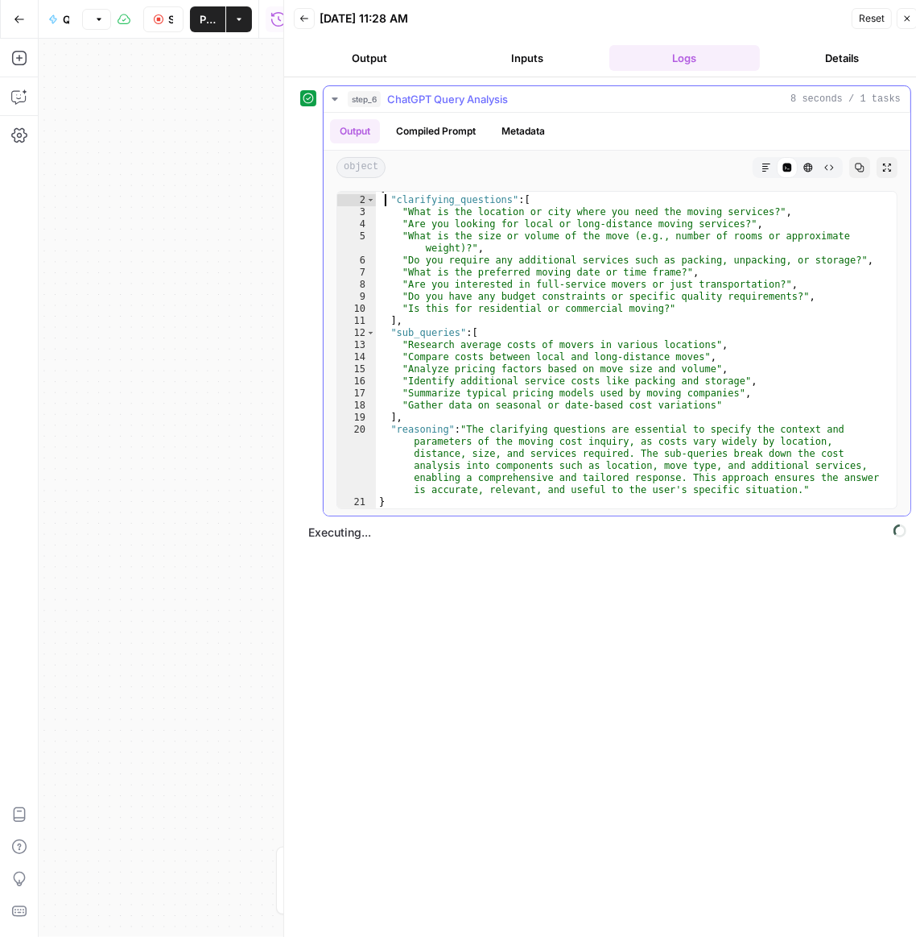
scroll to position [9, 0]
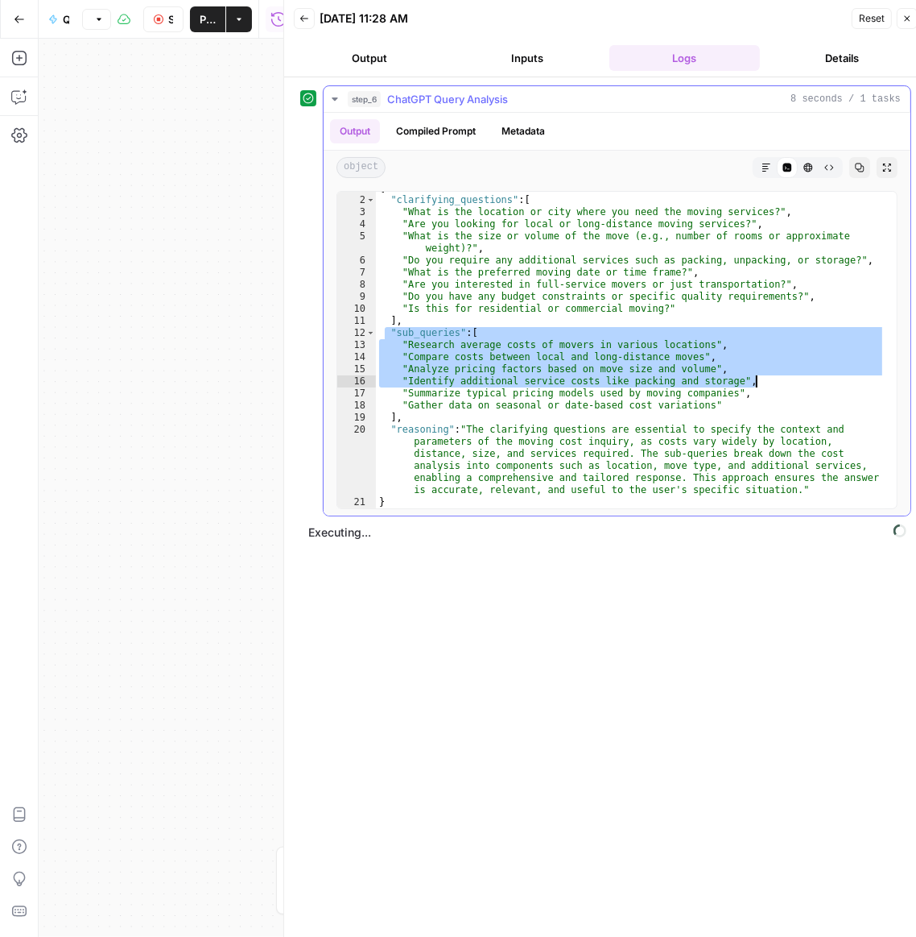
drag, startPoint x: 387, startPoint y: 334, endPoint x: 844, endPoint y: 387, distance: 460.4
click at [845, 387] on div "{ "clarifying_questions" : [ "What is the location or city where you need the m…" at bounding box center [631, 352] width 510 height 341
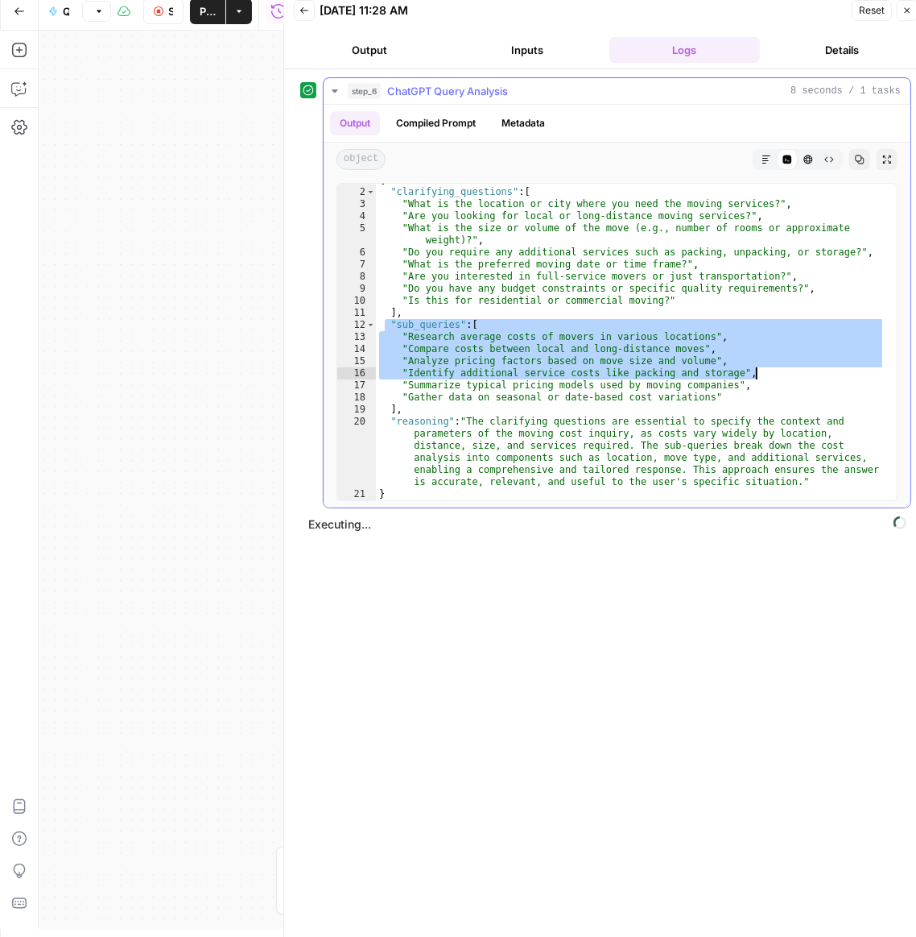
scroll to position [10, 0]
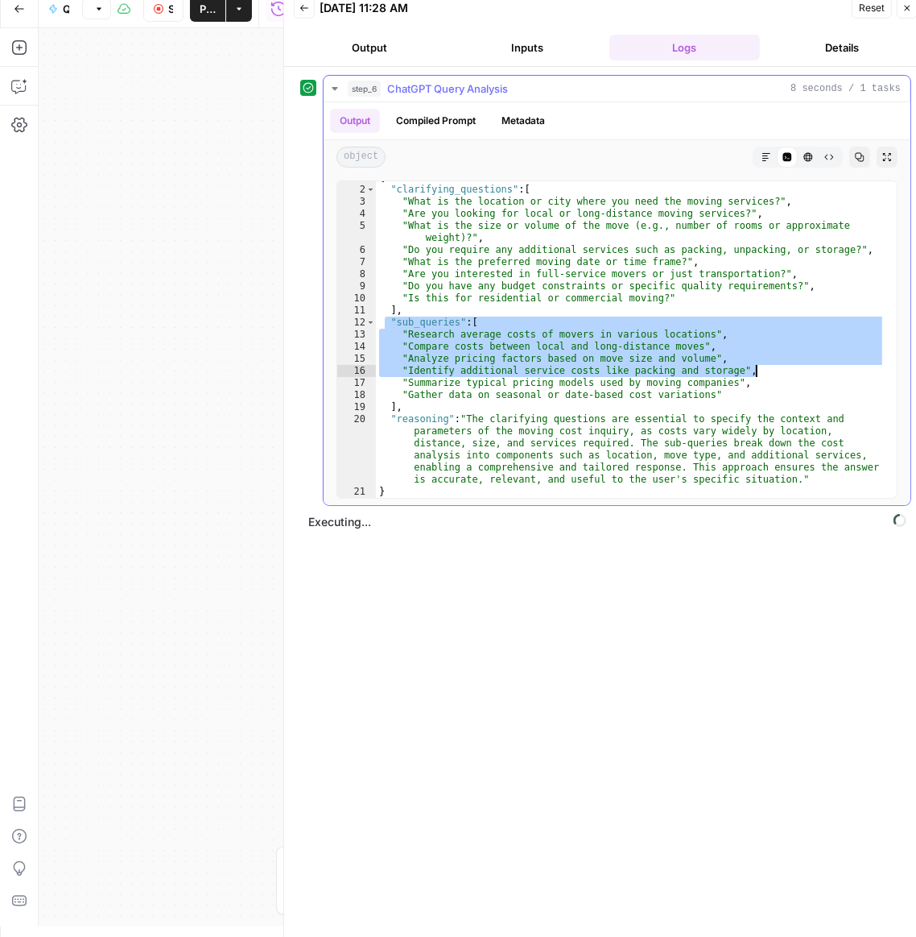
click at [552, 368] on div "{ "clarifying_questions" : [ "What is the location or city where you need the m…" at bounding box center [631, 342] width 510 height 341
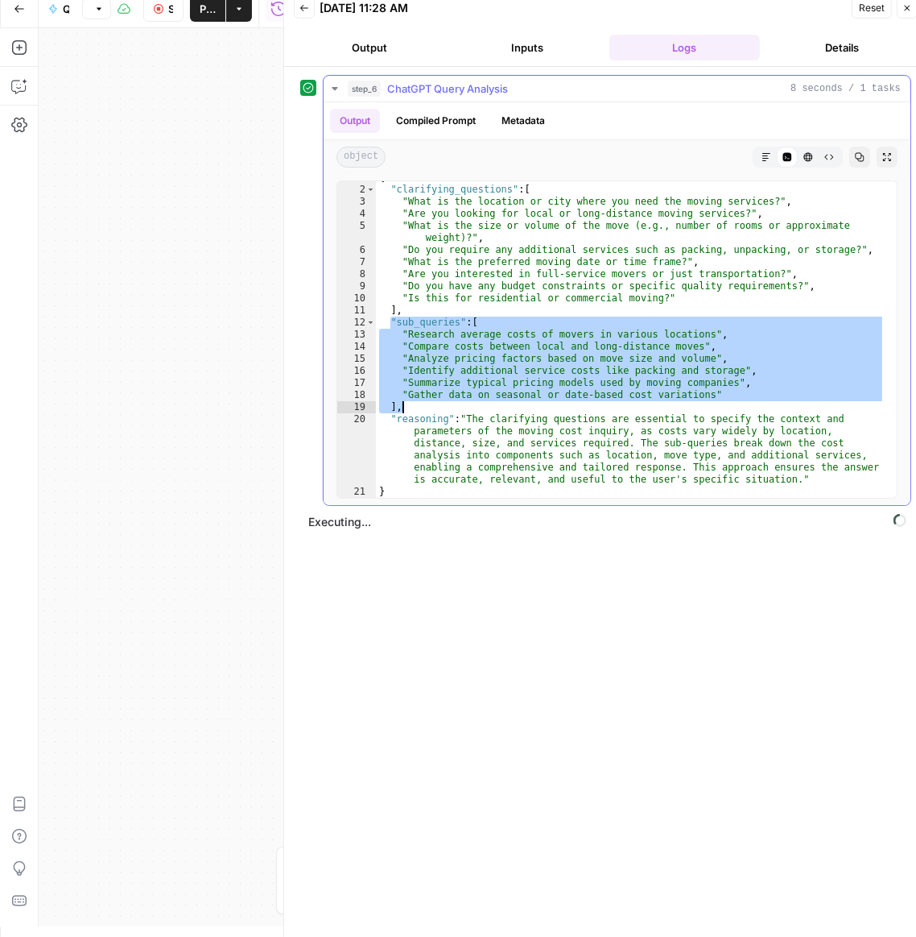
drag, startPoint x: 390, startPoint y: 323, endPoint x: 863, endPoint y: 401, distance: 479.9
click at [863, 401] on div "{ "clarifying_questions" : [ "What is the location or city where you need the m…" at bounding box center [631, 342] width 510 height 341
click at [862, 401] on div "{ "clarifying_questions" : [ "What is the location or city where you need the m…" at bounding box center [631, 342] width 510 height 341
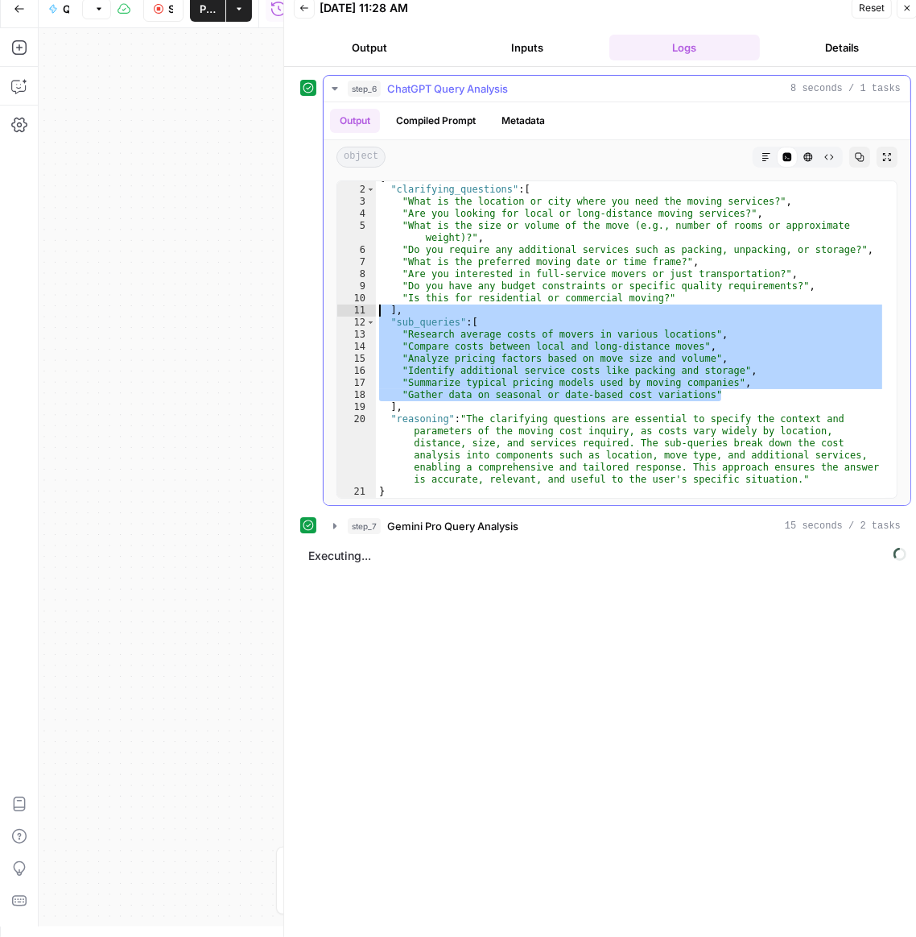
drag, startPoint x: 722, startPoint y: 398, endPoint x: 378, endPoint y: 314, distance: 354.7
click at [378, 314] on div "{ "clarifying_questions" : [ "What is the location or city where you need the m…" at bounding box center [631, 342] width 510 height 341
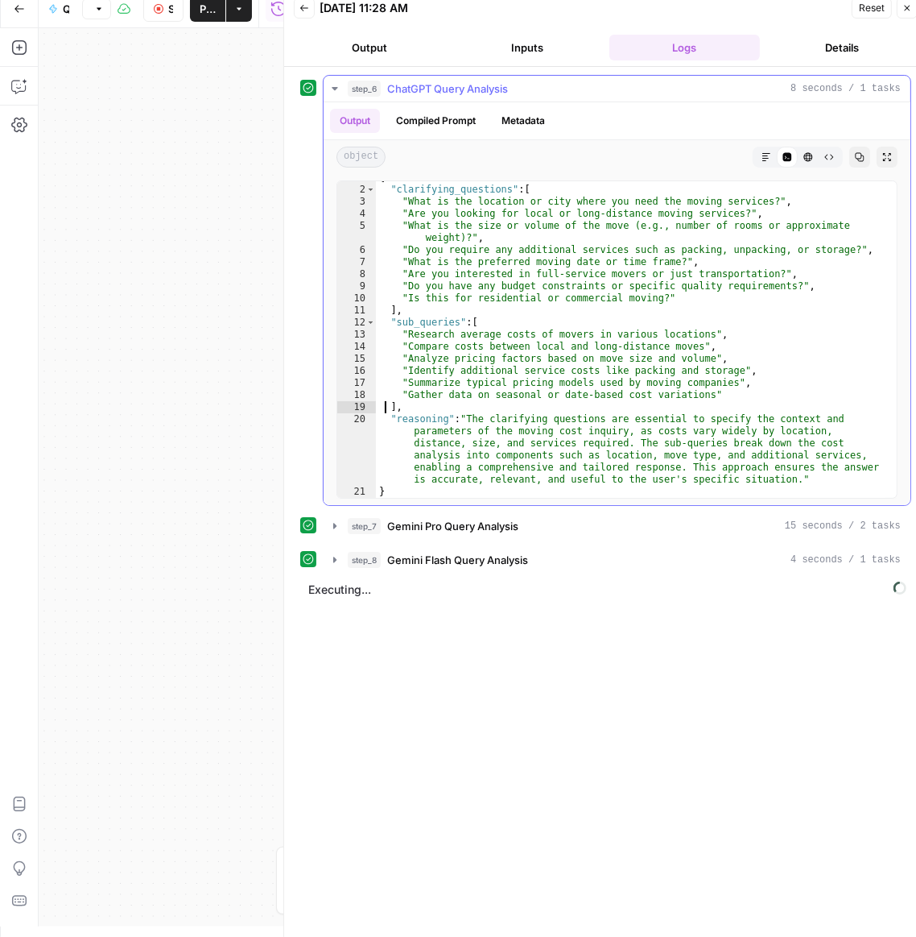
click at [385, 406] on div "{ "clarifying_questions" : [ "What is the location or city where you need the m…" at bounding box center [631, 342] width 510 height 341
type textarea "**"
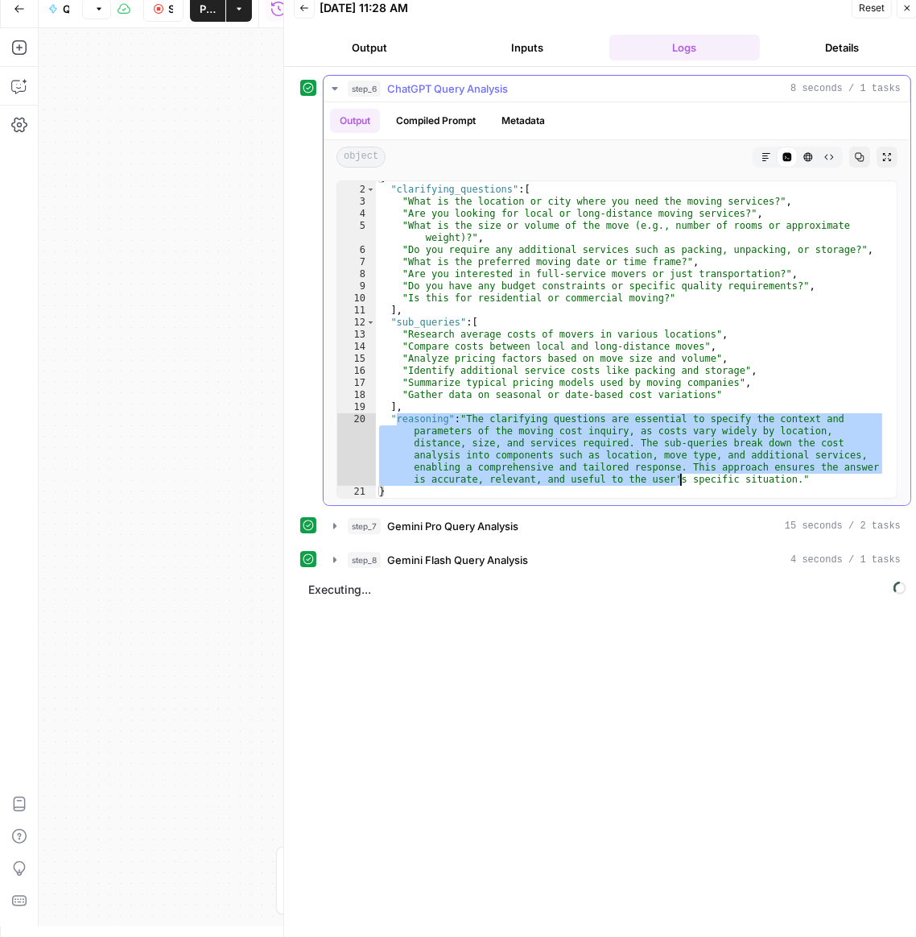
drag, startPoint x: 411, startPoint y: 420, endPoint x: 682, endPoint y: 480, distance: 277.0
click at [680, 482] on div "{ "clarifying_questions" : [ "What is the location or city where you need the m…" at bounding box center [631, 342] width 510 height 341
click at [677, 465] on div "{ "clarifying_questions" : [ "What is the location or city where you need the m…" at bounding box center [631, 342] width 510 height 341
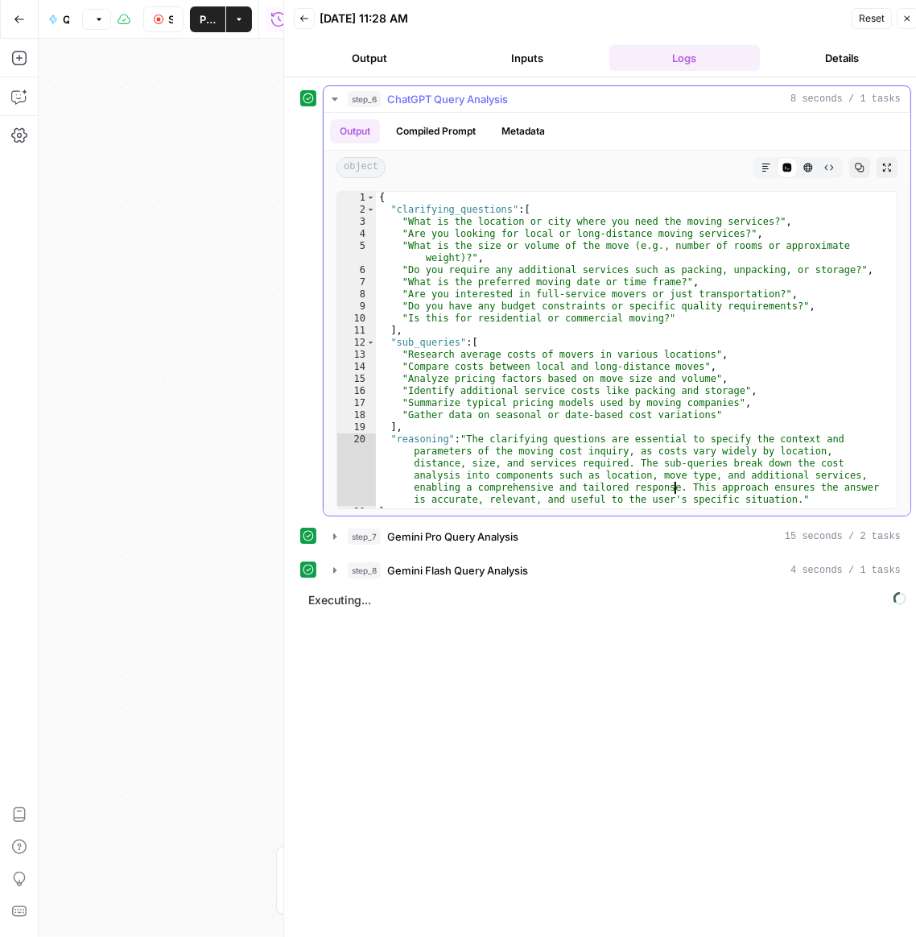
scroll to position [0, 0]
click at [399, 354] on div "{ "clarifying_questions" : [ "What is the location or city where you need the m…" at bounding box center [631, 362] width 510 height 341
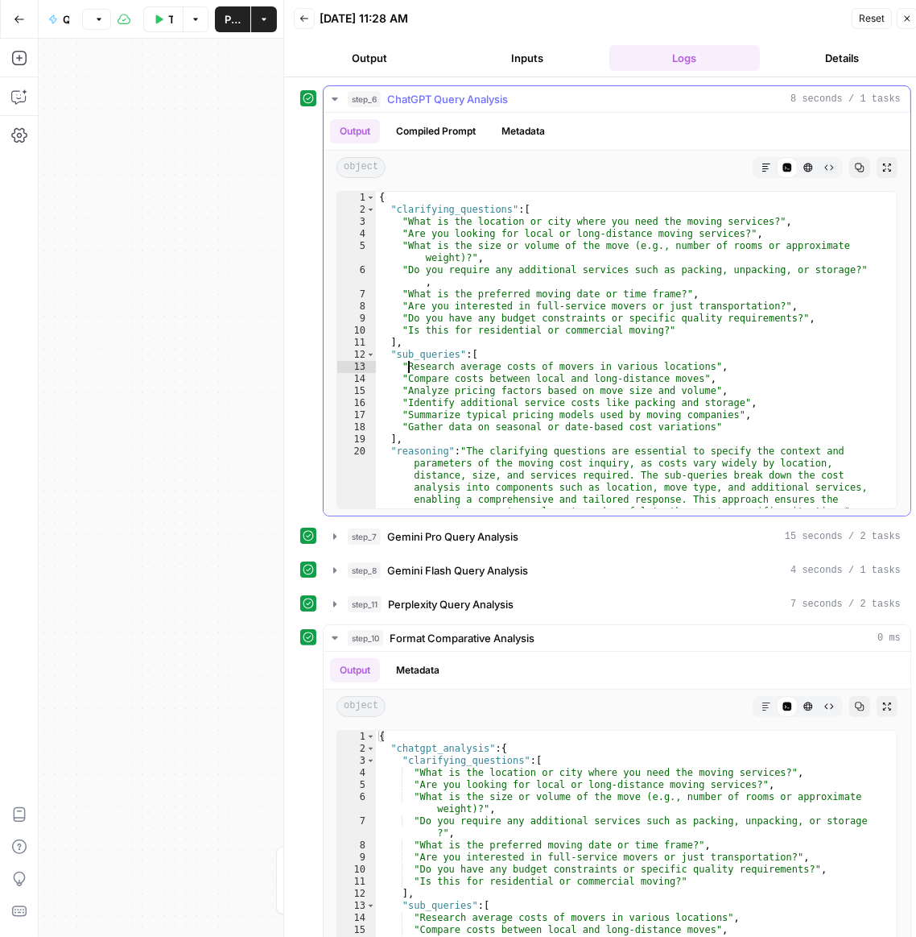
click at [407, 361] on div "{ "clarifying_questions" : [ "What is the location or city where you need the m…" at bounding box center [631, 362] width 510 height 341
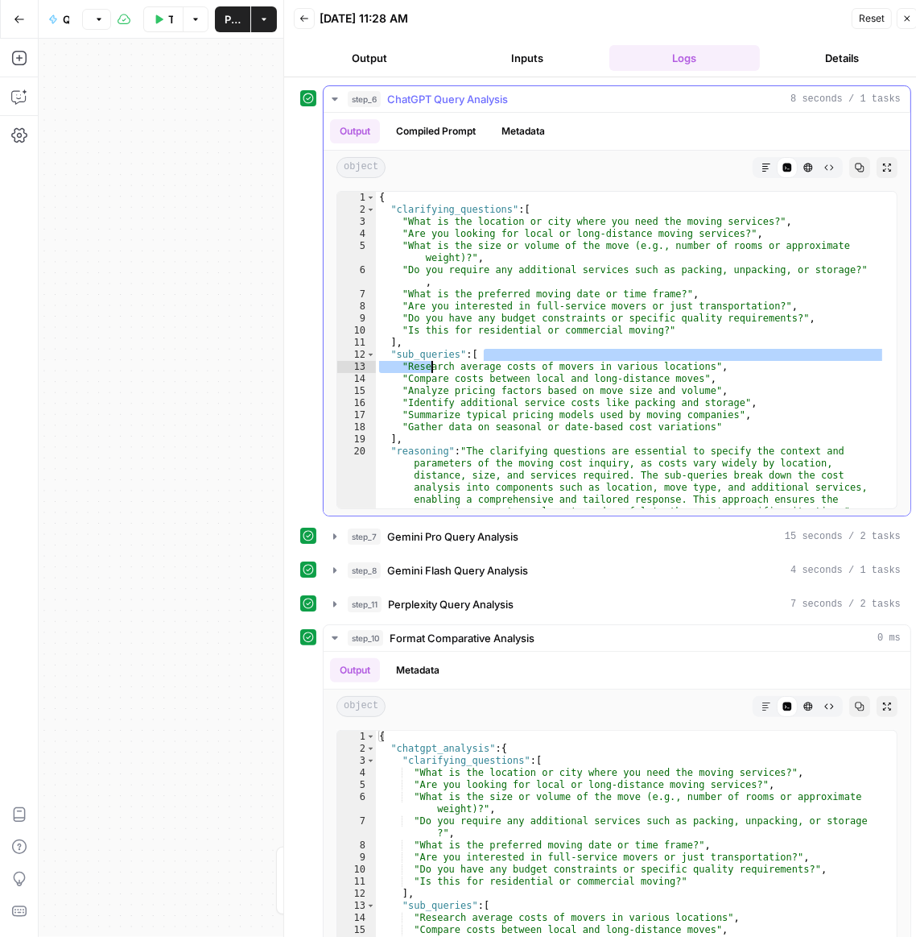
drag, startPoint x: 614, startPoint y: 359, endPoint x: 431, endPoint y: 366, distance: 182.9
click at [431, 366] on div "{ "clarifying_questions" : [ "What is the location or city where you need the m…" at bounding box center [631, 362] width 510 height 341
click at [543, 369] on div "{ "clarifying_questions" : [ "What is the location or city where you need the m…" at bounding box center [631, 362] width 510 height 341
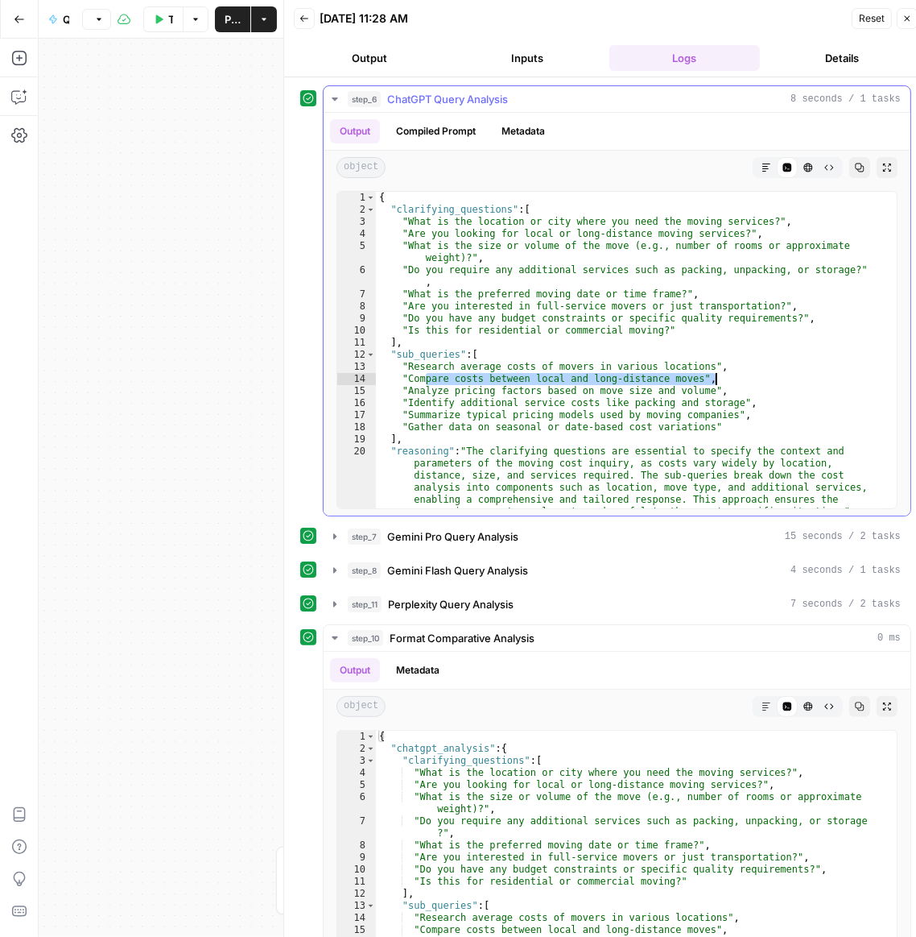
drag, startPoint x: 428, startPoint y: 373, endPoint x: 717, endPoint y: 378, distance: 289.1
click at [717, 378] on div "{ "clarifying_questions" : [ "What is the location or city where you need the m…" at bounding box center [631, 362] width 510 height 341
drag, startPoint x: 433, startPoint y: 399, endPoint x: 705, endPoint y: 397, distance: 272.2
click at [705, 397] on div "{ "clarifying_questions" : [ "What is the location or city where you need the m…" at bounding box center [631, 362] width 510 height 341
click at [457, 412] on div "{ "clarifying_questions" : [ "What is the location or city where you need the m…" at bounding box center [631, 362] width 510 height 341
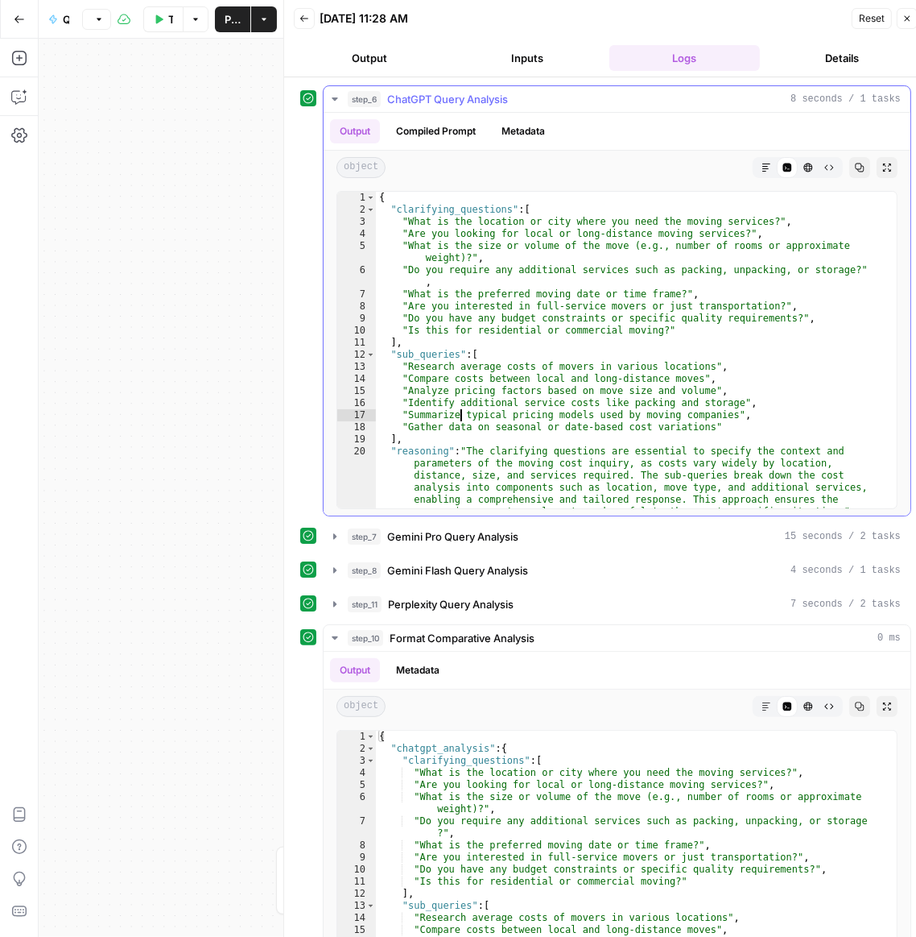
type textarea "**********"
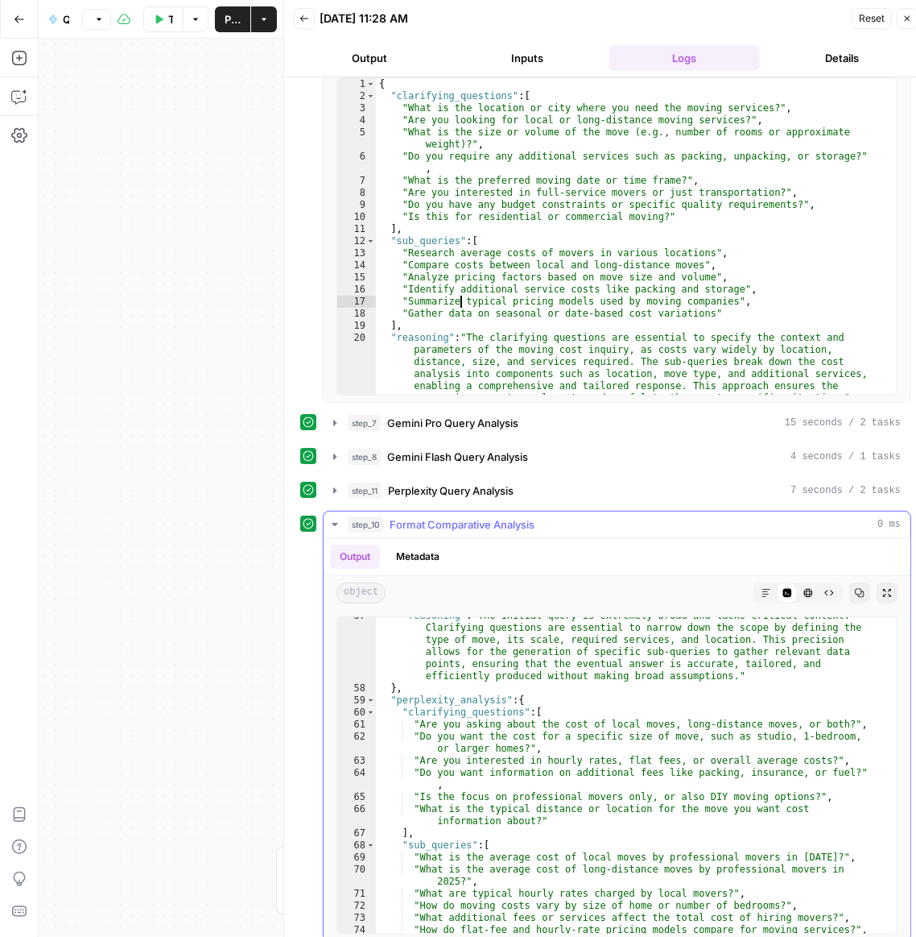
scroll to position [1144, 0]
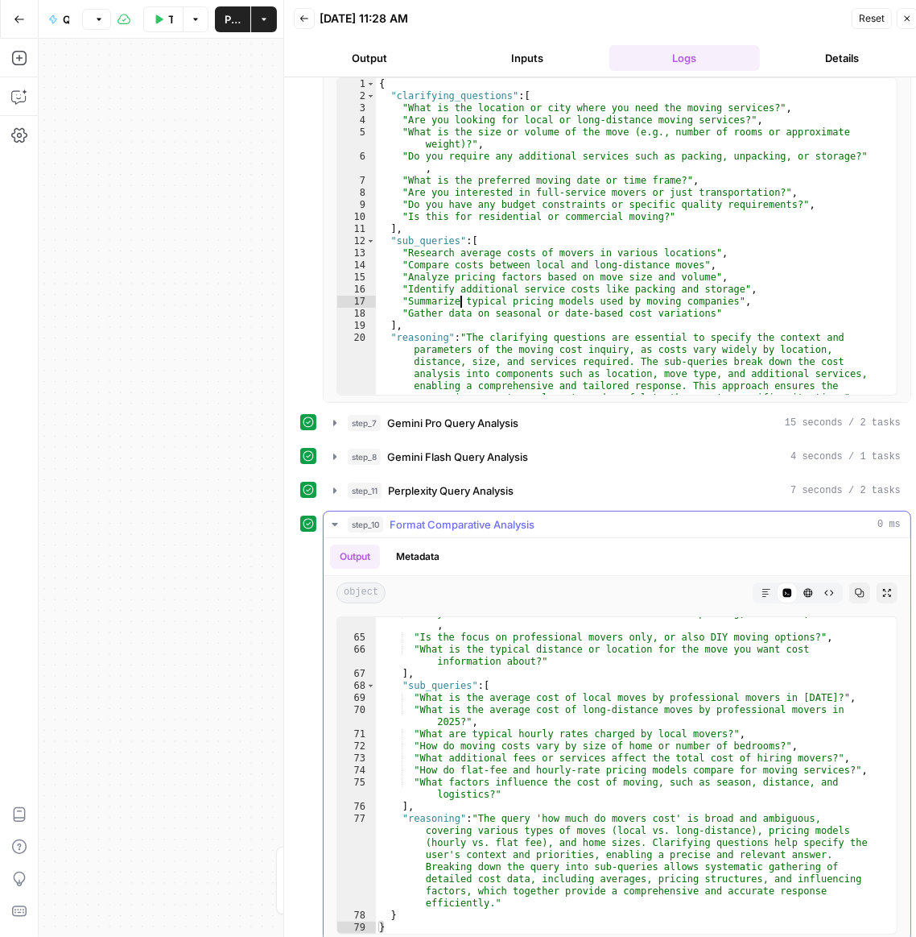
click at [488, 700] on div ""Do you want information on additional fees like packing, insurance, or fuel?" …" at bounding box center [631, 783] width 510 height 353
click at [485, 781] on div ""Do you want information on additional fees like packing, insurance, or fuel?" …" at bounding box center [631, 783] width 510 height 353
click at [519, 855] on div ""Do you want information on additional fees like packing, insurance, or fuel?" …" at bounding box center [631, 783] width 510 height 353
type textarea "**********"
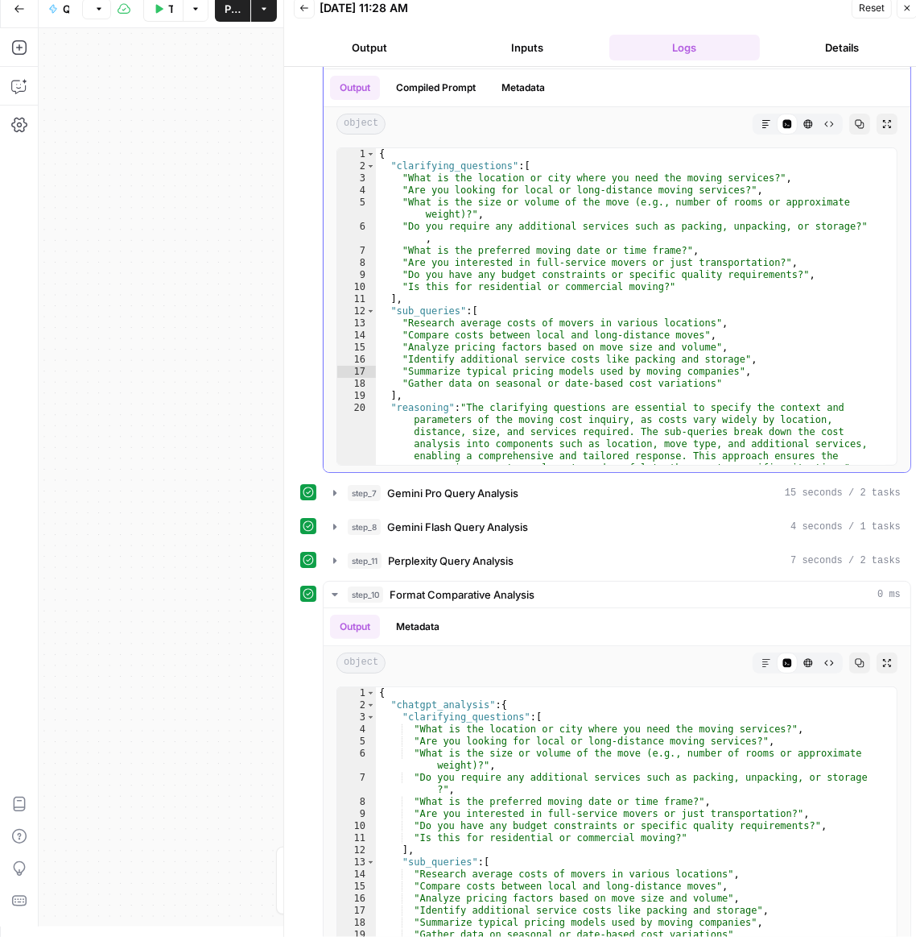
scroll to position [0, 0]
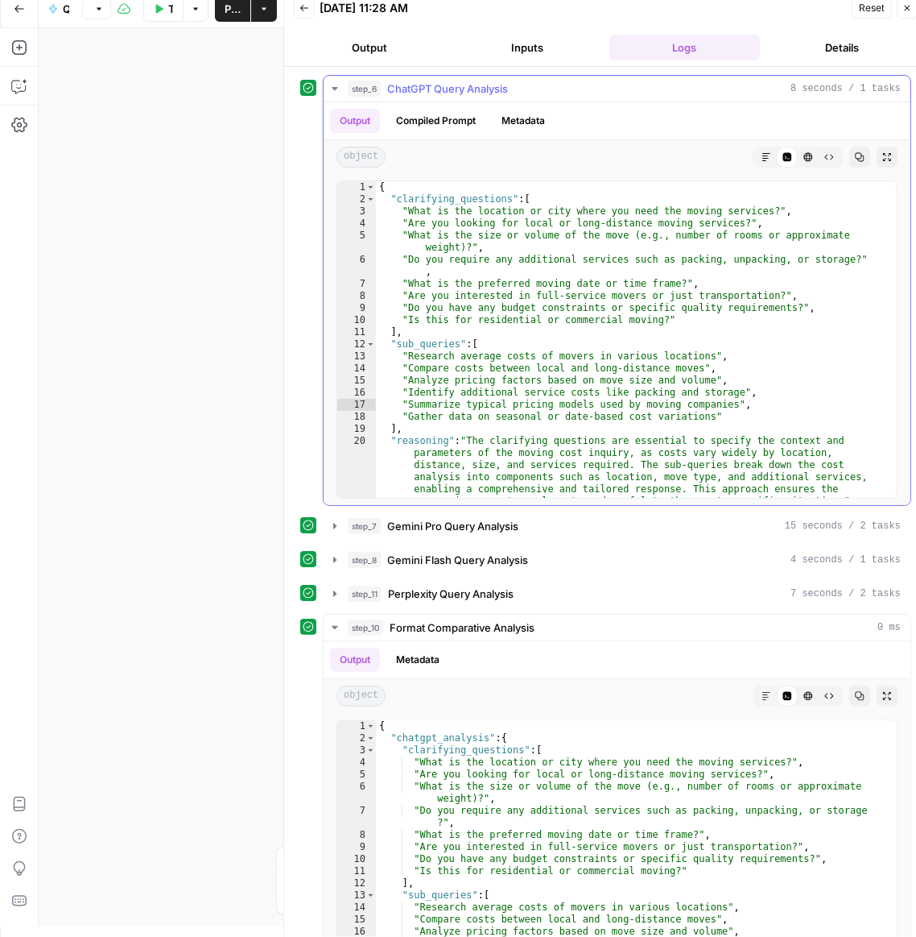
click at [491, 215] on div "{ "clarifying_questions" : [ "What is the location or city where you need the m…" at bounding box center [631, 351] width 510 height 341
drag, startPoint x: 452, startPoint y: 204, endPoint x: 476, endPoint y: 212, distance: 25.5
click at [470, 209] on div "{ "clarifying_questions" : [ "What is the location or city where you need the m…" at bounding box center [631, 351] width 510 height 341
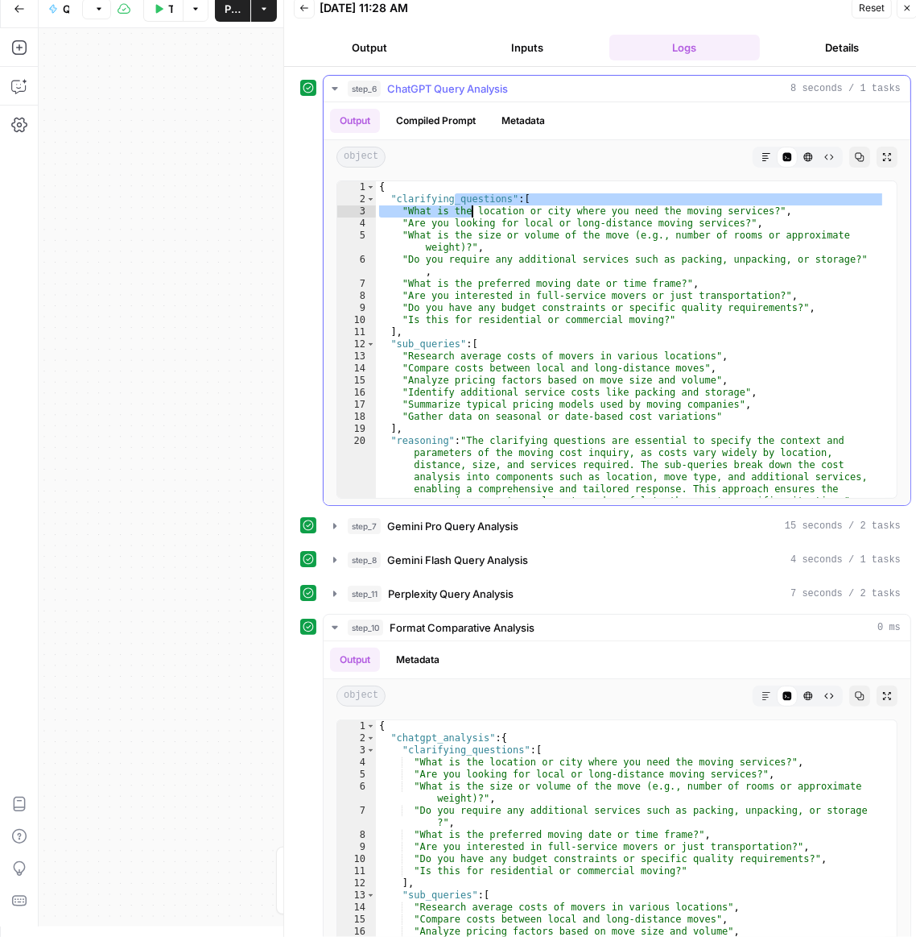
click at [629, 286] on div "{ "clarifying_questions" : [ "What is the location or city where you need the m…" at bounding box center [631, 351] width 510 height 341
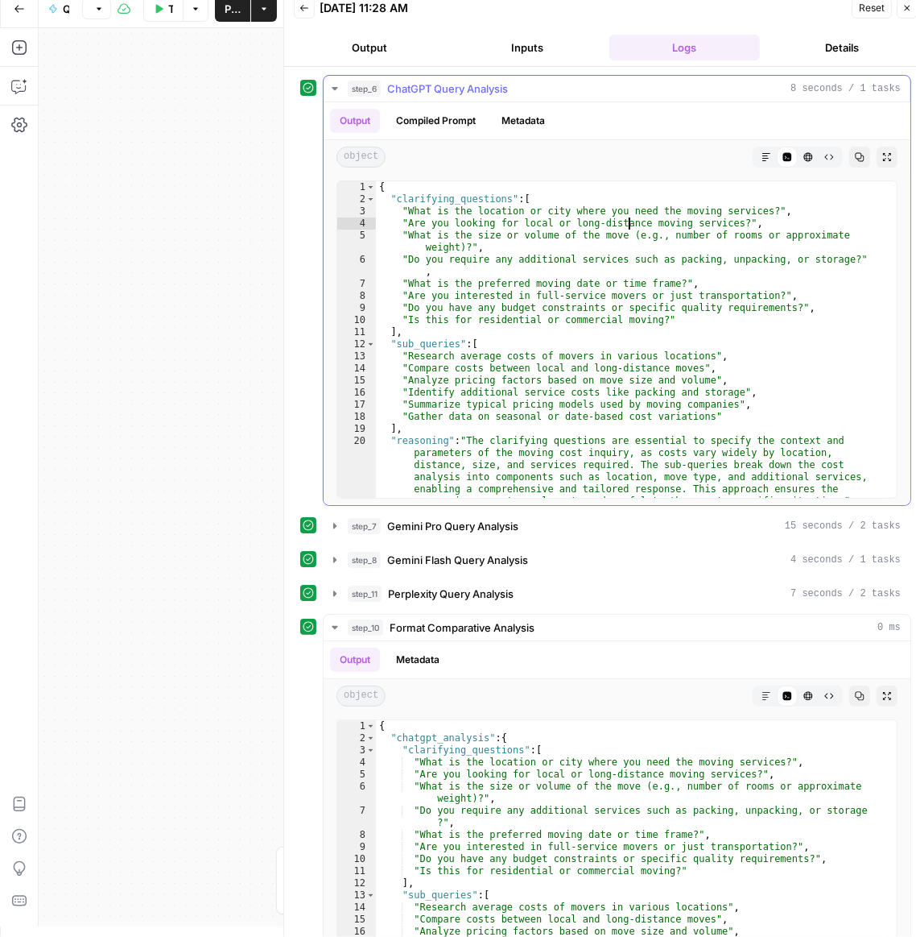
click at [627, 223] on div "{ "clarifying_questions" : [ "What is the location or city where you need the m…" at bounding box center [631, 351] width 510 height 341
click at [632, 305] on div "{ "clarifying_questions" : [ "What is the location or city where you need the m…" at bounding box center [631, 351] width 510 height 341
click at [606, 384] on div "{ "clarifying_questions" : [ "What is the location or city where you need the m…" at bounding box center [631, 351] width 510 height 341
click at [577, 271] on div "{ "clarifying_questions" : [ "What is the location or city where you need the m…" at bounding box center [631, 351] width 510 height 341
click at [590, 359] on div "{ "clarifying_questions" : [ "What is the location or city where you need the m…" at bounding box center [631, 351] width 510 height 341
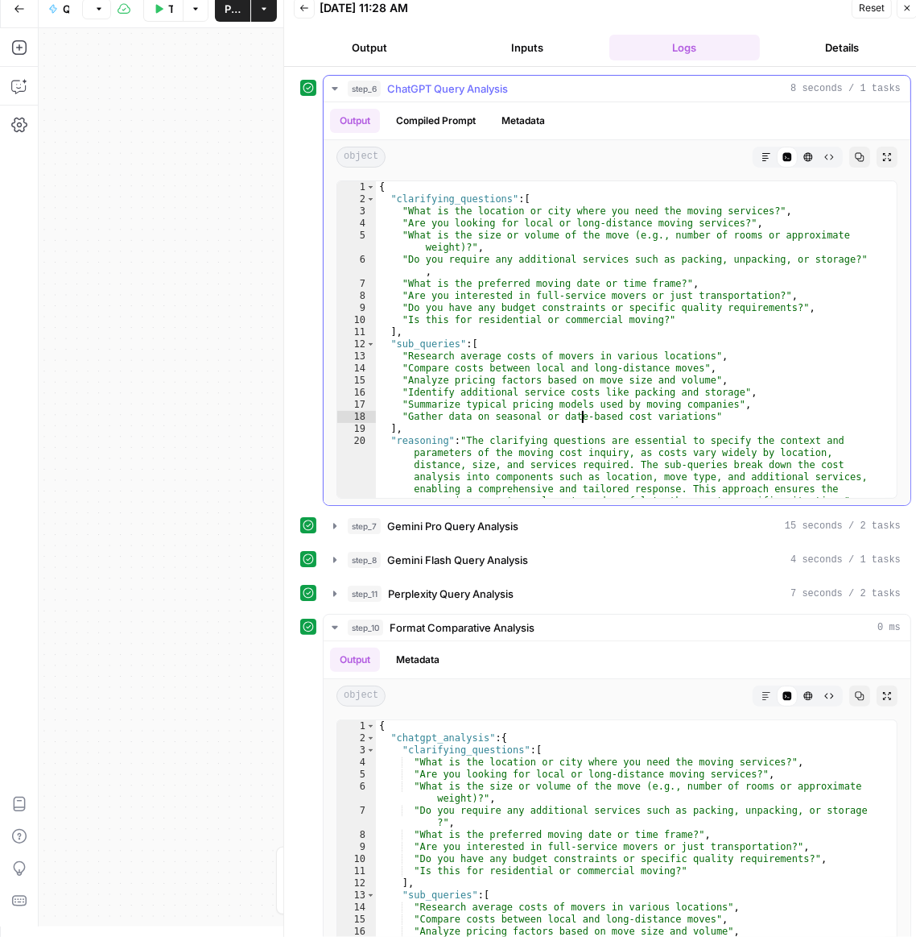
click at [585, 412] on div "{ "clarifying_questions" : [ "What is the location or city where you need the m…" at bounding box center [631, 351] width 510 height 341
click at [591, 460] on div "{ "clarifying_questions" : [ "What is the location or city where you need the m…" at bounding box center [631, 351] width 510 height 341
click at [555, 215] on div "{ "clarifying_questions" : [ "What is the location or city where you need the m…" at bounding box center [631, 351] width 510 height 341
click at [604, 375] on div "{ "clarifying_questions" : [ "What is the location or city where you need the m…" at bounding box center [631, 351] width 510 height 341
click at [577, 427] on div "{ "clarifying_questions" : [ "What is the location or city where you need the m…" at bounding box center [631, 351] width 510 height 341
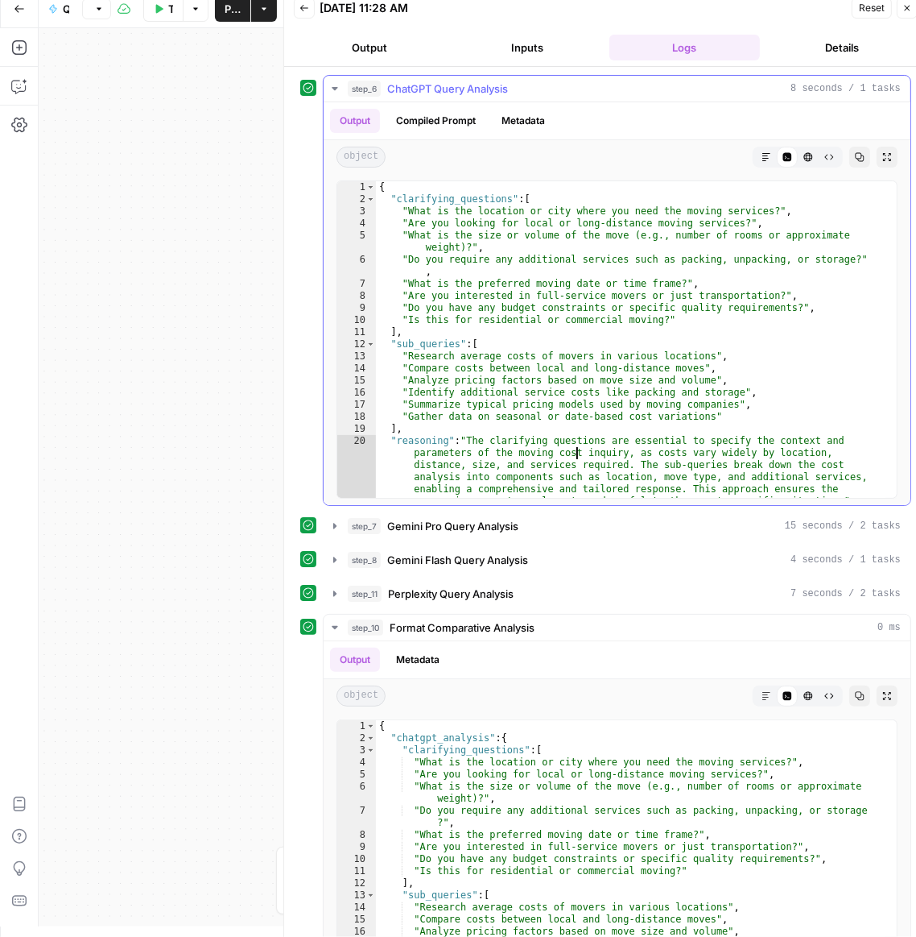
click at [574, 455] on div "{ "clarifying_questions" : [ "What is the location or city where you need the m…" at bounding box center [631, 351] width 510 height 341
type textarea "**********"
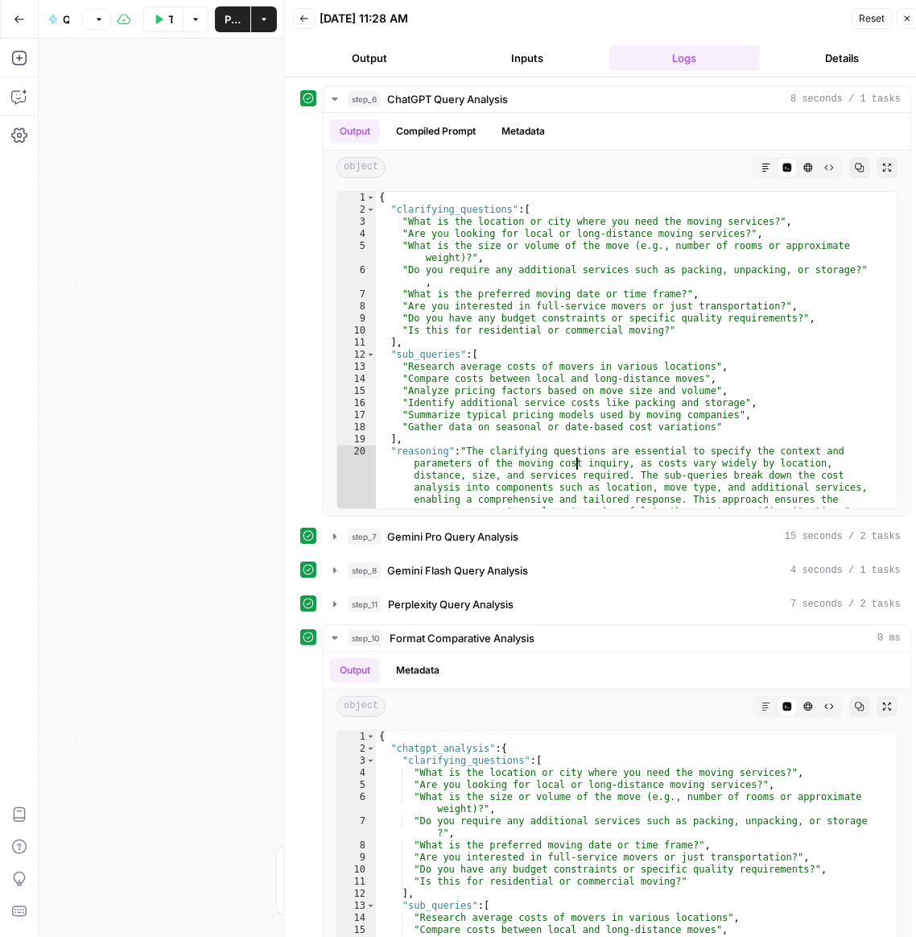
click at [22, 23] on icon "button" at bounding box center [19, 19] width 11 height 11
